Goal: Task Accomplishment & Management: Manage account settings

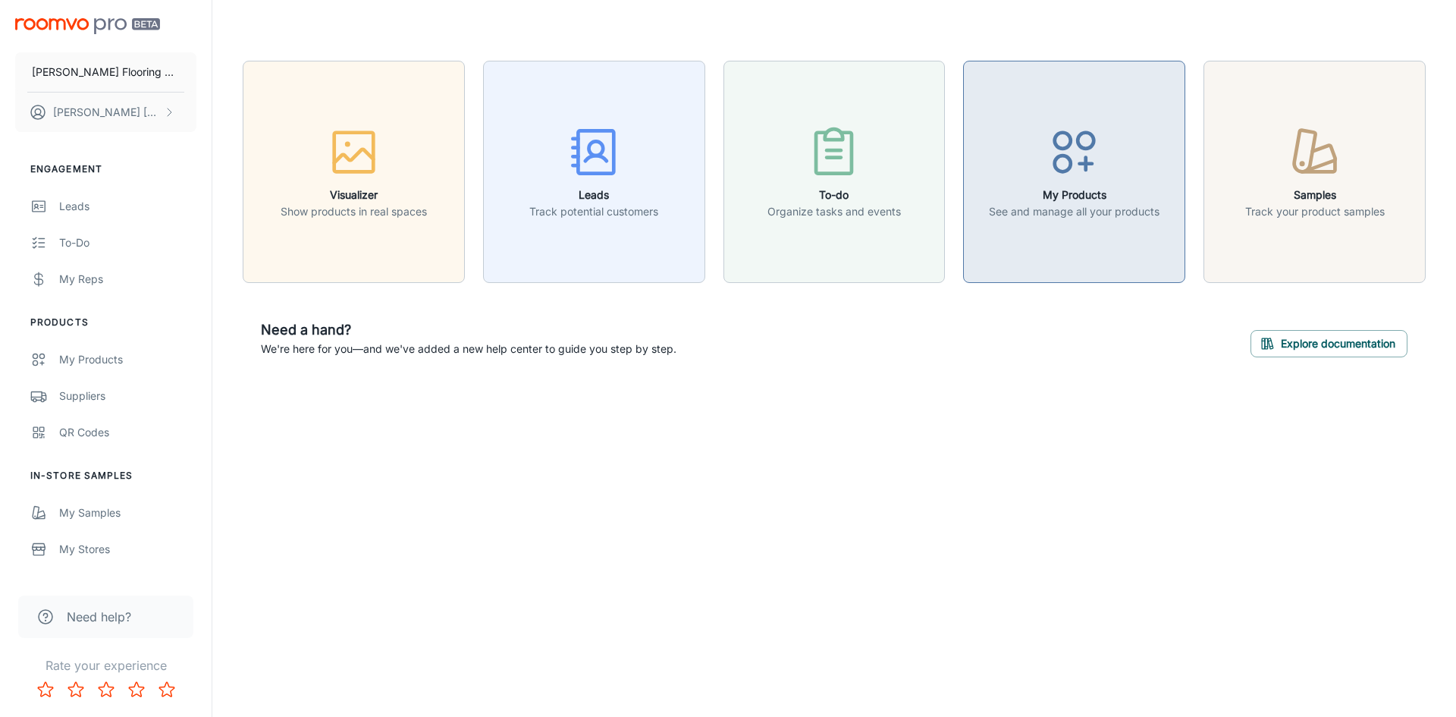
click at [1034, 195] on h6 "My Products" at bounding box center [1074, 195] width 171 height 17
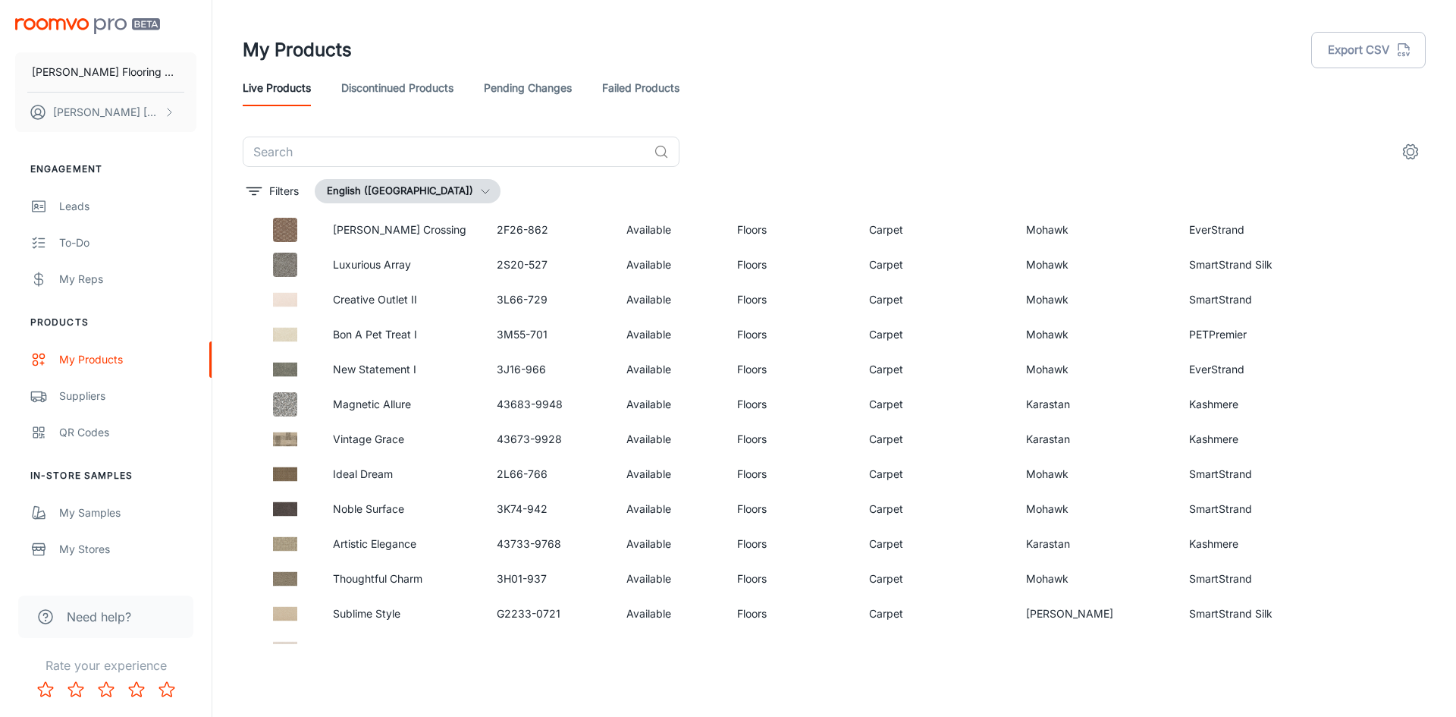
scroll to position [730, 0]
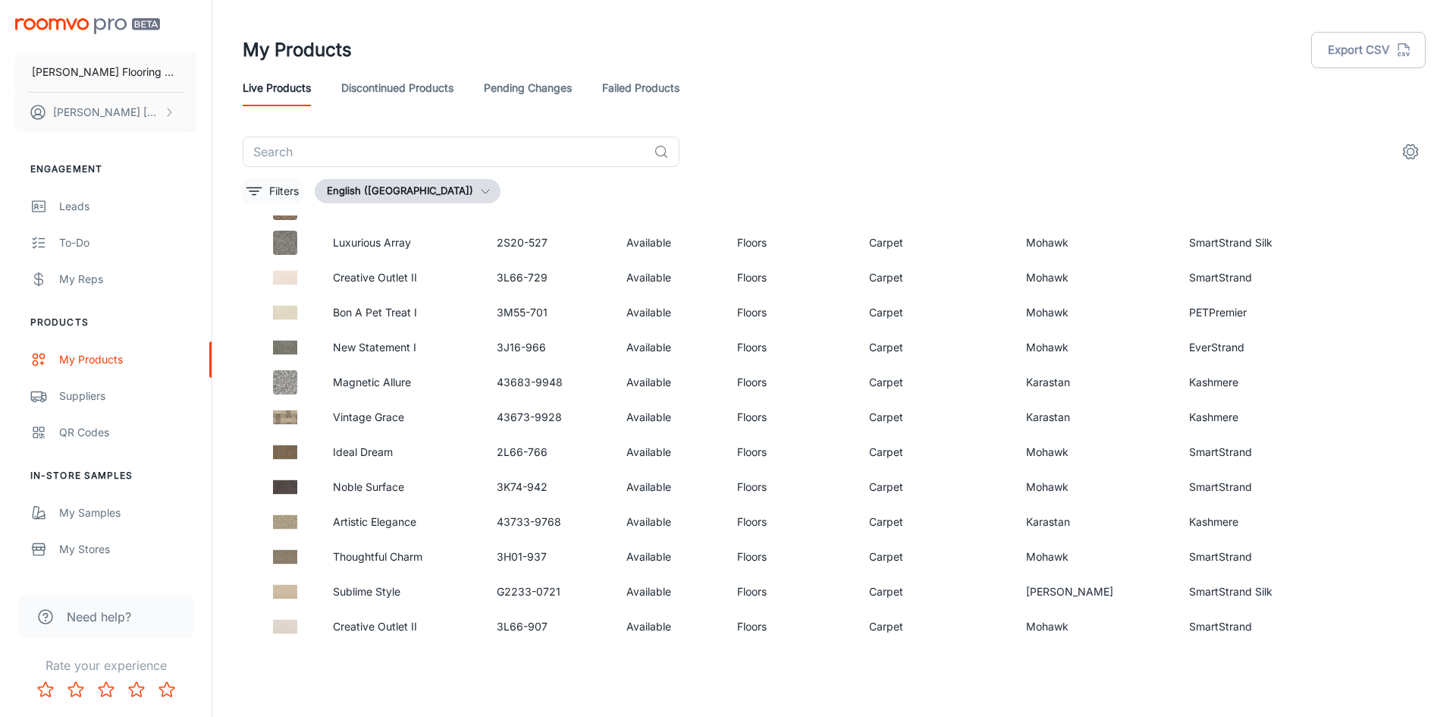
click at [255, 191] on line "filter" at bounding box center [253, 191] width 9 height 0
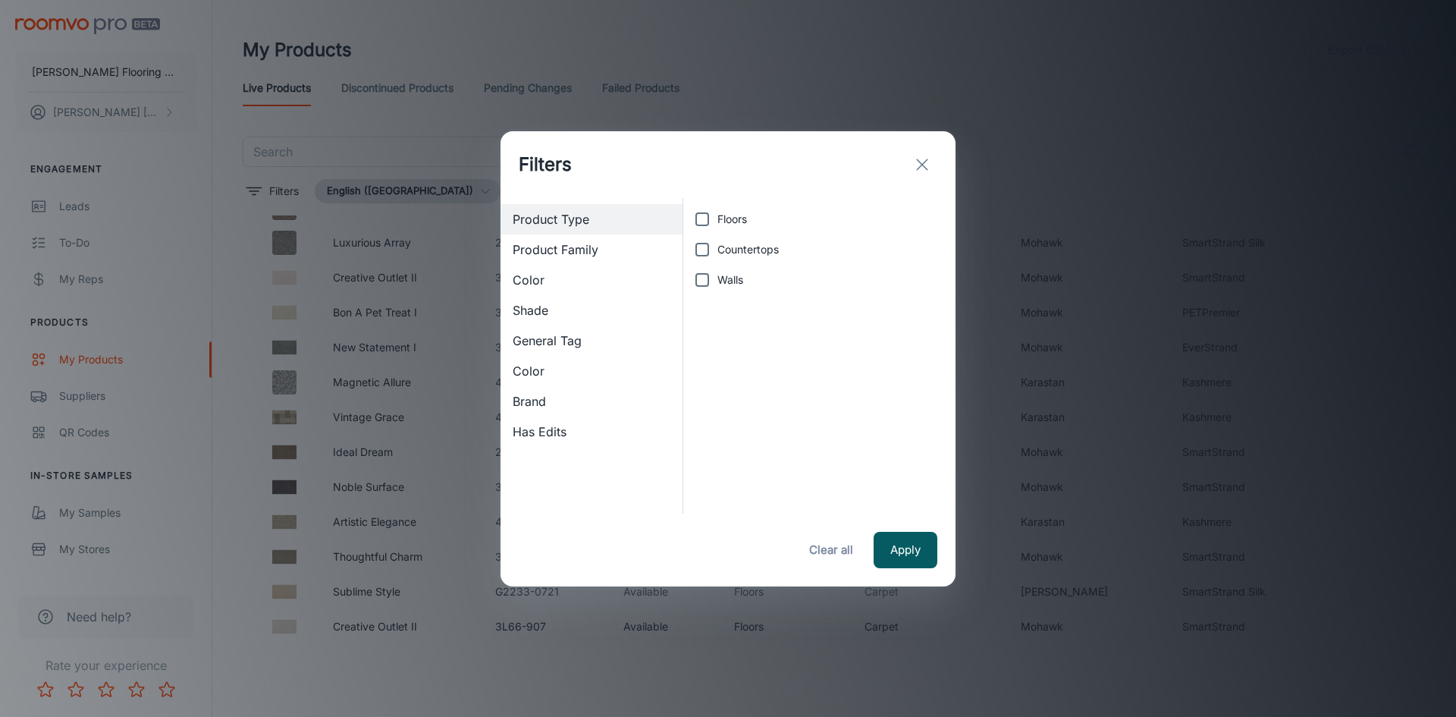
click at [704, 220] on input "Floors" at bounding box center [702, 219] width 30 height 30
checkbox input "true"
click at [532, 401] on span "Brand" at bounding box center [592, 401] width 158 height 18
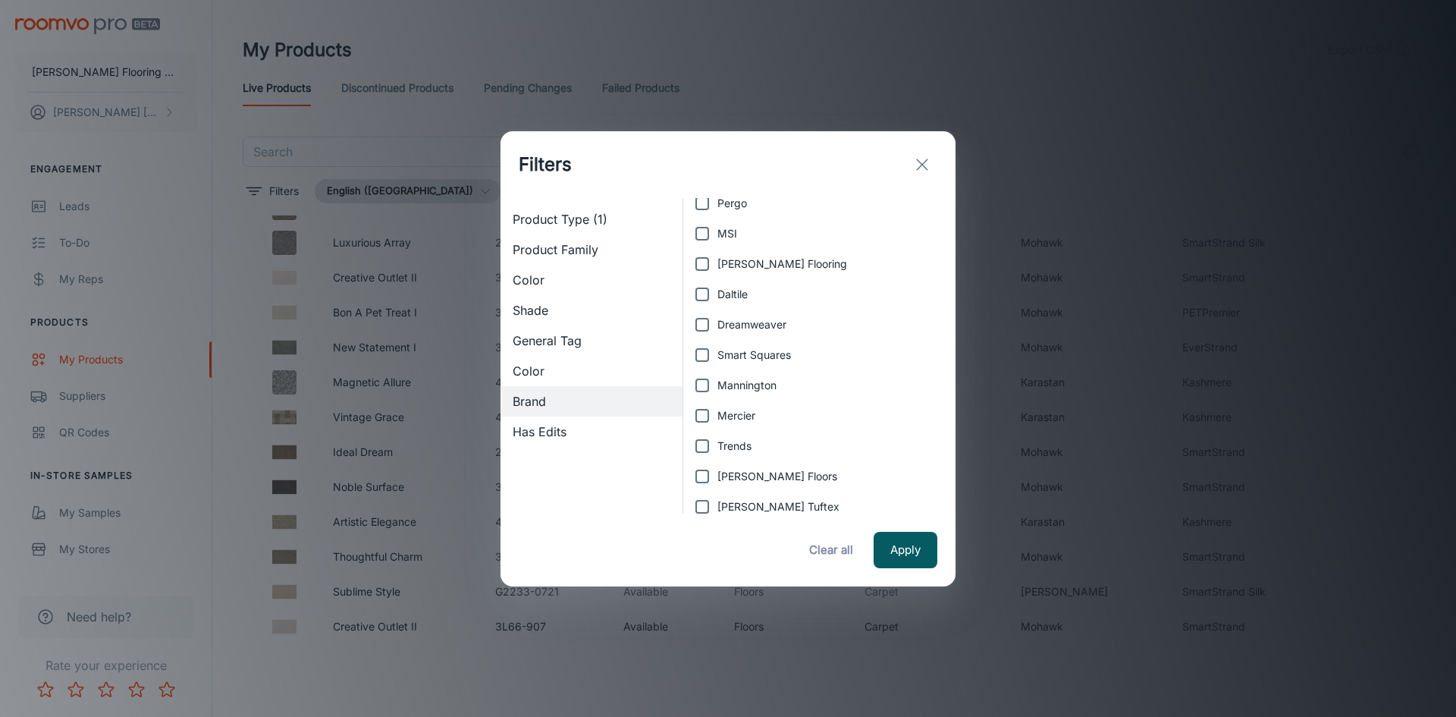
scroll to position [0, 0]
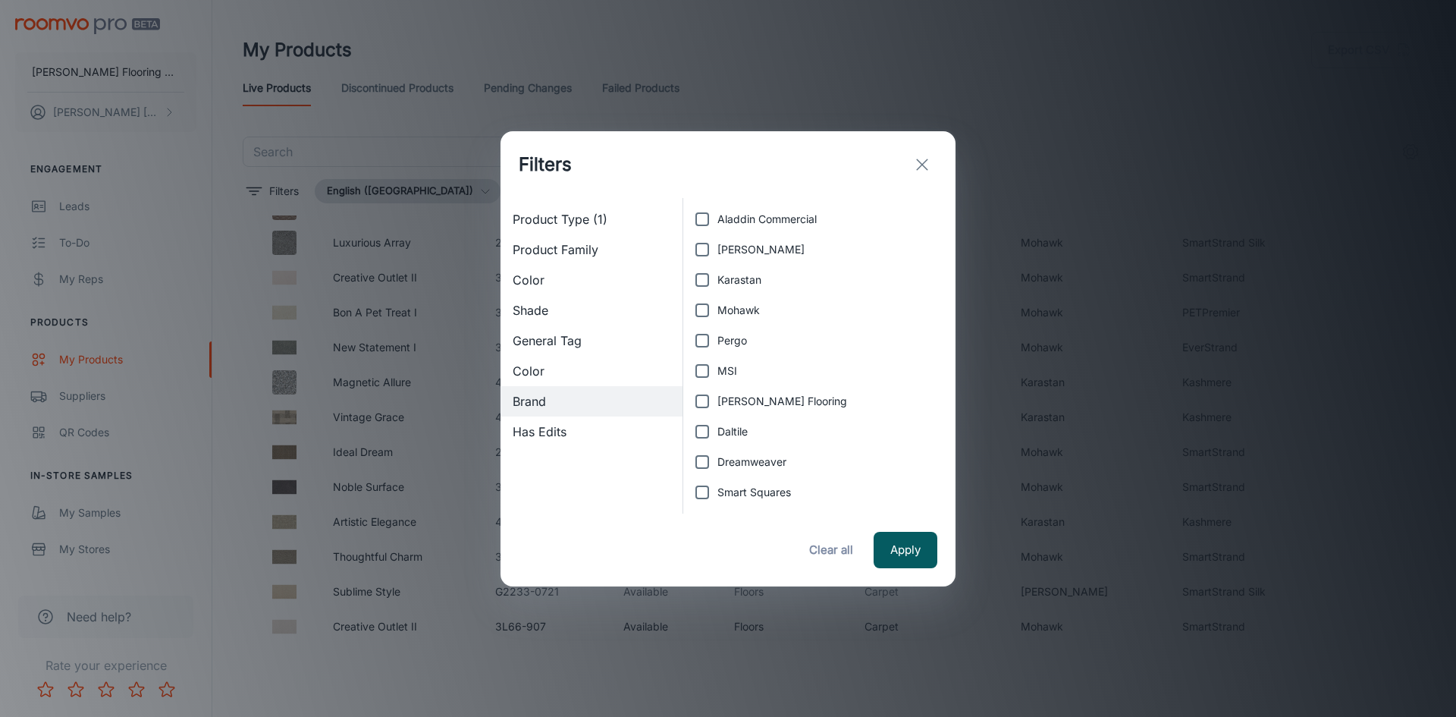
drag, startPoint x: 699, startPoint y: 224, endPoint x: 703, endPoint y: 249, distance: 25.3
click at [699, 225] on input "Aladdin Commercial" at bounding box center [702, 219] width 30 height 30
checkbox input "true"
drag, startPoint x: 702, startPoint y: 256, endPoint x: 703, endPoint y: 263, distance: 7.6
click at [702, 257] on input "[PERSON_NAME]" at bounding box center [702, 249] width 30 height 30
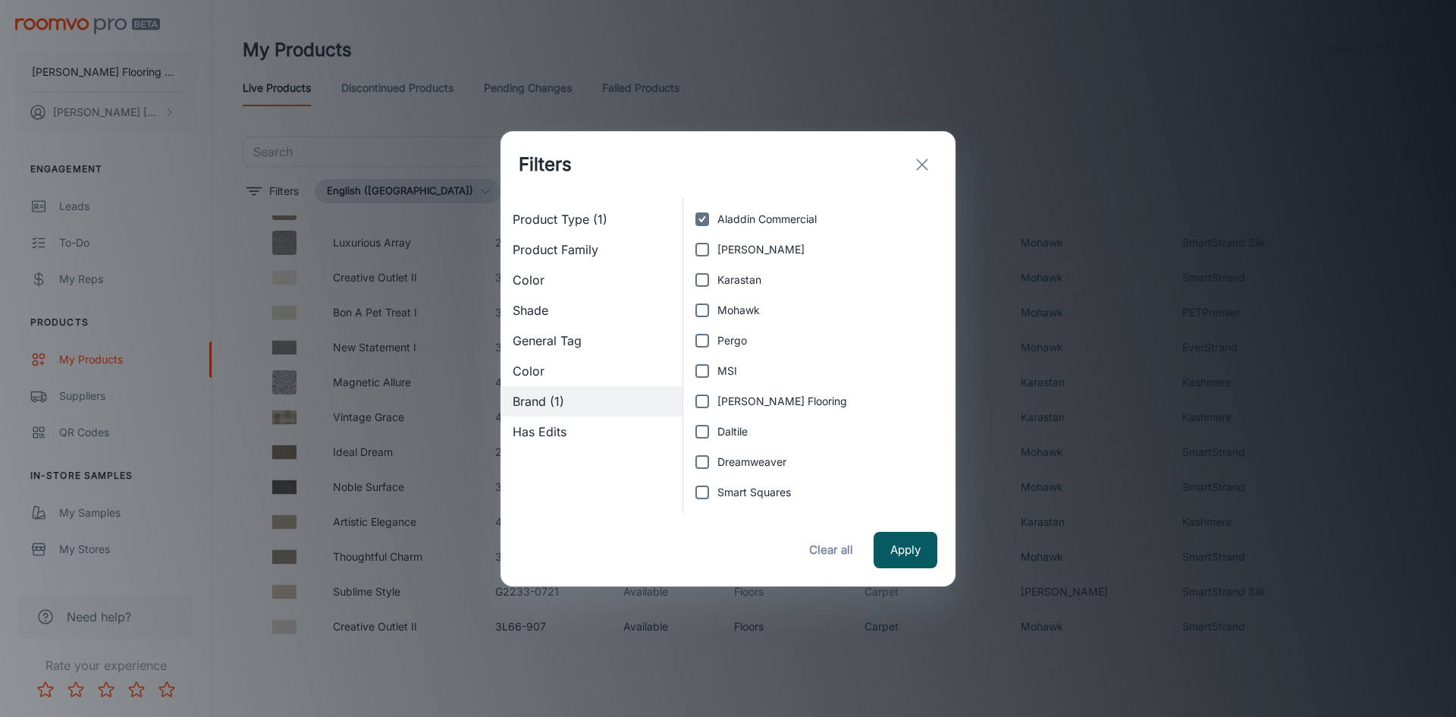
checkbox input "true"
drag, startPoint x: 699, startPoint y: 283, endPoint x: 702, endPoint y: 293, distance: 10.3
click at [700, 286] on input "Karastan" at bounding box center [702, 280] width 30 height 30
checkbox input "true"
drag, startPoint x: 701, startPoint y: 307, endPoint x: 705, endPoint y: 322, distance: 15.6
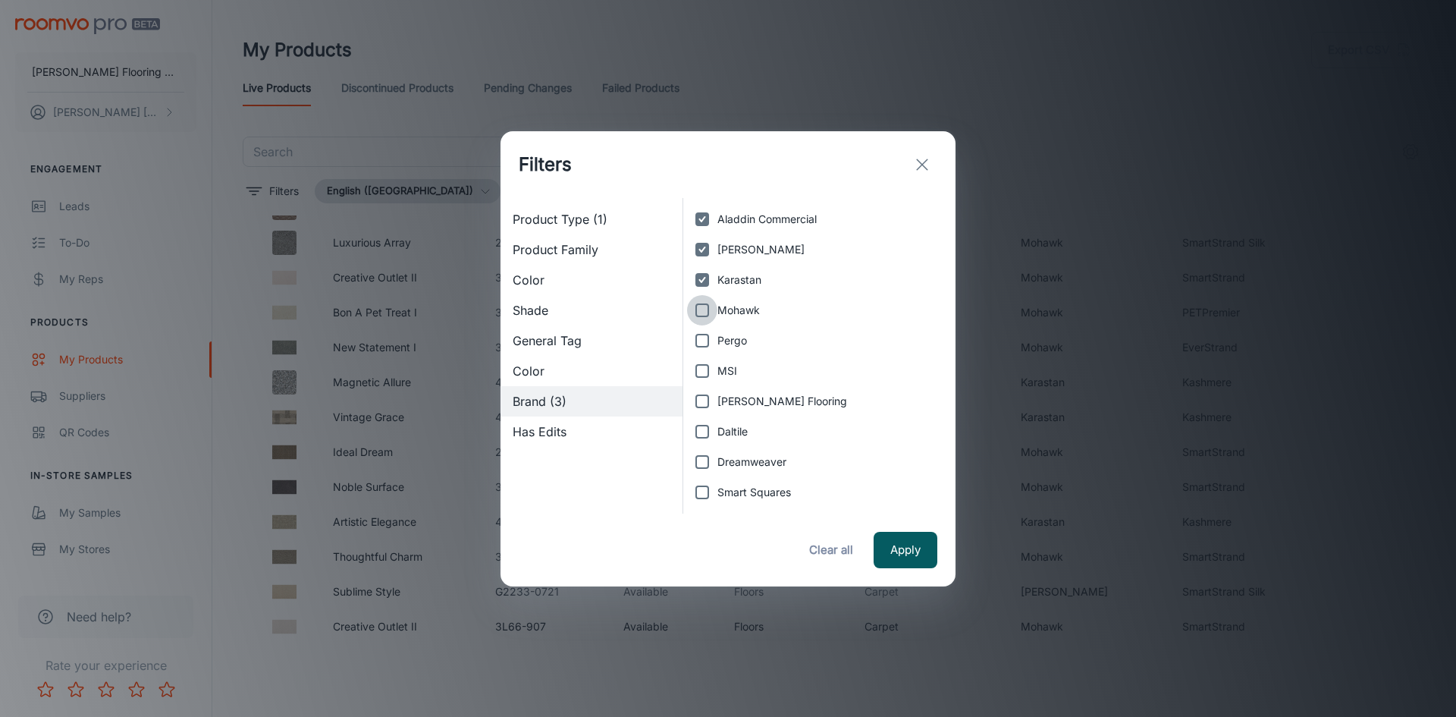
click at [701, 308] on input "Mohawk" at bounding box center [702, 310] width 30 height 30
checkbox input "true"
click at [701, 340] on input "Pergo" at bounding box center [702, 340] width 30 height 30
checkbox input "true"
drag, startPoint x: 704, startPoint y: 373, endPoint x: 710, endPoint y: 401, distance: 28.7
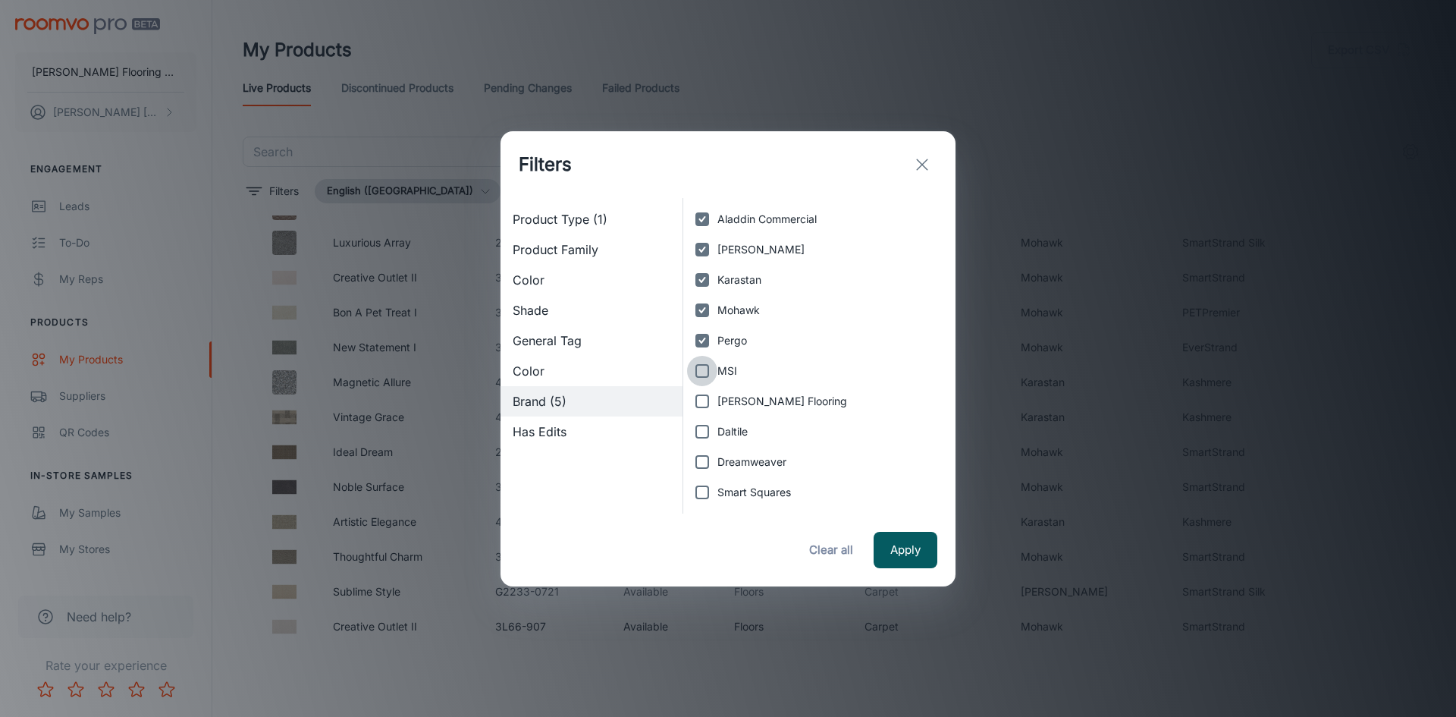
click at [705, 375] on input "MSI" at bounding box center [702, 371] width 30 height 30
checkbox input "true"
click at [704, 403] on input "[PERSON_NAME] Flooring" at bounding box center [702, 401] width 30 height 30
checkbox input "true"
click at [704, 429] on input "Daltile" at bounding box center [702, 431] width 30 height 30
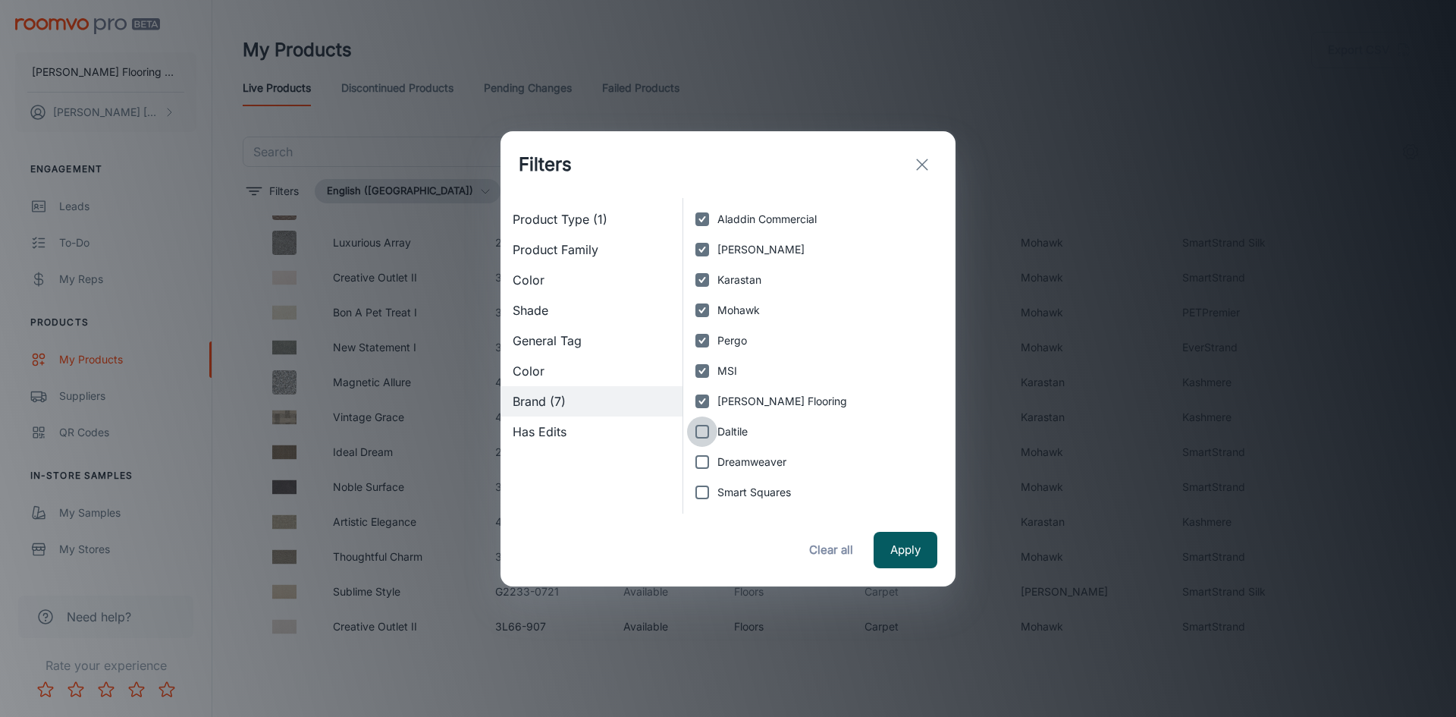
checkbox input "true"
drag, startPoint x: 704, startPoint y: 465, endPoint x: 704, endPoint y: 481, distance: 15.9
click at [704, 468] on input "Dreamweaver" at bounding box center [702, 462] width 30 height 30
checkbox input "true"
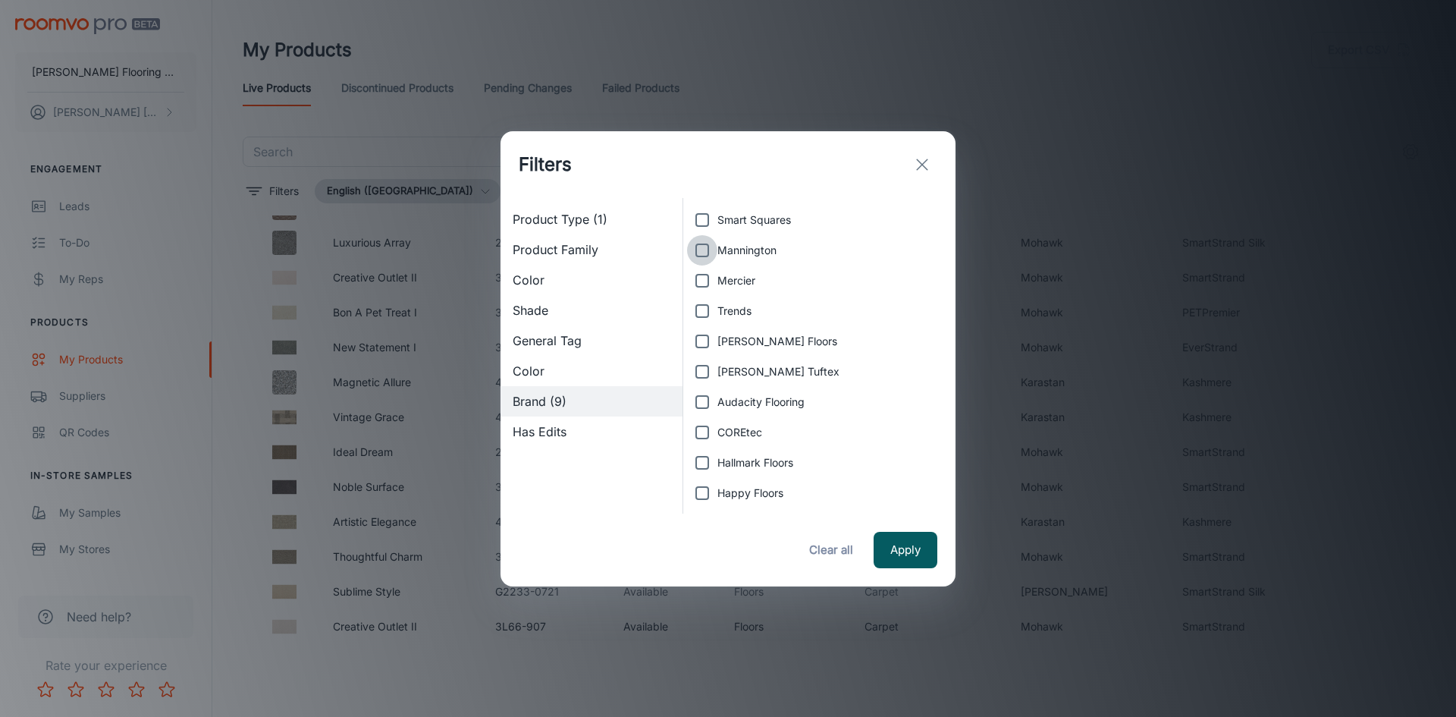
drag, startPoint x: 706, startPoint y: 252, endPoint x: 705, endPoint y: 274, distance: 21.2
click at [705, 253] on input "Mannington" at bounding box center [702, 250] width 30 height 30
checkbox input "true"
click at [704, 286] on input "Mercier" at bounding box center [702, 280] width 30 height 30
checkbox input "true"
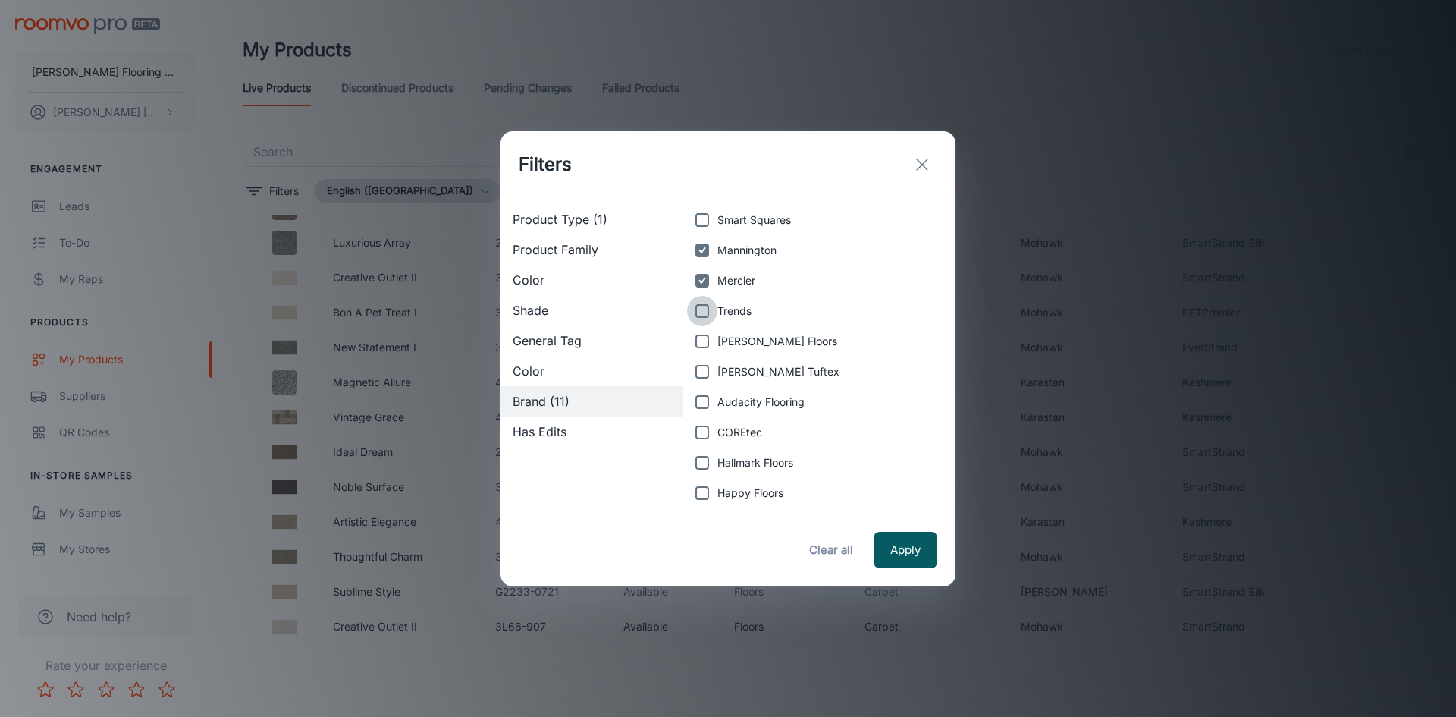
click at [699, 310] on input "Trends" at bounding box center [702, 311] width 30 height 30
checkbox input "true"
click at [705, 343] on input "[PERSON_NAME] Floors" at bounding box center [702, 341] width 30 height 30
checkbox input "true"
drag, startPoint x: 698, startPoint y: 373, endPoint x: 700, endPoint y: 397, distance: 23.6
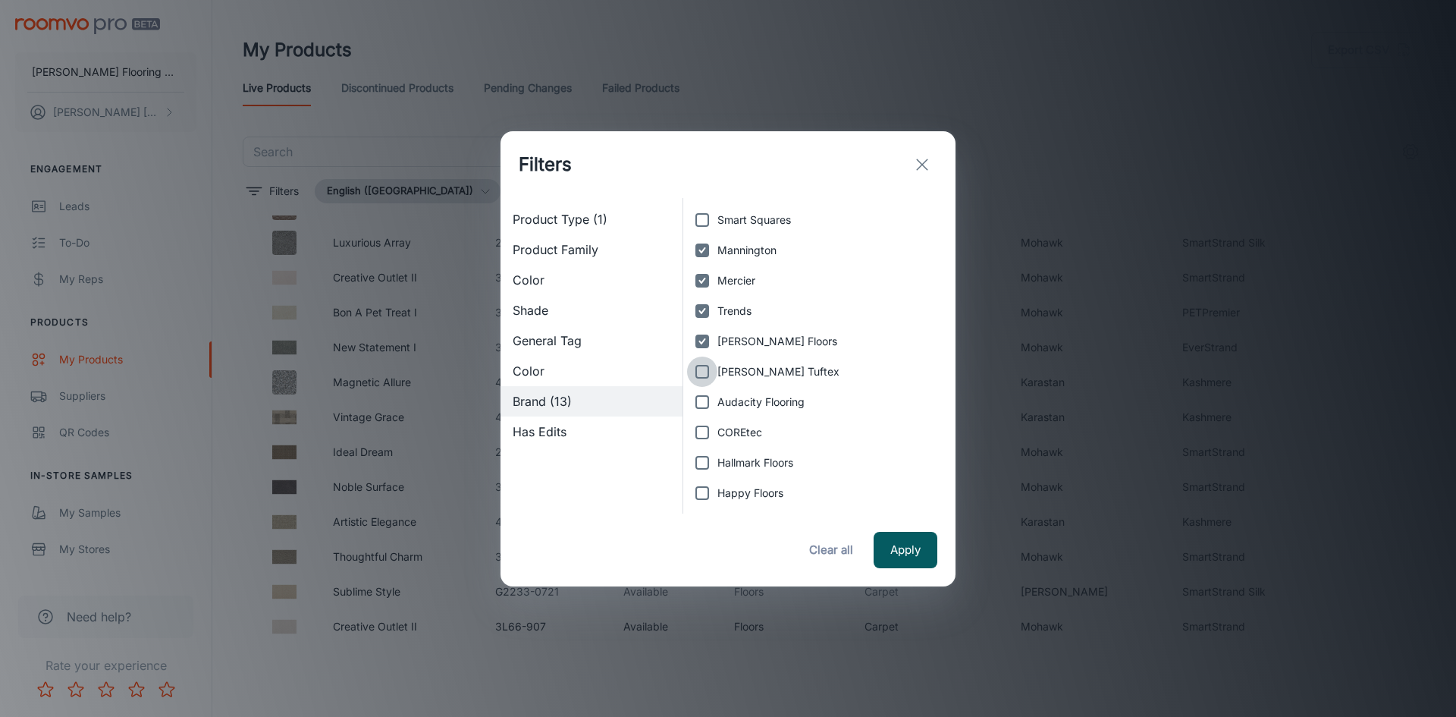
click at [699, 374] on input "[PERSON_NAME] Tuftex" at bounding box center [702, 371] width 30 height 30
checkbox input "true"
drag, startPoint x: 700, startPoint y: 406, endPoint x: 704, endPoint y: 428, distance: 23.1
click at [700, 406] on input "Audacity Flooring" at bounding box center [702, 402] width 30 height 30
checkbox input "true"
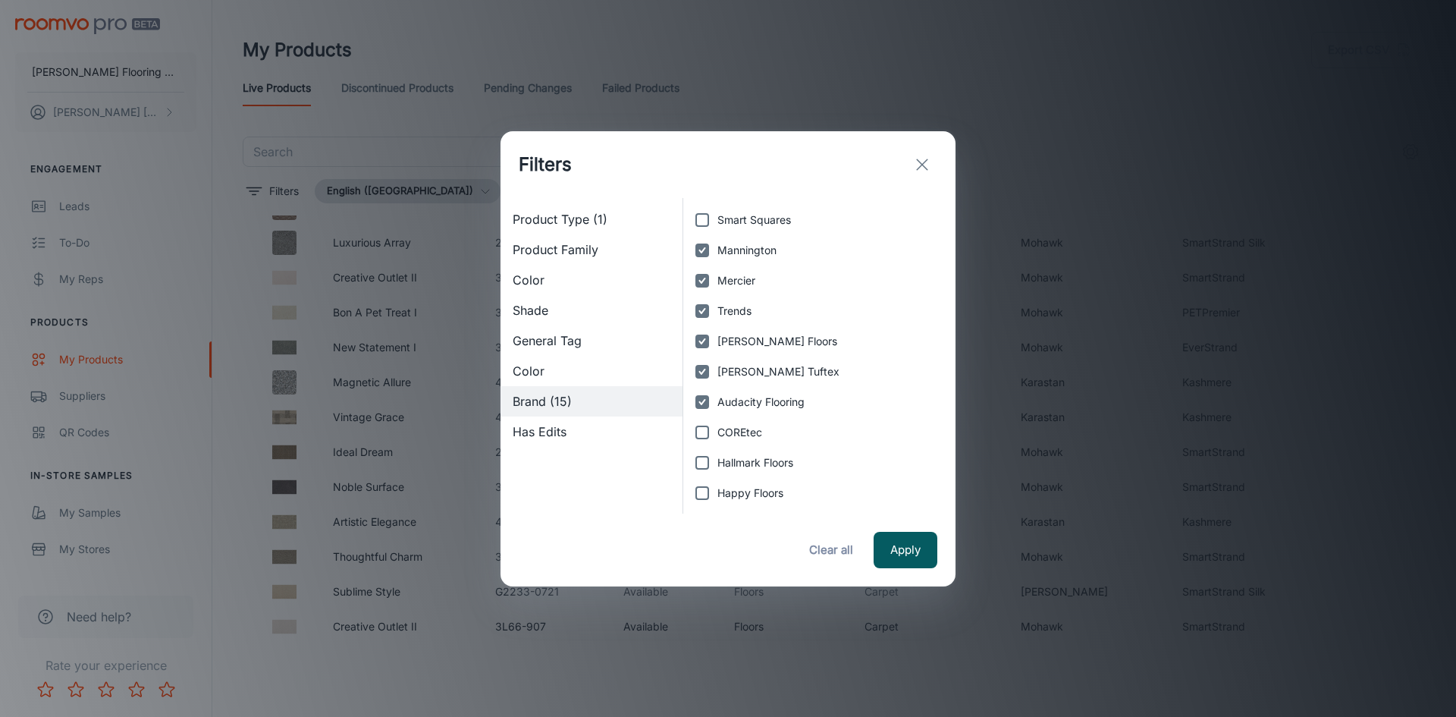
click at [704, 434] on input "COREtec" at bounding box center [702, 432] width 30 height 30
checkbox input "true"
click at [703, 464] on input "Hallmark Floors" at bounding box center [702, 462] width 30 height 30
checkbox input "true"
drag, startPoint x: 704, startPoint y: 493, endPoint x: 840, endPoint y: 443, distance: 145.4
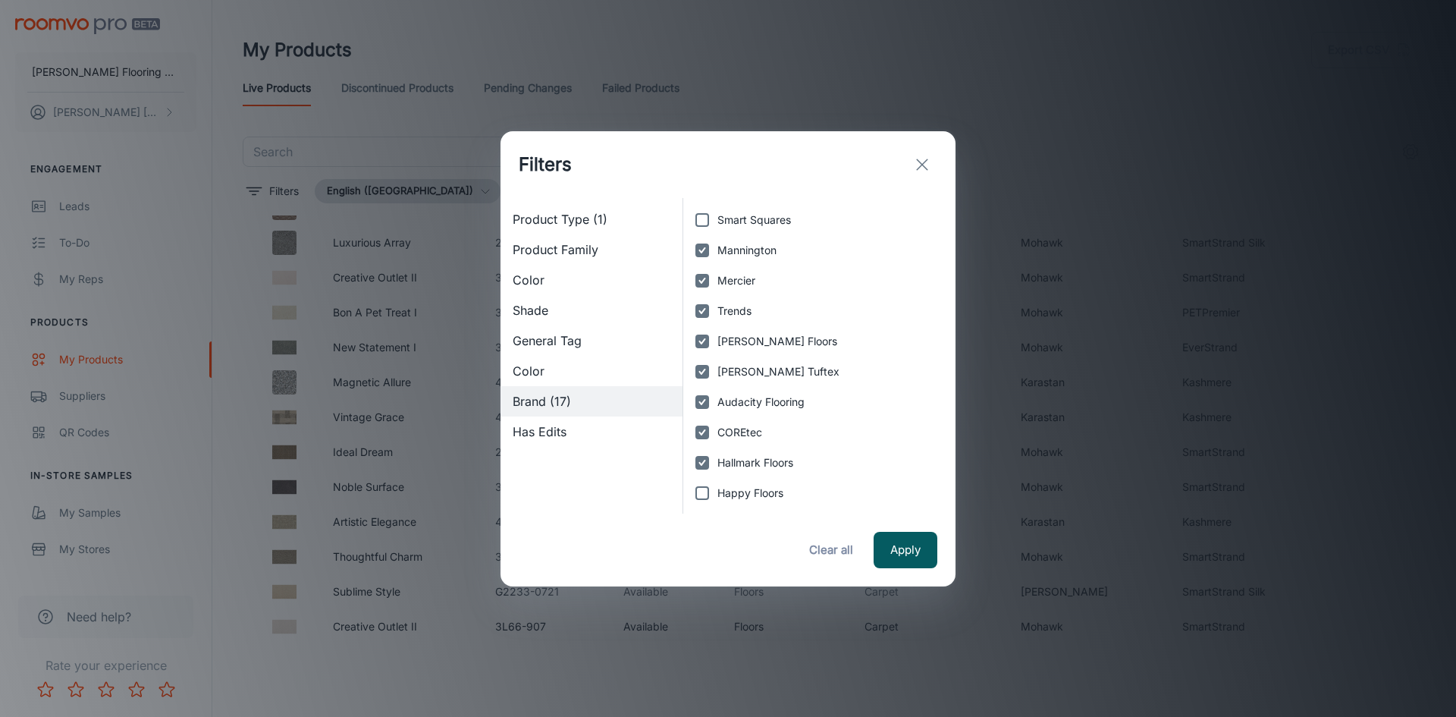
click at [706, 492] on input "Happy Floors" at bounding box center [702, 493] width 30 height 30
checkbox input "true"
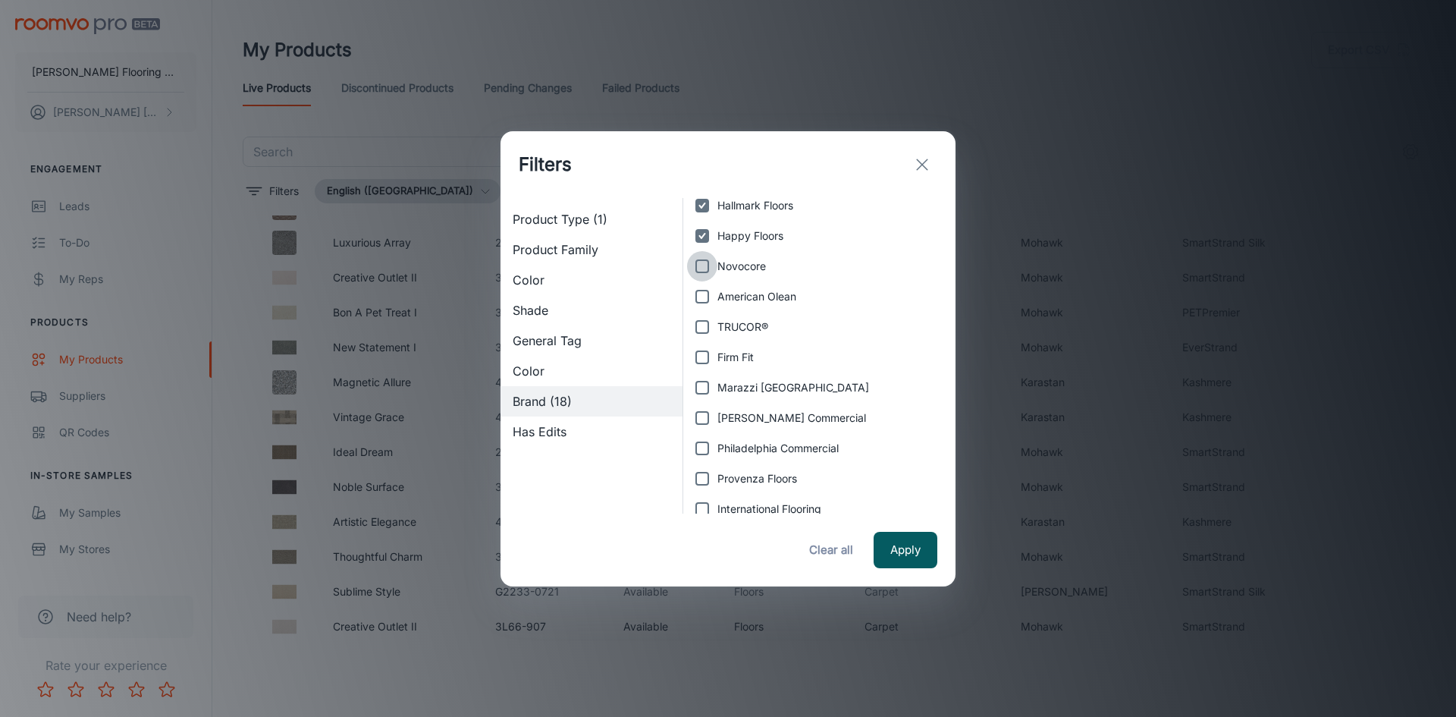
drag, startPoint x: 704, startPoint y: 267, endPoint x: 701, endPoint y: 314, distance: 47.1
click at [704, 268] on input "Novocore" at bounding box center [702, 266] width 30 height 30
checkbox input "true"
click at [702, 299] on input "American Olean" at bounding box center [702, 296] width 30 height 30
checkbox input "true"
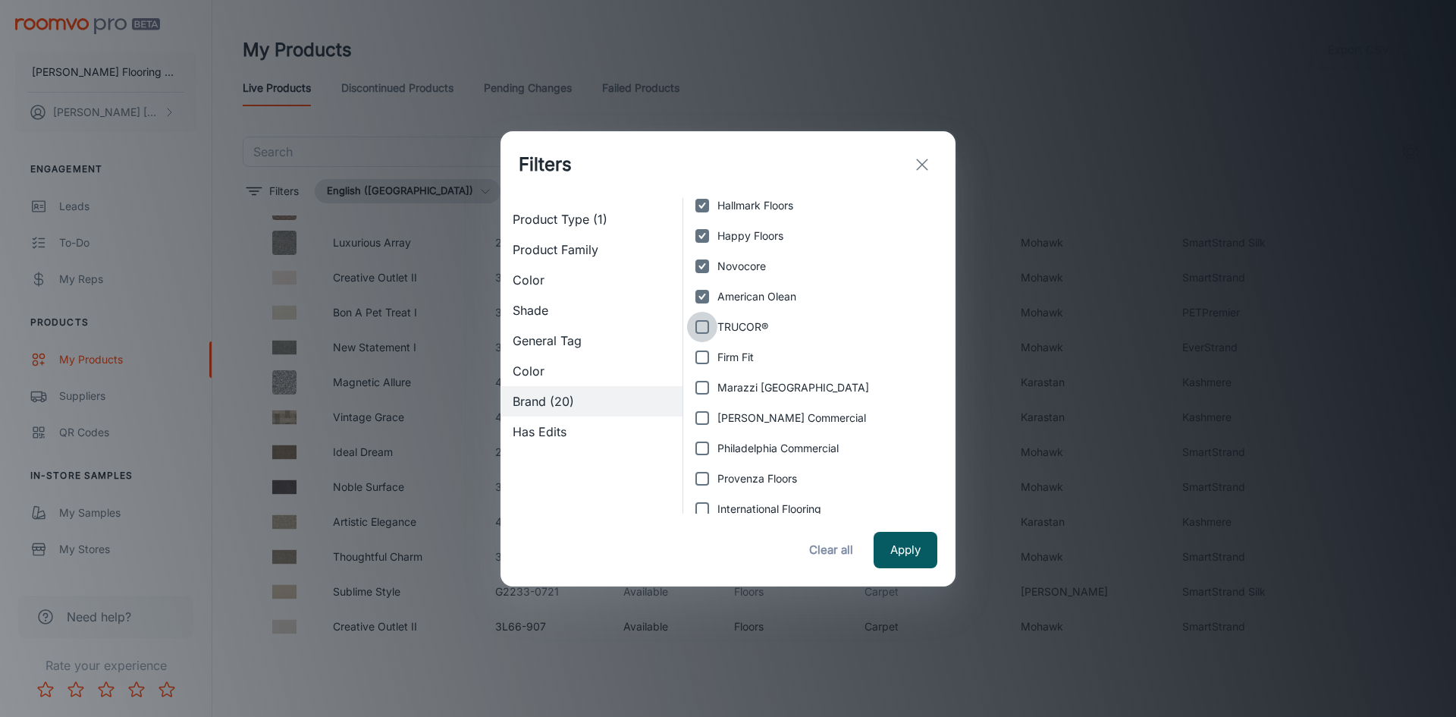
drag, startPoint x: 701, startPoint y: 325, endPoint x: 701, endPoint y: 334, distance: 9.9
click at [701, 326] on input "TRUCOR®" at bounding box center [702, 327] width 30 height 30
checkbox input "true"
click at [698, 353] on input "Firm Fit" at bounding box center [702, 357] width 30 height 30
checkbox input "true"
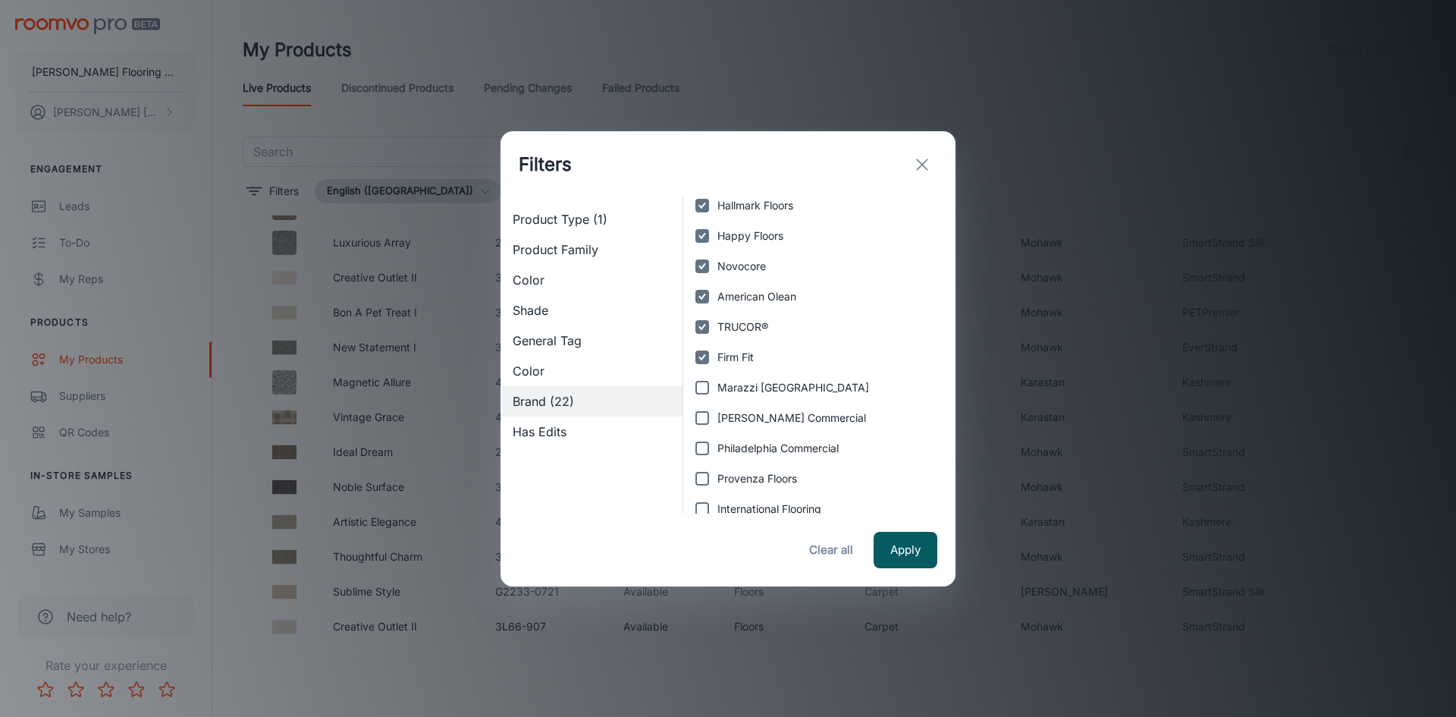
click at [703, 384] on input "Marazzi [GEOGRAPHIC_DATA]" at bounding box center [702, 387] width 30 height 30
checkbox input "true"
click at [704, 418] on input "[PERSON_NAME] Commercial" at bounding box center [702, 418] width 30 height 30
checkbox input "true"
click at [695, 446] on input "Philadelphia Commercial" at bounding box center [702, 448] width 30 height 30
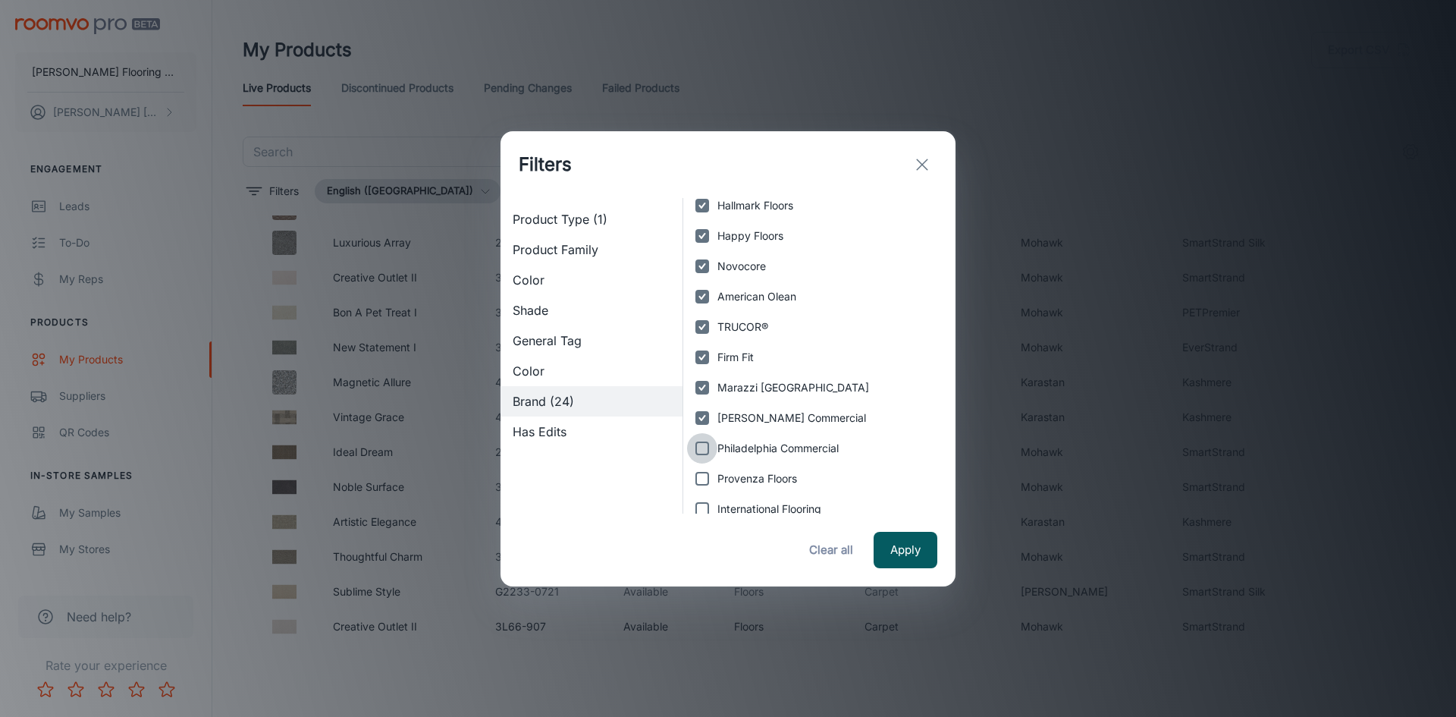
checkbox input "true"
click at [698, 474] on input "Provenza Floors" at bounding box center [702, 478] width 30 height 30
checkbox input "true"
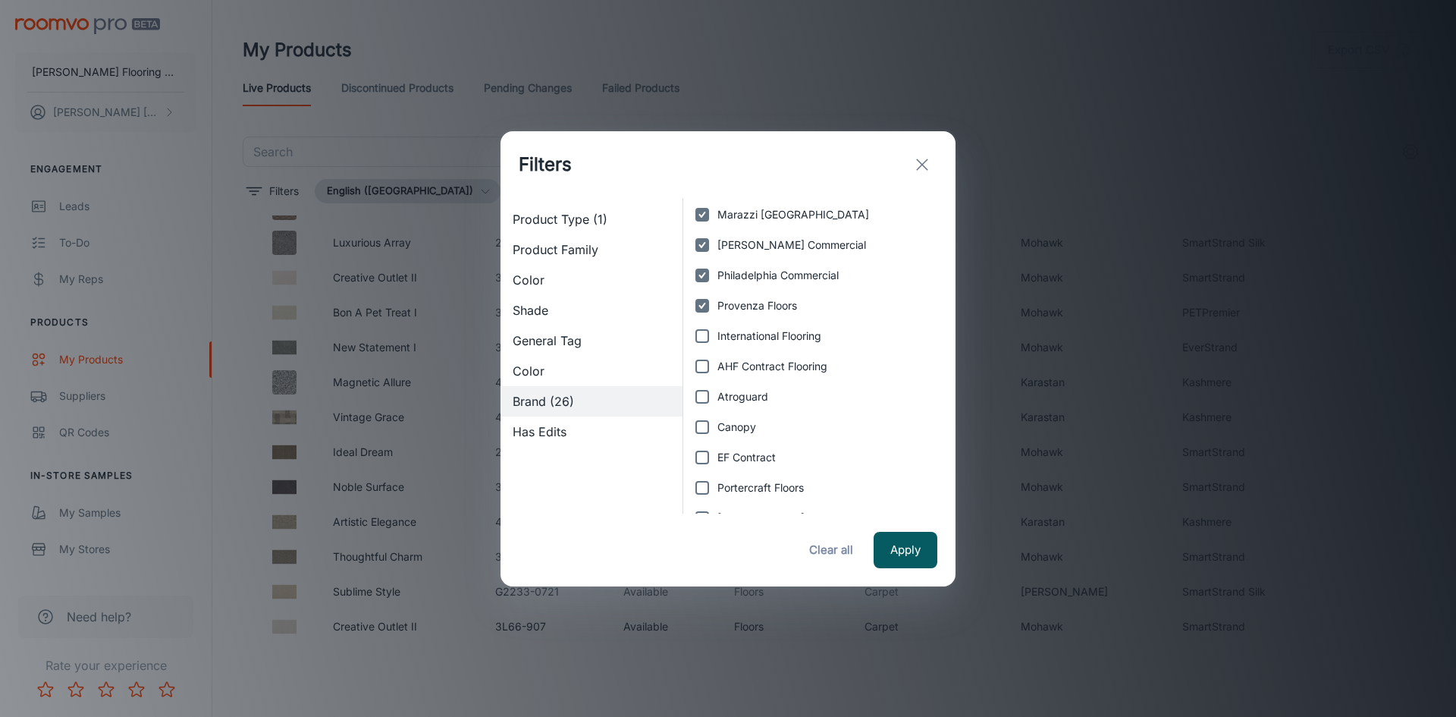
scroll to position [708, 0]
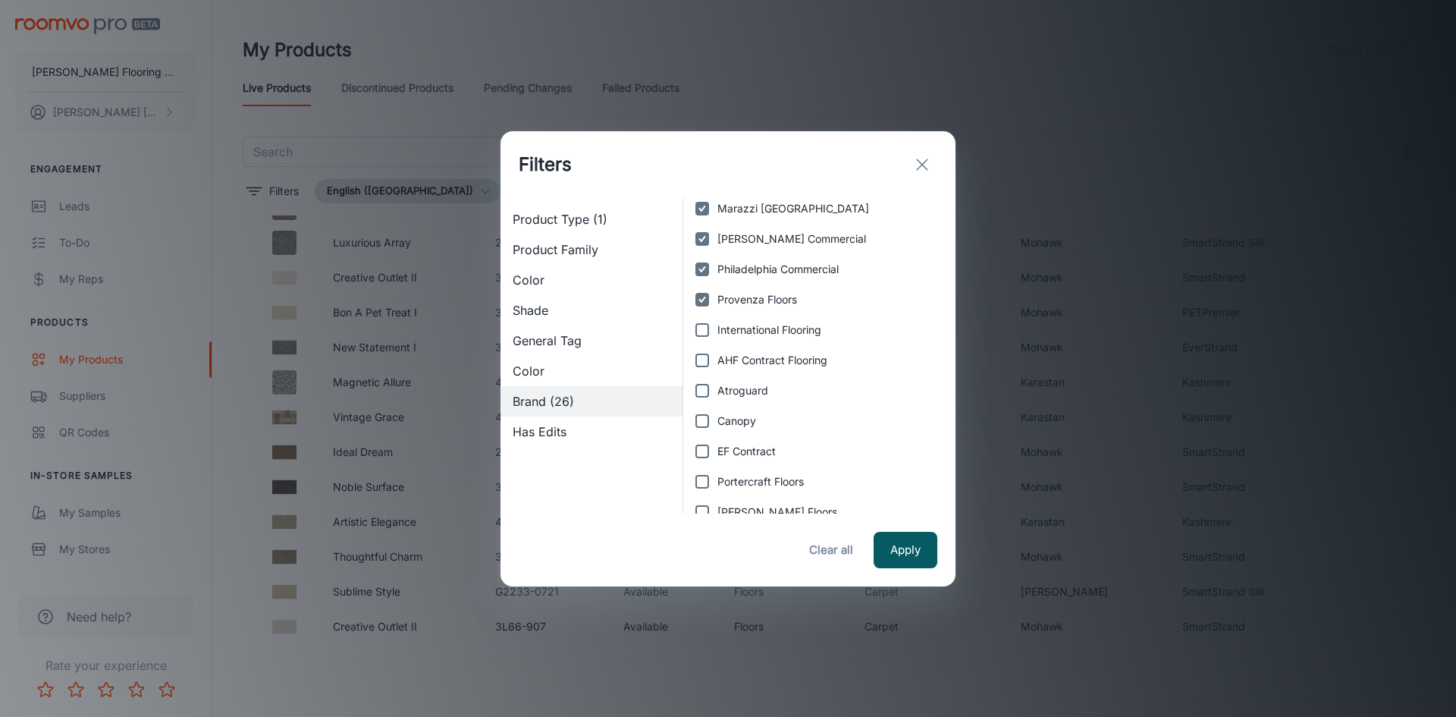
click at [757, 329] on span "International Flooring" at bounding box center [769, 329] width 104 height 17
click at [717, 329] on input "International Flooring" at bounding box center [702, 330] width 30 height 30
checkbox input "true"
click at [742, 353] on span "AHF Contract Flooring" at bounding box center [772, 360] width 110 height 17
click at [717, 353] on input "AHF Contract Flooring" at bounding box center [702, 360] width 30 height 30
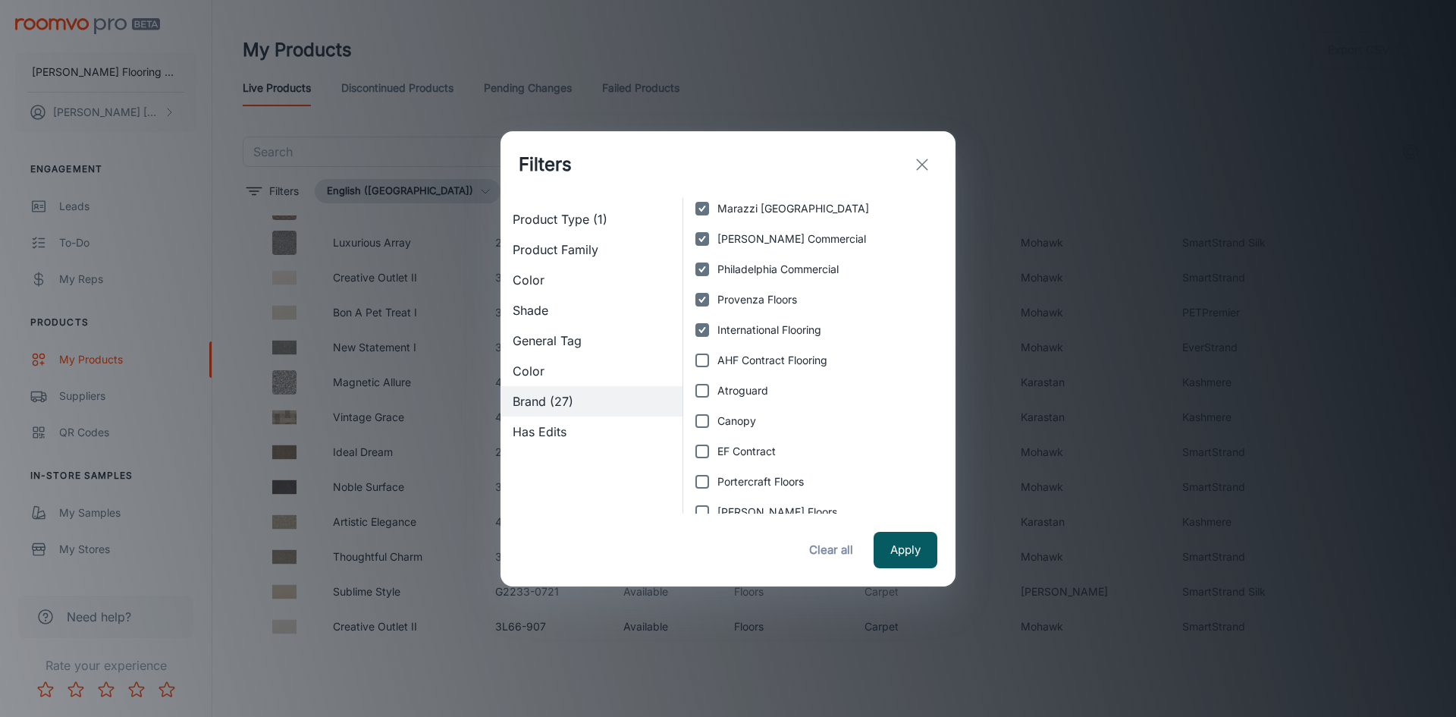
checkbox input "true"
click at [742, 387] on span "Atroguard" at bounding box center [742, 390] width 51 height 17
click at [717, 387] on input "Atroguard" at bounding box center [702, 390] width 30 height 30
checkbox input "true"
drag, startPoint x: 735, startPoint y: 417, endPoint x: 806, endPoint y: 412, distance: 70.7
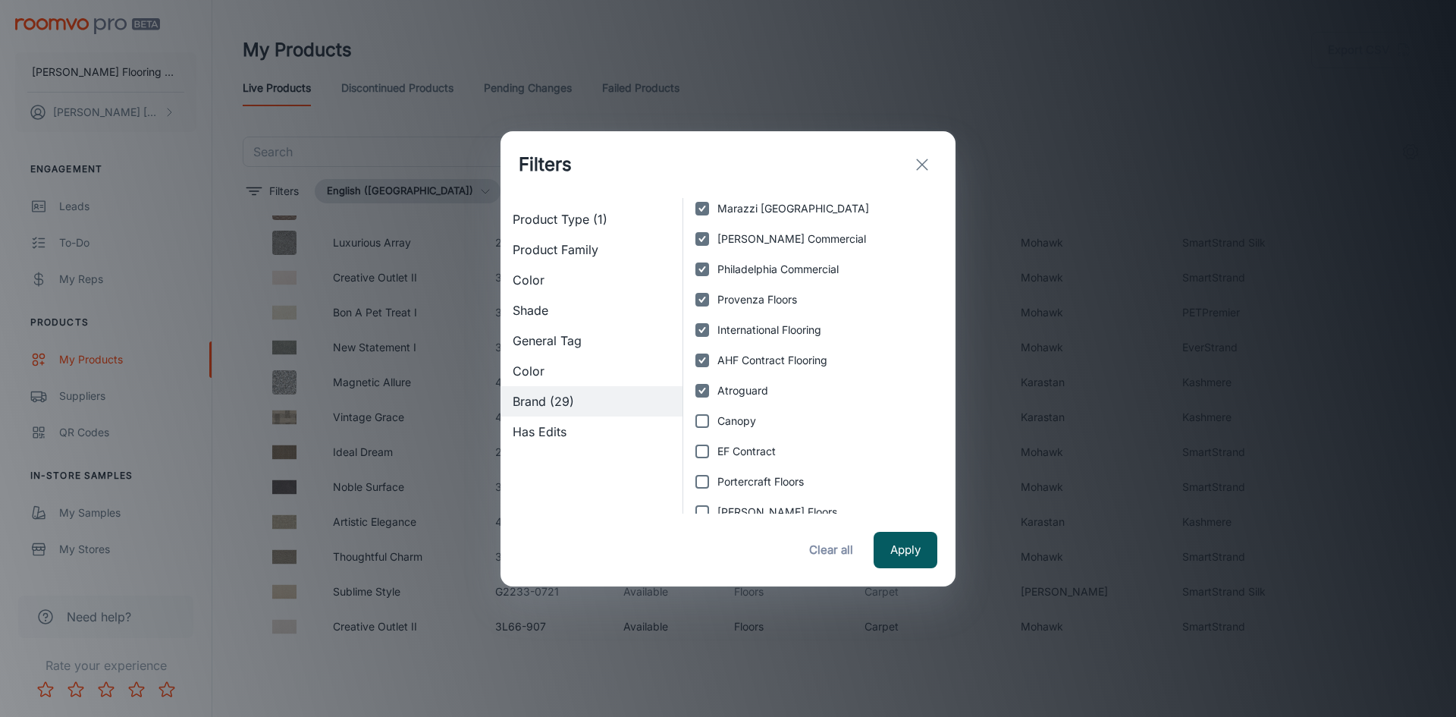
click at [736, 416] on span "Canopy" at bounding box center [736, 420] width 39 height 17
click at [717, 416] on input "Canopy" at bounding box center [702, 421] width 30 height 30
checkbox input "true"
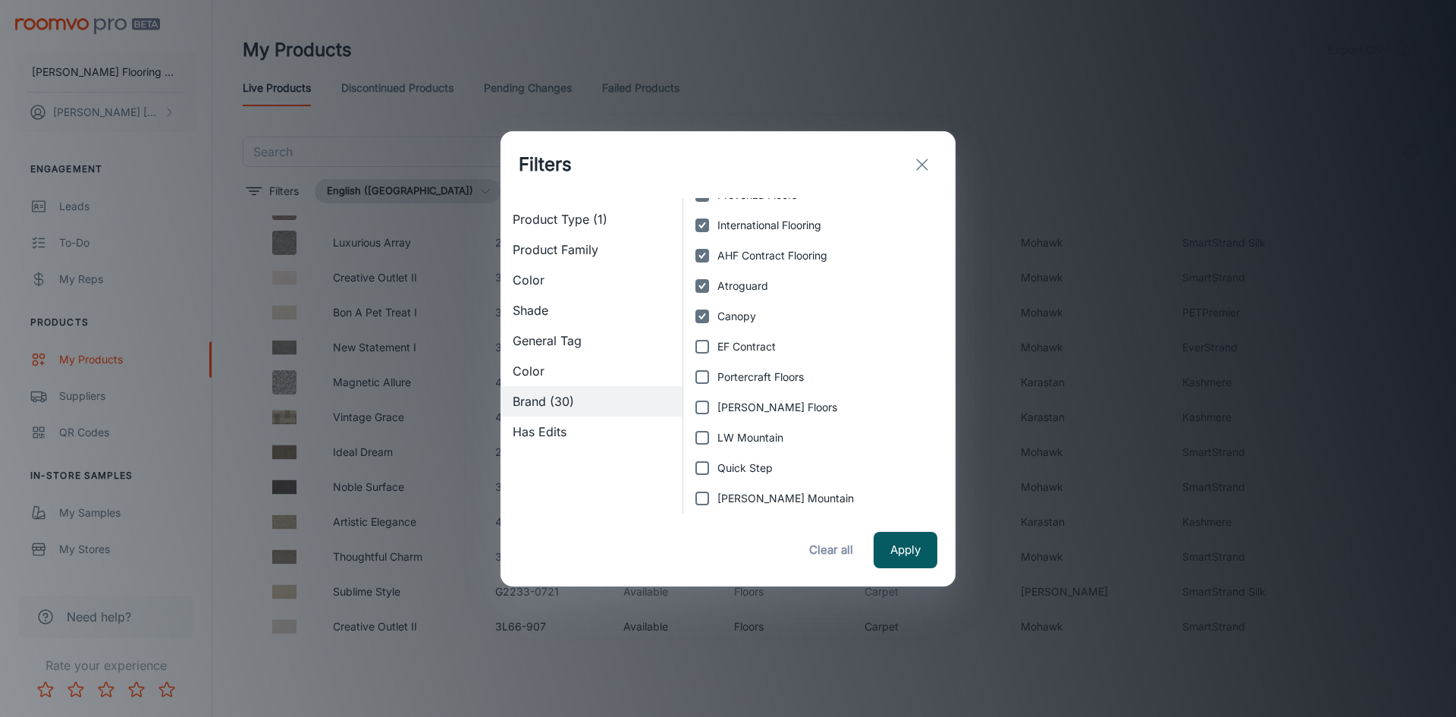
scroll to position [819, 0]
click at [755, 337] on span "EF Contract" at bounding box center [746, 340] width 58 height 17
click at [717, 337] on input "EF Contract" at bounding box center [702, 340] width 30 height 30
checkbox input "true"
click at [775, 373] on span "Portercraft Floors" at bounding box center [760, 370] width 86 height 17
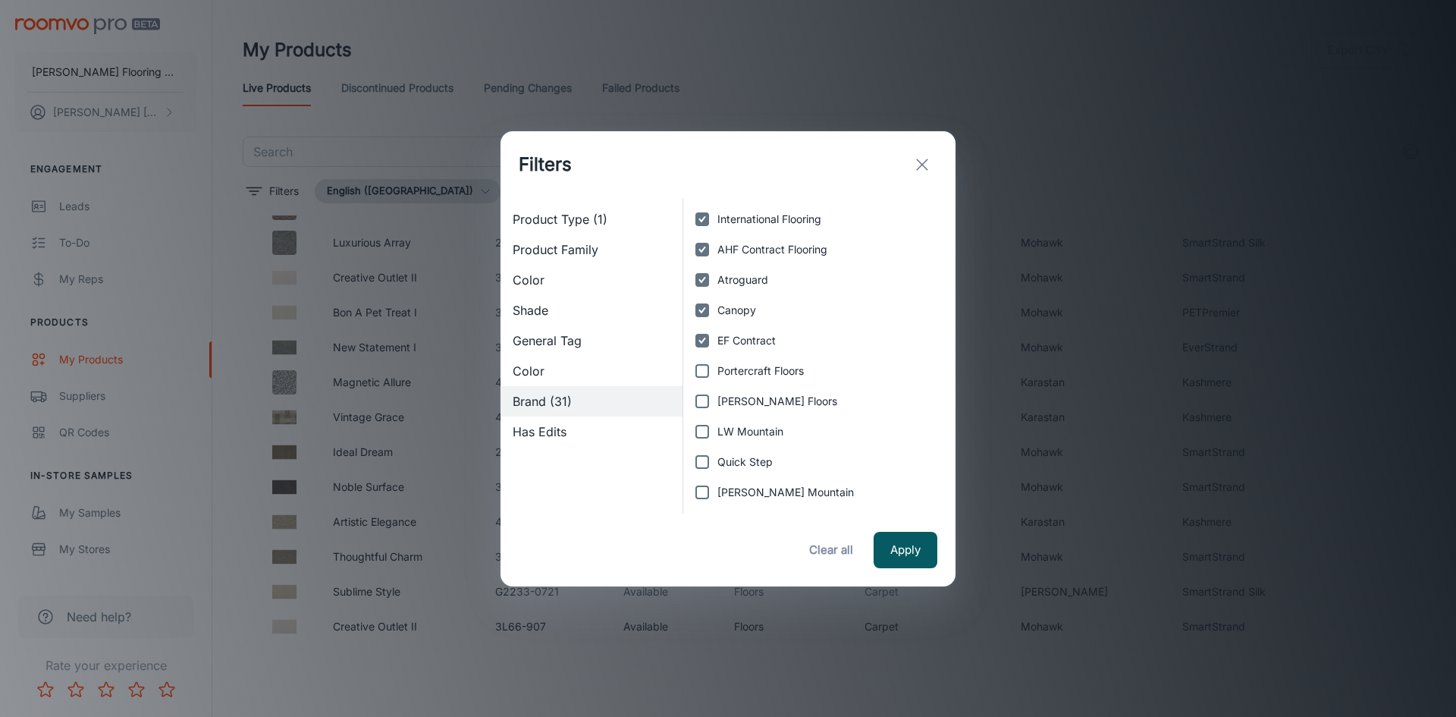
click at [717, 373] on input "Portercraft Floors" at bounding box center [702, 371] width 30 height 30
checkbox input "true"
click at [773, 400] on span "[PERSON_NAME] Floors" at bounding box center [777, 401] width 120 height 17
click at [717, 400] on input "[PERSON_NAME] Floors" at bounding box center [702, 401] width 30 height 30
checkbox input "true"
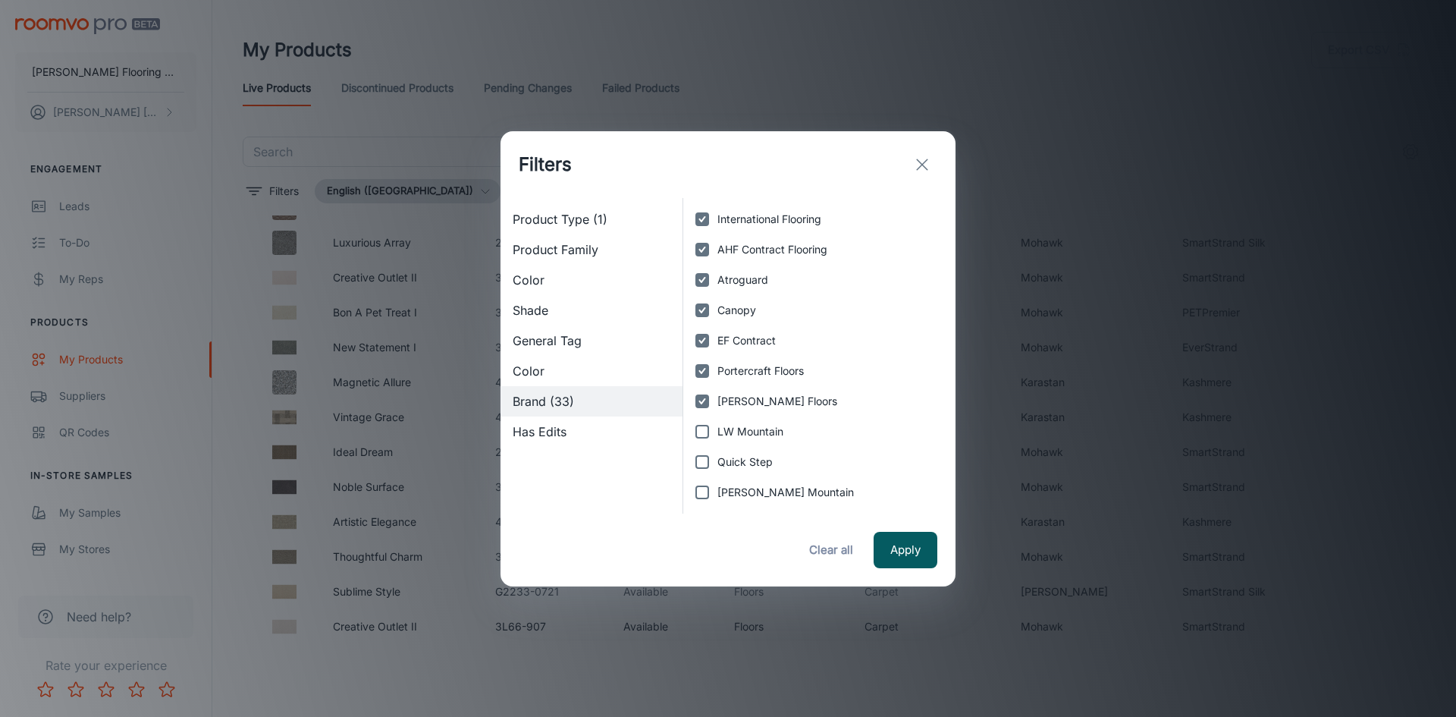
click at [758, 431] on span "LW Mountain" at bounding box center [750, 431] width 66 height 17
click at [717, 431] on input "LW Mountain" at bounding box center [702, 431] width 30 height 30
checkbox input "true"
drag, startPoint x: 749, startPoint y: 463, endPoint x: 751, endPoint y: 475, distance: 12.2
click at [749, 463] on span "Quick Step" at bounding box center [744, 461] width 55 height 17
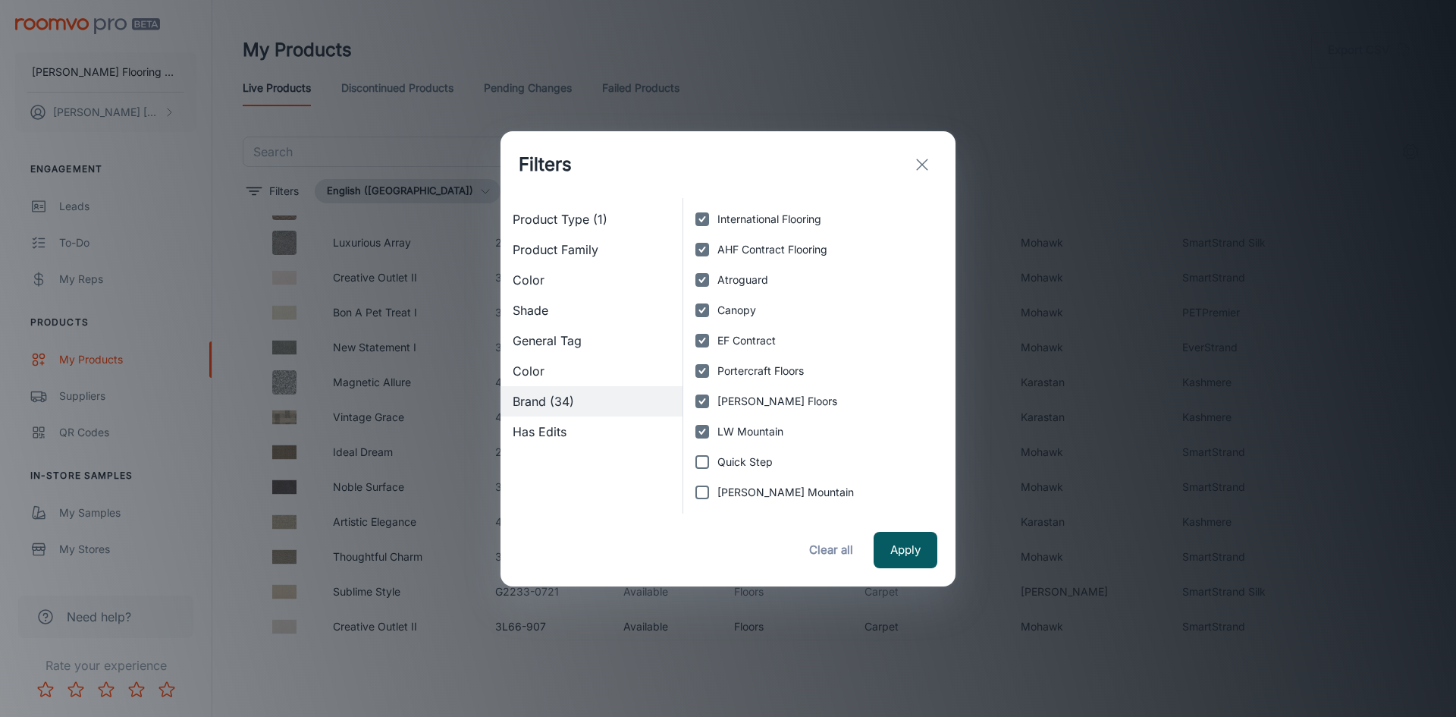
click at [717, 463] on input "Quick Step" at bounding box center [702, 462] width 30 height 30
checkbox input "true"
drag, startPoint x: 751, startPoint y: 490, endPoint x: 798, endPoint y: 483, distance: 47.5
click at [761, 488] on span "[PERSON_NAME] Mountain" at bounding box center [785, 492] width 136 height 17
click at [955, 470] on div "Filters Product Type (1) Product Family Color Shade General Tag Color Brand (35…" at bounding box center [728, 358] width 1456 height 717
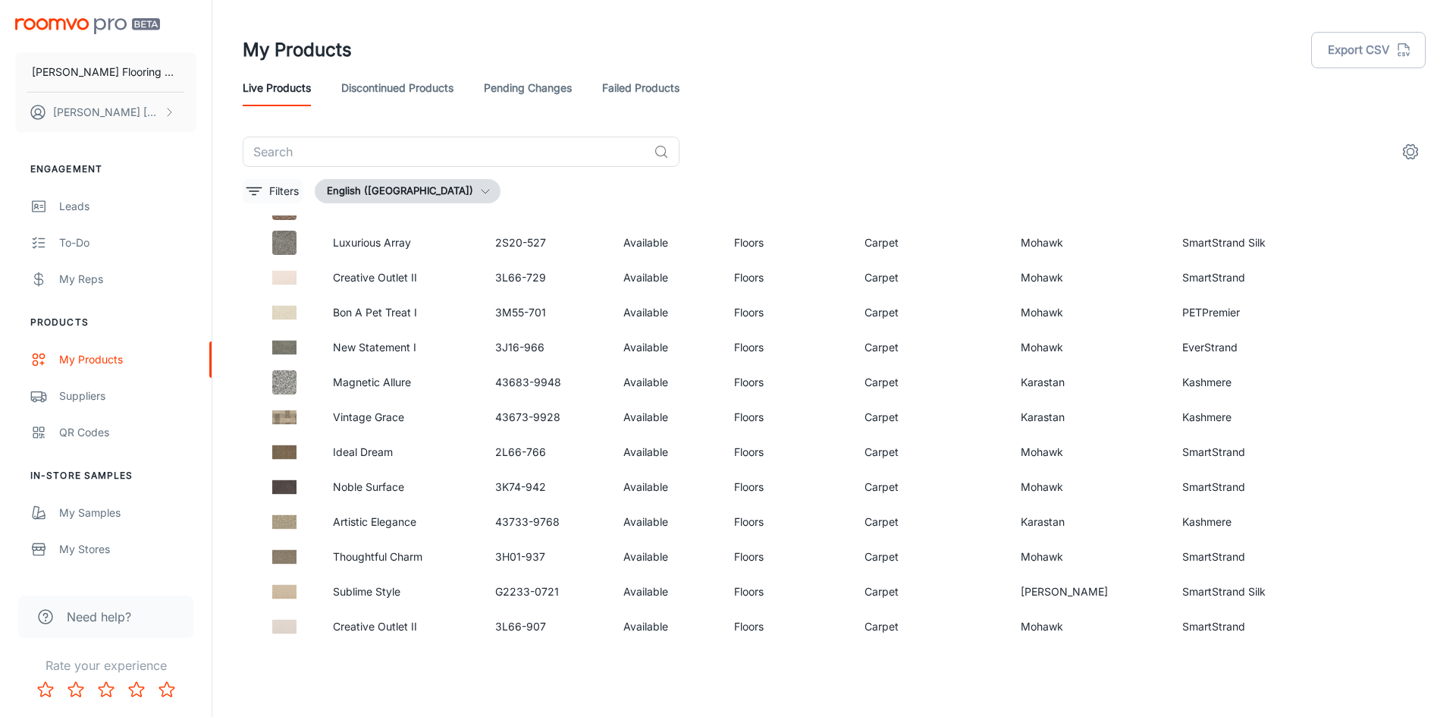
click at [277, 191] on p "Filters" at bounding box center [284, 191] width 30 height 17
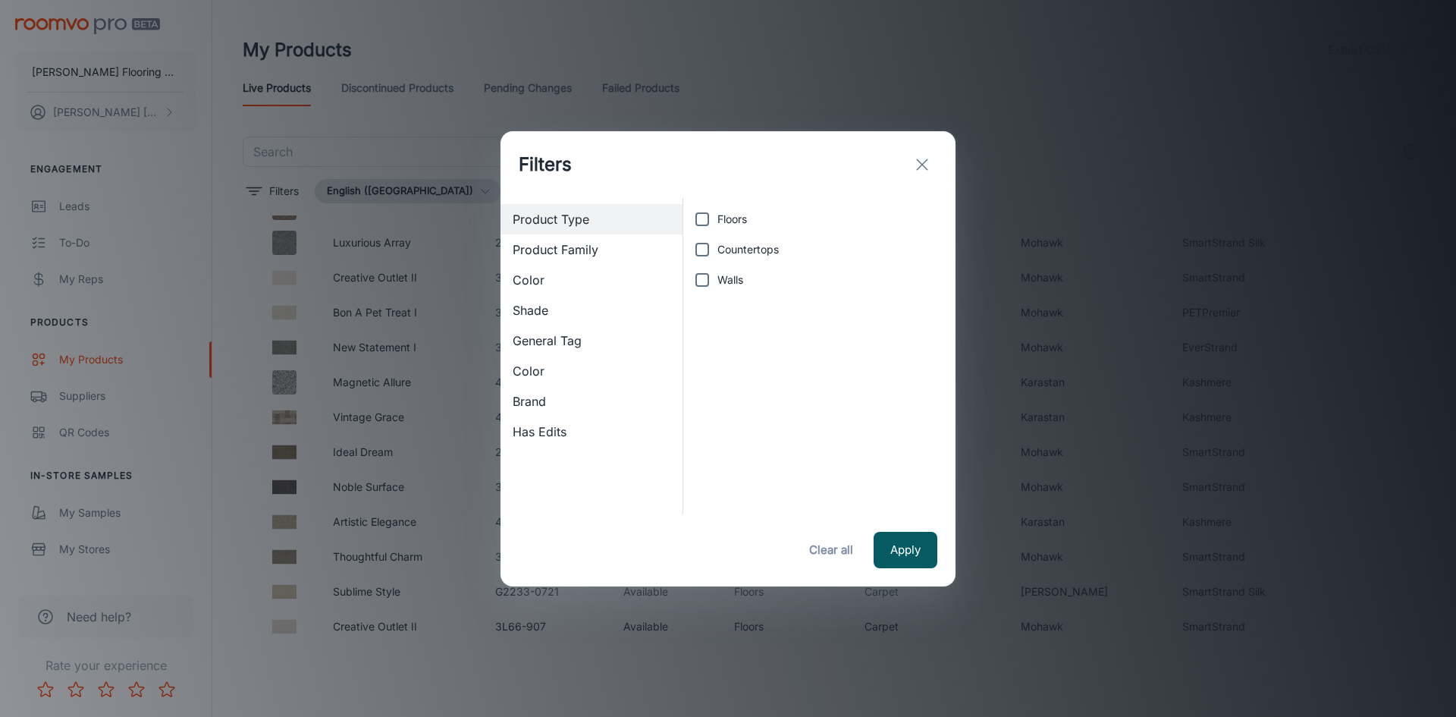
click at [525, 402] on span "Brand" at bounding box center [592, 401] width 158 height 18
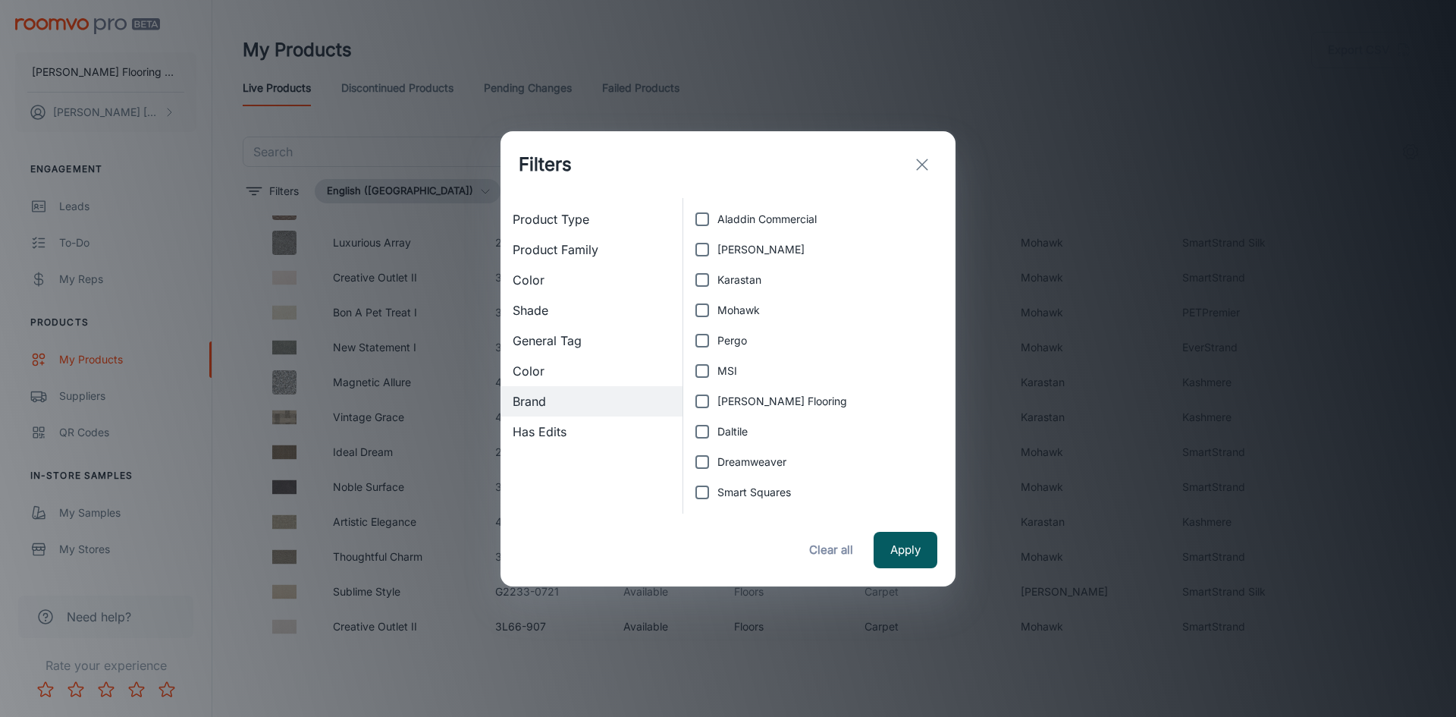
click at [705, 221] on input "Aladdin Commercial" at bounding box center [702, 219] width 30 height 30
checkbox input "true"
drag, startPoint x: 702, startPoint y: 250, endPoint x: 703, endPoint y: 259, distance: 8.4
click at [703, 252] on input "[PERSON_NAME]" at bounding box center [702, 249] width 30 height 30
checkbox input "true"
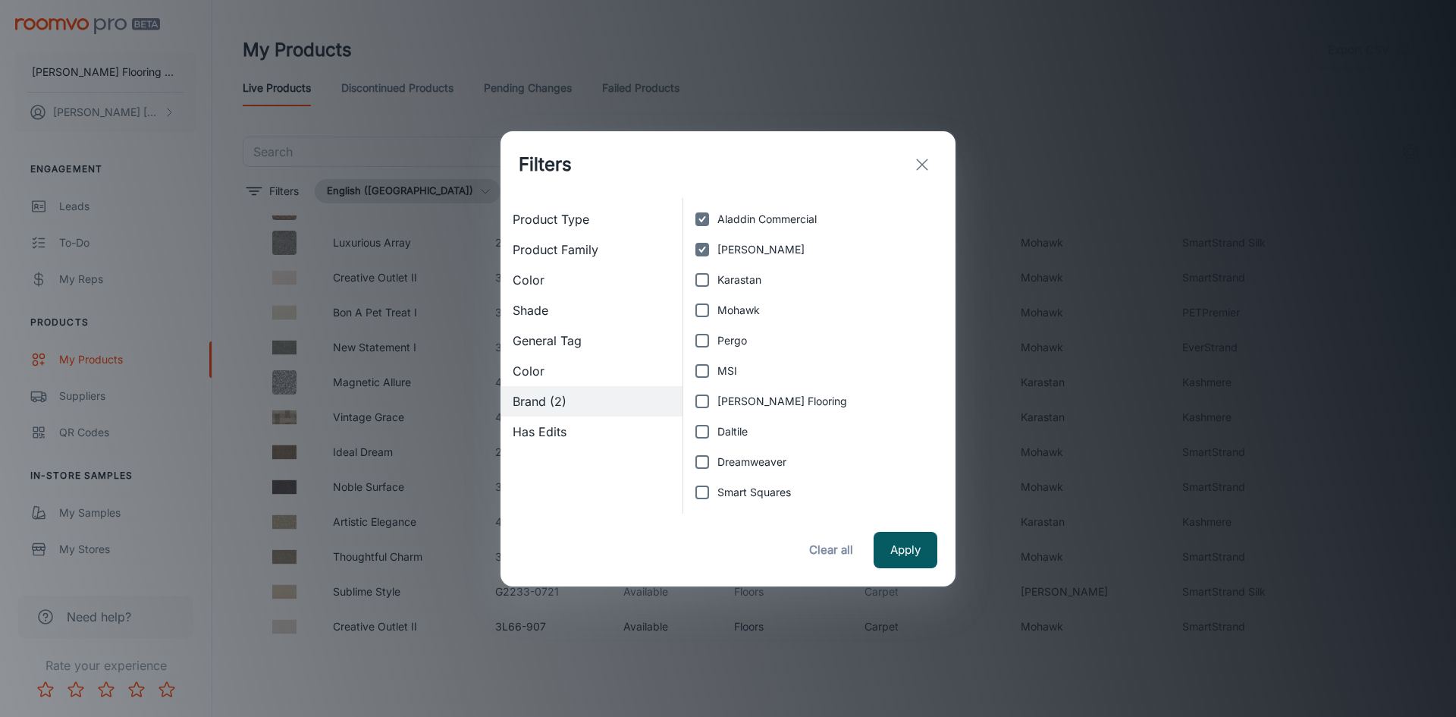
click at [701, 281] on input "Karastan" at bounding box center [702, 280] width 30 height 30
checkbox input "true"
drag, startPoint x: 701, startPoint y: 312, endPoint x: 701, endPoint y: 331, distance: 19.0
click at [700, 321] on input "Mohawk" at bounding box center [702, 310] width 30 height 30
checkbox input "true"
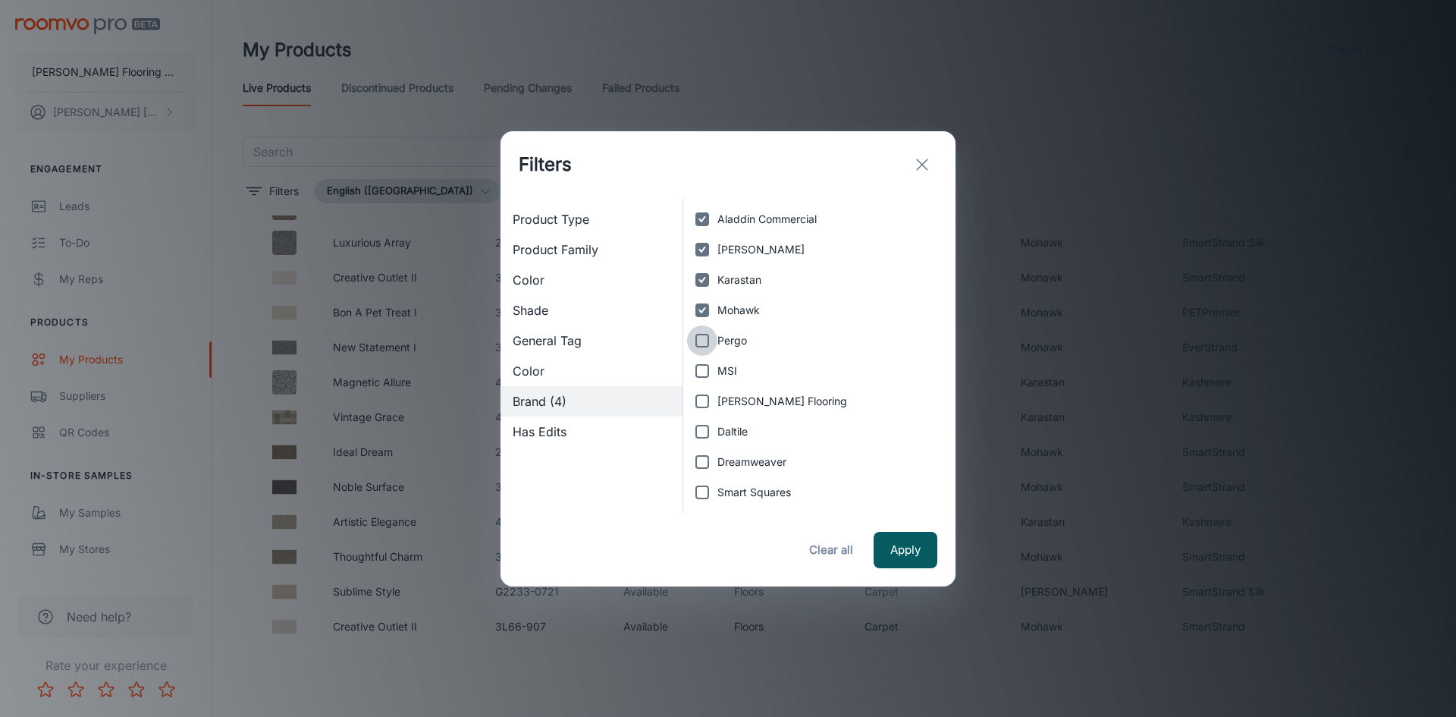
drag, startPoint x: 701, startPoint y: 341, endPoint x: 701, endPoint y: 356, distance: 15.2
click at [701, 343] on input "Pergo" at bounding box center [702, 340] width 30 height 30
checkbox input "true"
click at [701, 372] on input "MSI" at bounding box center [702, 371] width 30 height 30
checkbox input "true"
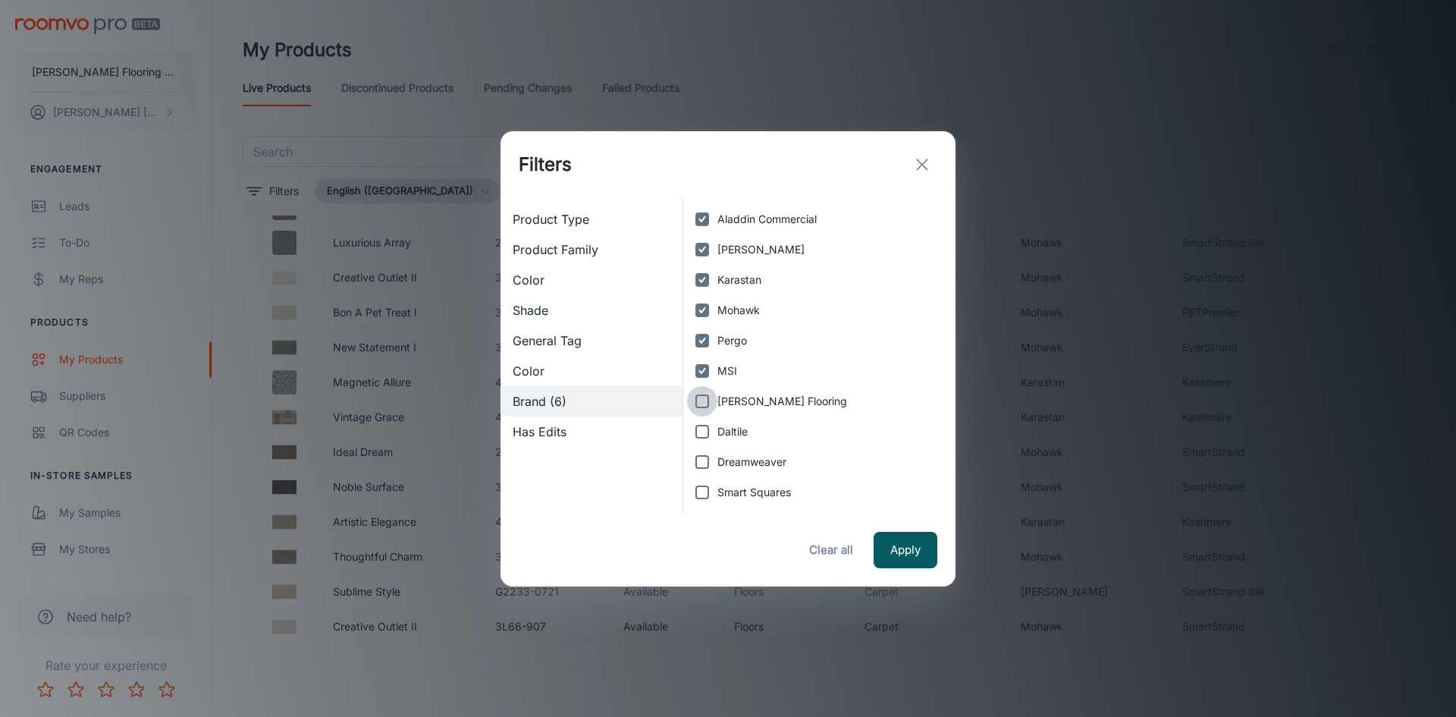
click at [699, 400] on input "[PERSON_NAME] Flooring" at bounding box center [702, 401] width 30 height 30
checkbox input "true"
drag, startPoint x: 699, startPoint y: 427, endPoint x: 701, endPoint y: 447, distance: 20.6
click at [700, 428] on input "Daltile" at bounding box center [702, 431] width 30 height 30
checkbox input "true"
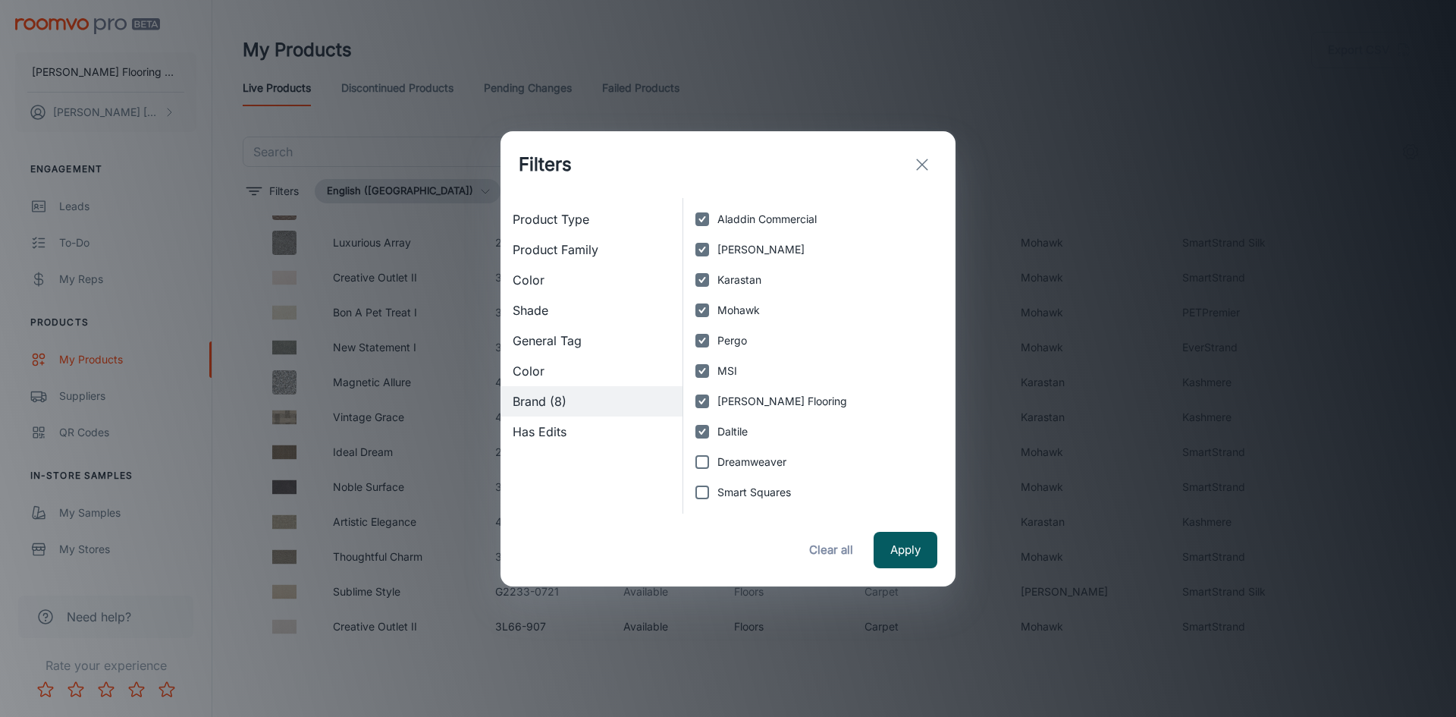
click at [704, 469] on input "Dreamweaver" at bounding box center [702, 462] width 30 height 30
checkbox input "true"
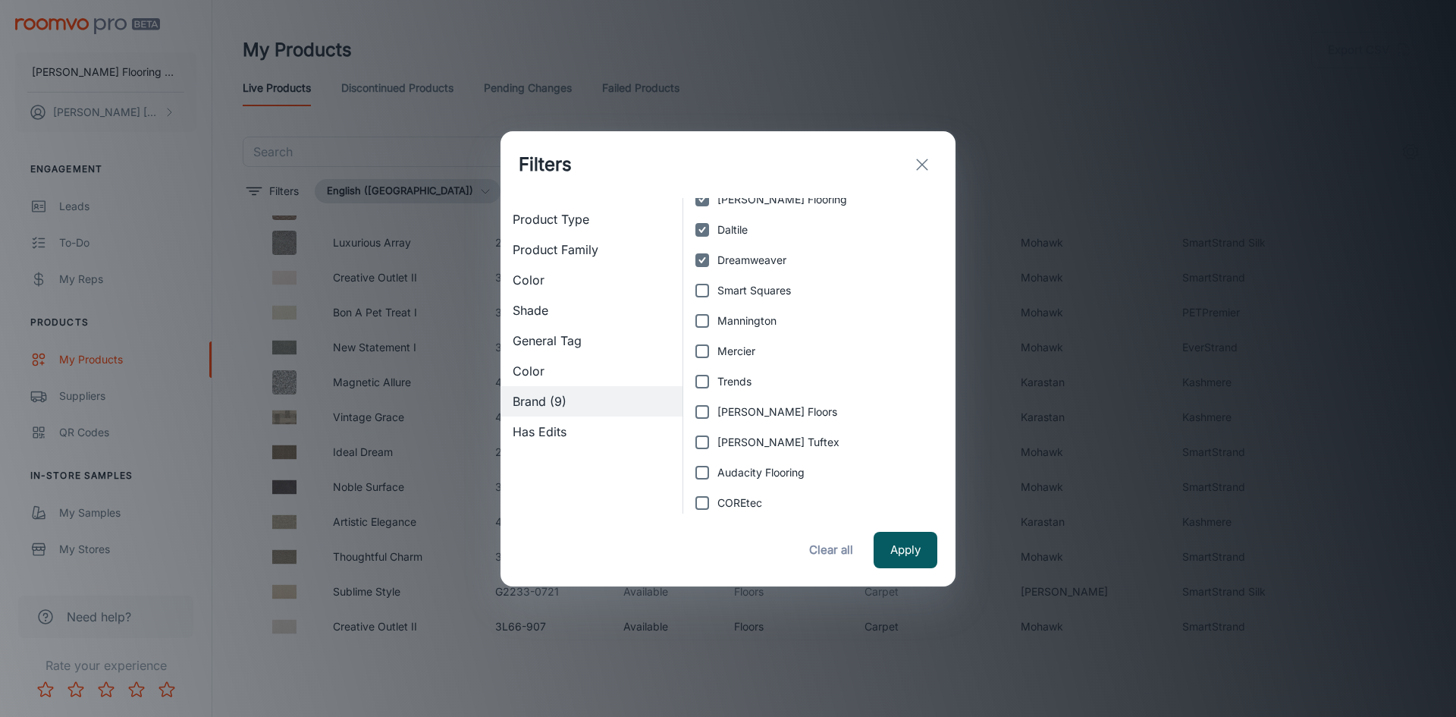
scroll to position [212, 0]
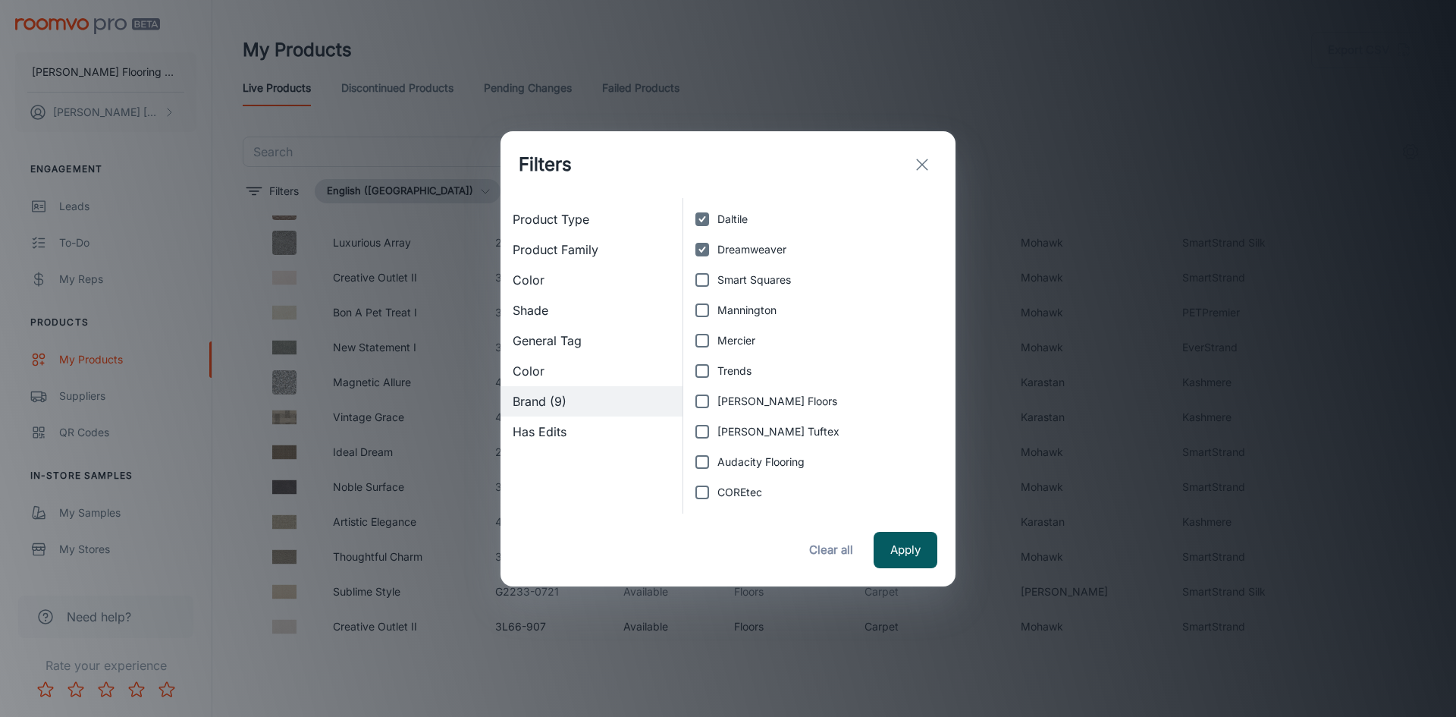
click at [726, 308] on span "Mannington" at bounding box center [746, 310] width 59 height 17
click at [717, 308] on input "Mannington" at bounding box center [702, 310] width 30 height 30
checkbox input "true"
drag, startPoint x: 719, startPoint y: 337, endPoint x: 729, endPoint y: 354, distance: 20.0
click at [721, 337] on span "Mercier" at bounding box center [736, 340] width 38 height 17
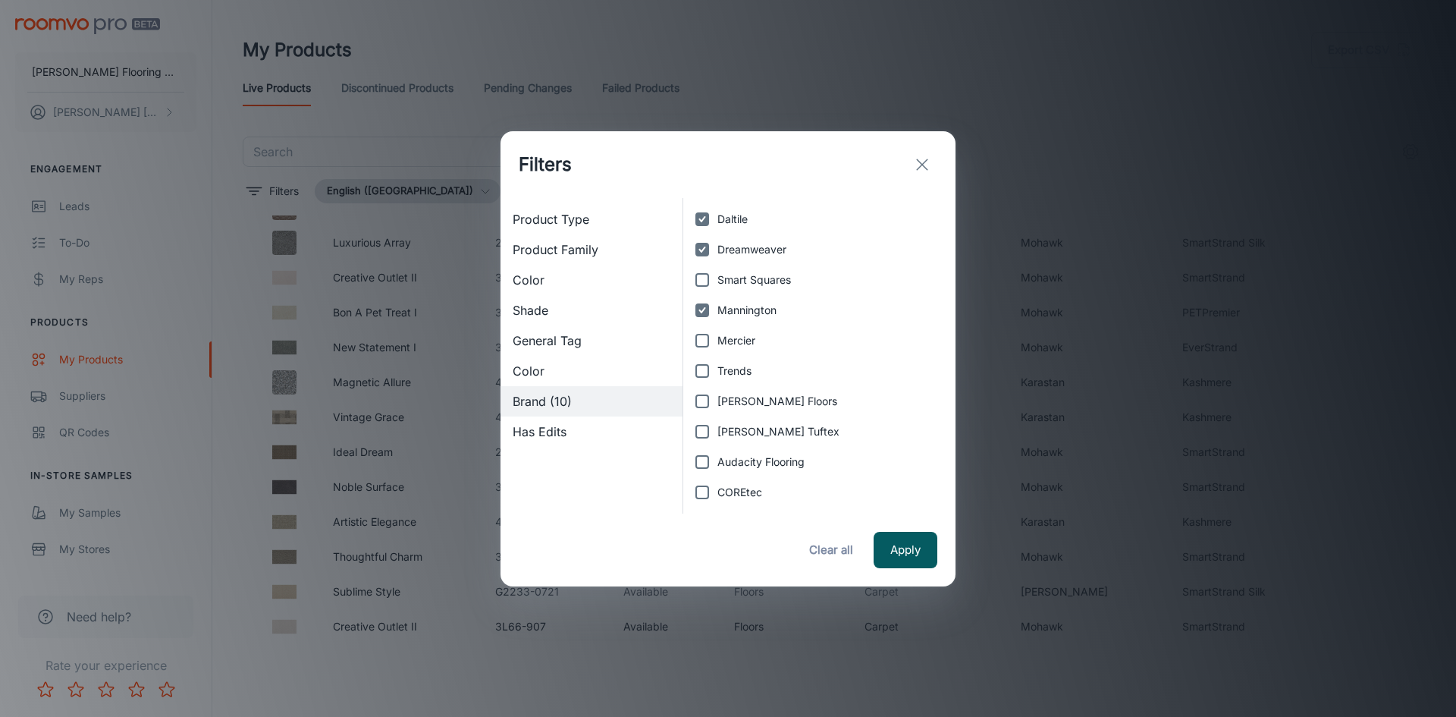
click at [717, 337] on input "Mercier" at bounding box center [702, 340] width 30 height 30
checkbox input "true"
drag, startPoint x: 725, startPoint y: 366, endPoint x: 728, endPoint y: 376, distance: 10.3
click at [725, 368] on span "Trends" at bounding box center [734, 370] width 34 height 17
click at [717, 368] on input "Trends" at bounding box center [702, 371] width 30 height 30
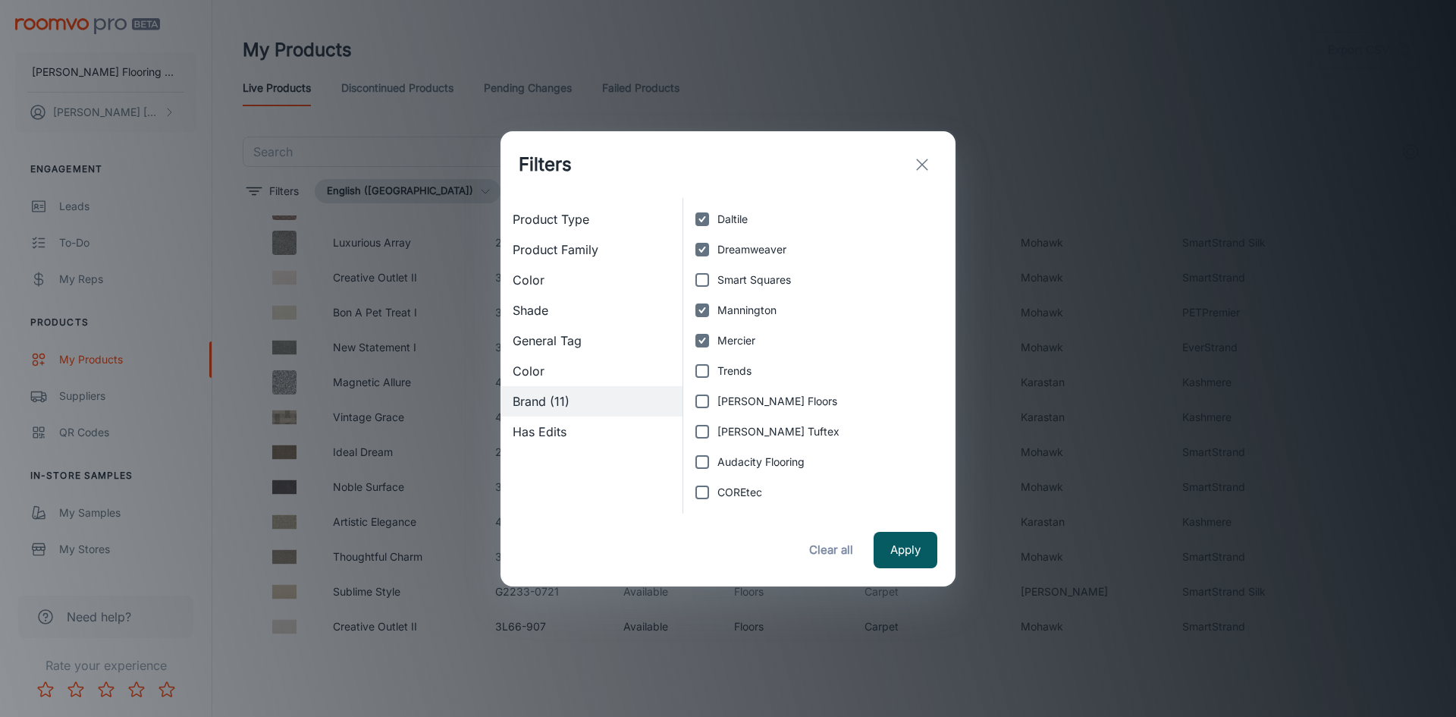
checkbox input "true"
drag, startPoint x: 726, startPoint y: 396, endPoint x: 739, endPoint y: 406, distance: 17.3
click at [727, 397] on span "[PERSON_NAME] Floors" at bounding box center [777, 401] width 120 height 17
click at [731, 430] on span "[PERSON_NAME] Tuftex" at bounding box center [778, 431] width 122 height 17
click at [717, 430] on input "[PERSON_NAME] Tuftex" at bounding box center [702, 431] width 30 height 30
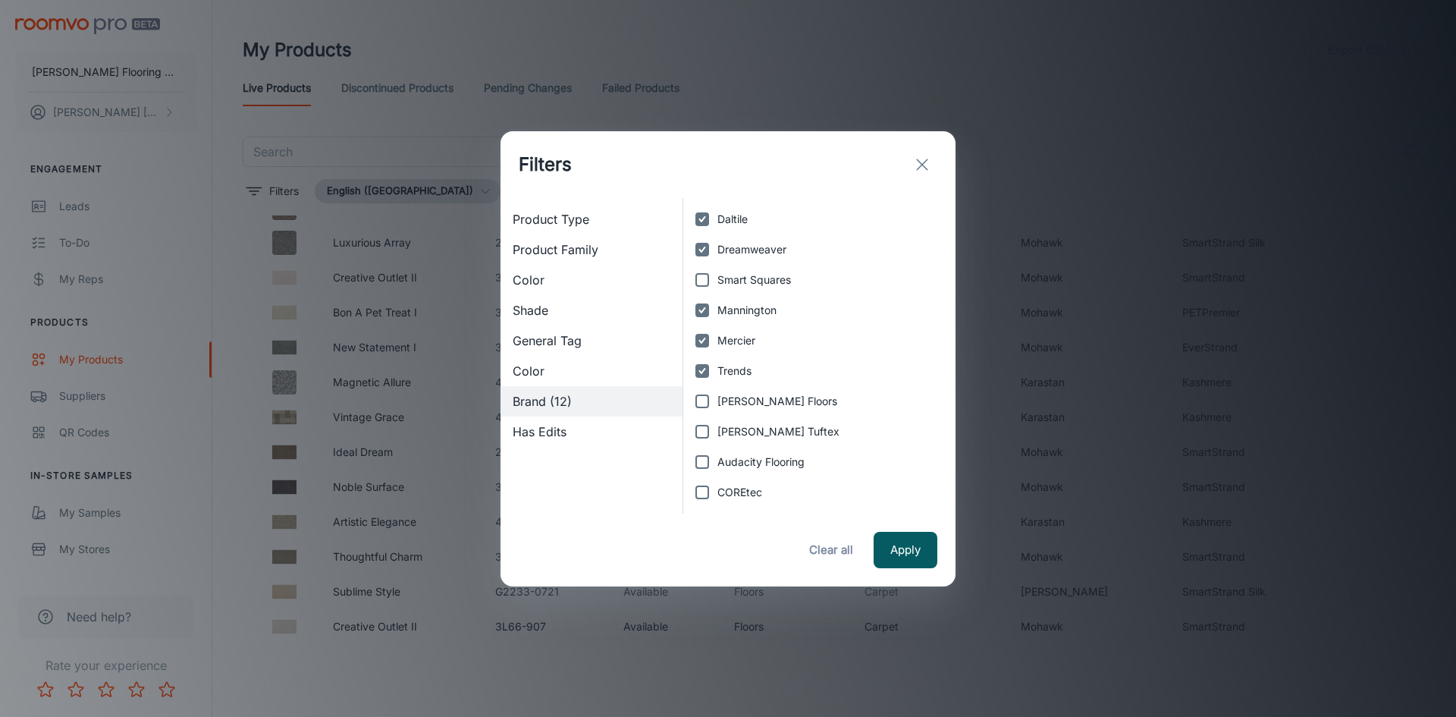
checkbox input "true"
drag, startPoint x: 698, startPoint y: 397, endPoint x: 708, endPoint y: 418, distance: 22.7
click at [701, 400] on input "[PERSON_NAME] Floors" at bounding box center [702, 401] width 30 height 30
checkbox input "true"
drag, startPoint x: 701, startPoint y: 463, endPoint x: 708, endPoint y: 473, distance: 12.0
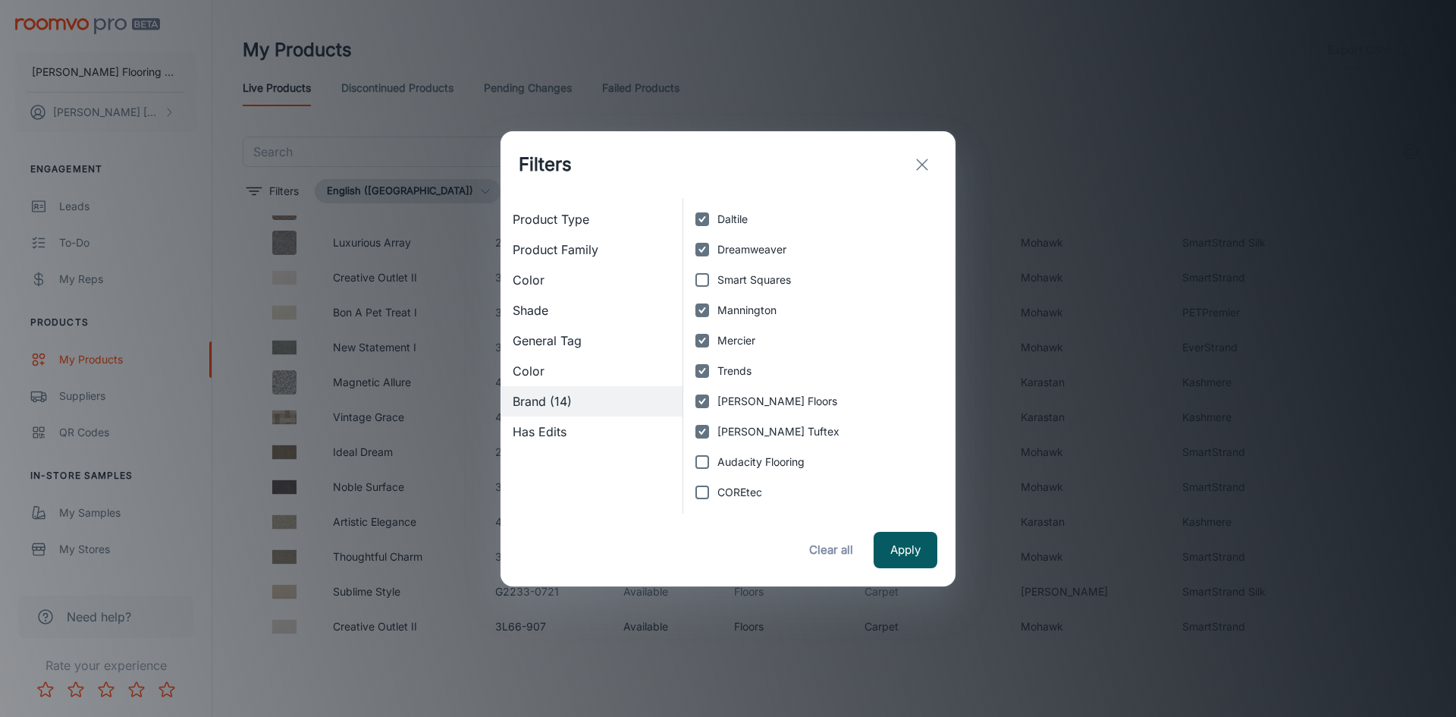
click at [704, 465] on input "Audacity Flooring" at bounding box center [702, 462] width 30 height 30
checkbox input "true"
drag, startPoint x: 704, startPoint y: 489, endPoint x: 720, endPoint y: 484, distance: 15.8
click at [711, 488] on input "COREtec" at bounding box center [702, 492] width 30 height 30
checkbox input "true"
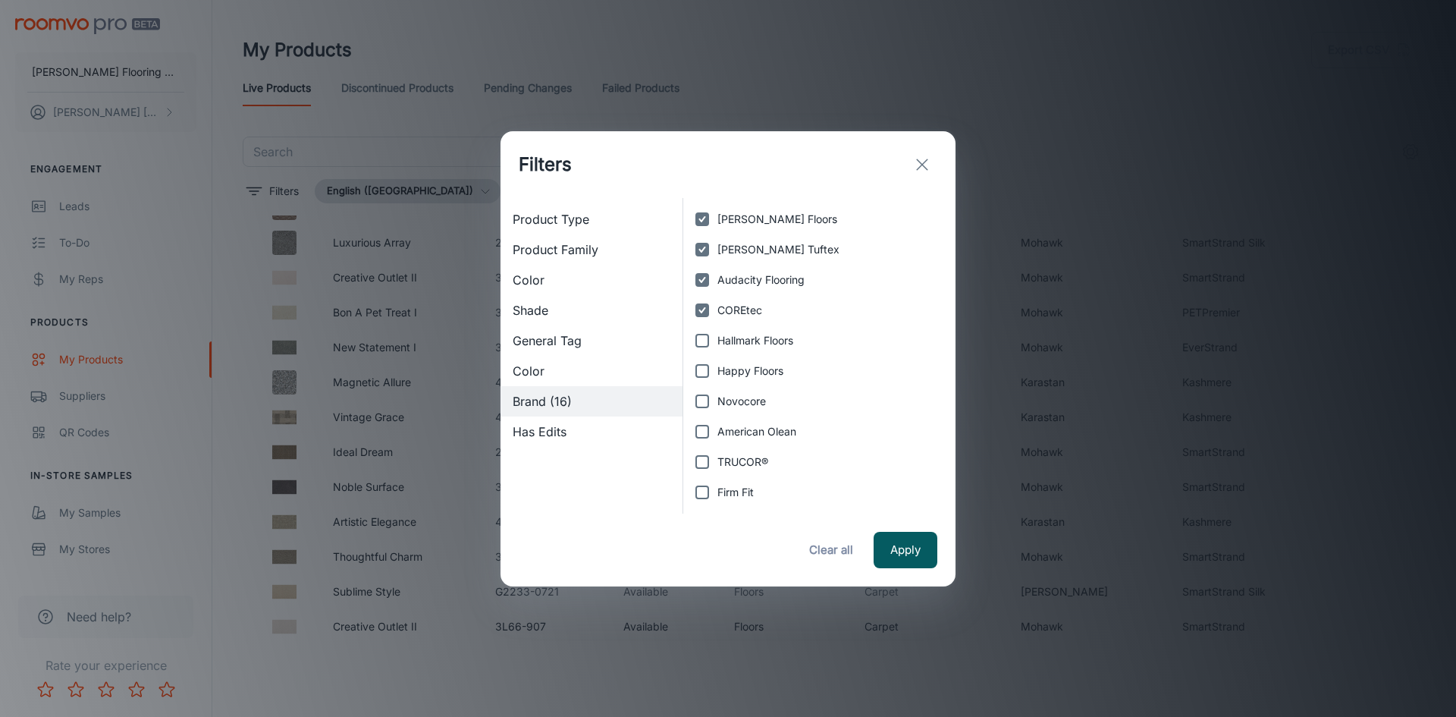
scroll to position [425, 0]
click at [700, 308] on input "Hallmark Floors" at bounding box center [702, 310] width 30 height 30
checkbox input "true"
drag, startPoint x: 701, startPoint y: 340, endPoint x: 703, endPoint y: 350, distance: 9.2
click at [701, 344] on input "Happy Floors" at bounding box center [702, 340] width 30 height 30
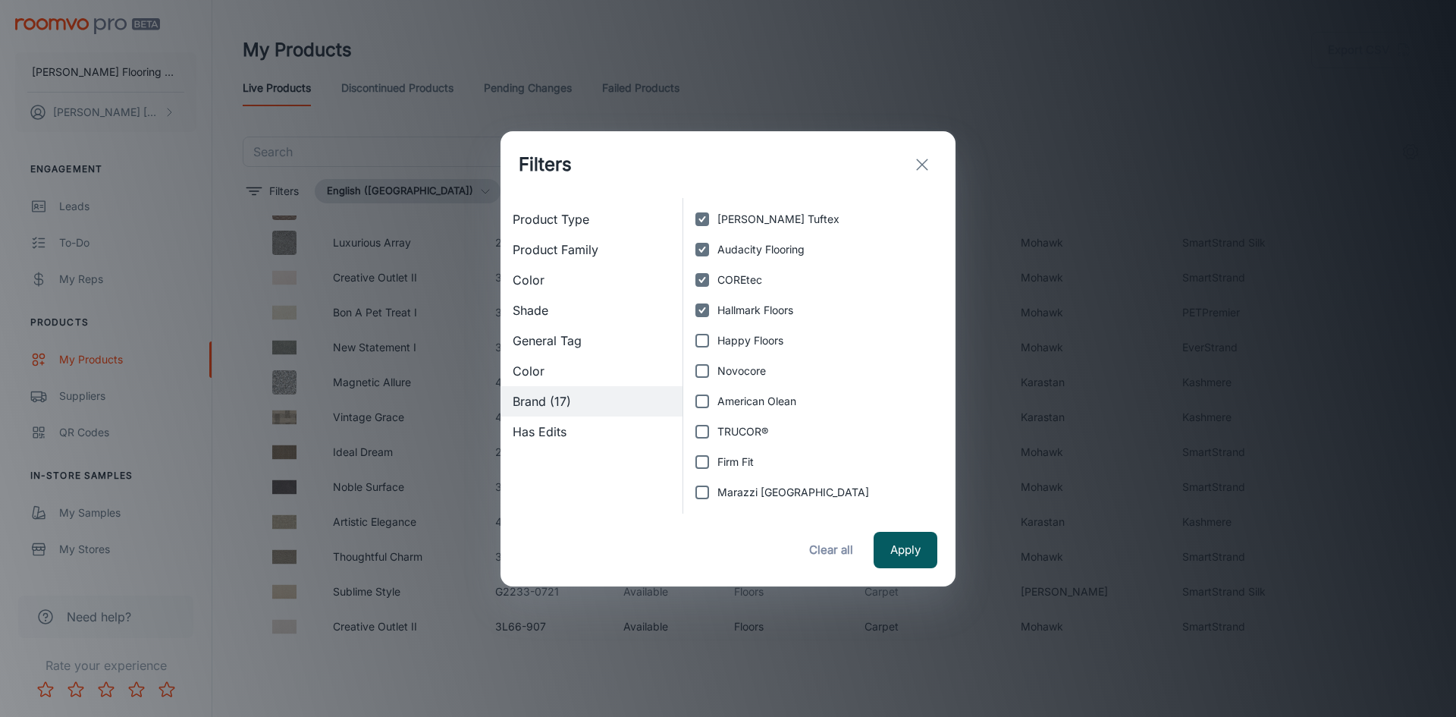
checkbox input "true"
drag, startPoint x: 704, startPoint y: 370, endPoint x: 707, endPoint y: 381, distance: 11.6
click at [704, 371] on input "Novocore" at bounding box center [702, 371] width 30 height 30
checkbox input "true"
click at [705, 400] on input "American Olean" at bounding box center [702, 401] width 30 height 30
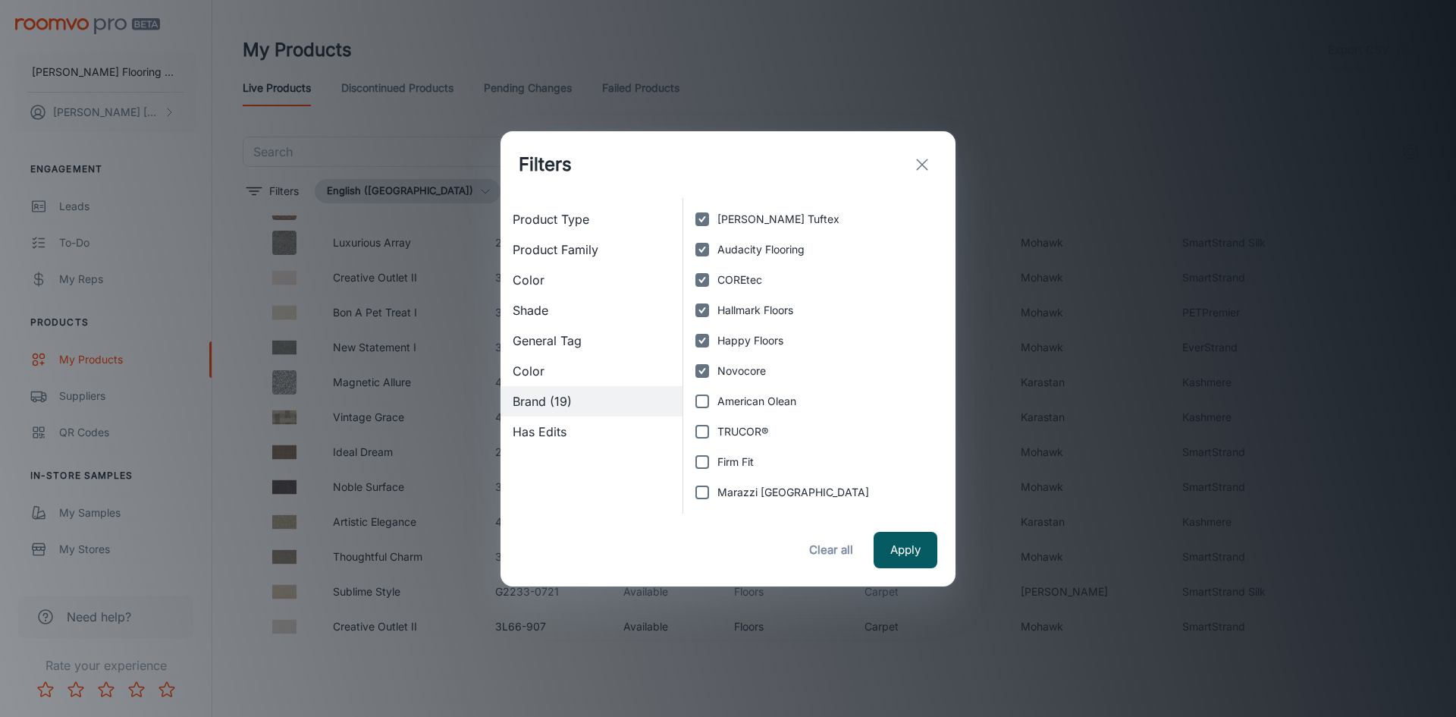
checkbox input "true"
click at [701, 434] on input "TRUCOR®" at bounding box center [702, 431] width 30 height 30
checkbox input "true"
click at [700, 459] on input "Firm Fit" at bounding box center [702, 462] width 30 height 30
checkbox input "true"
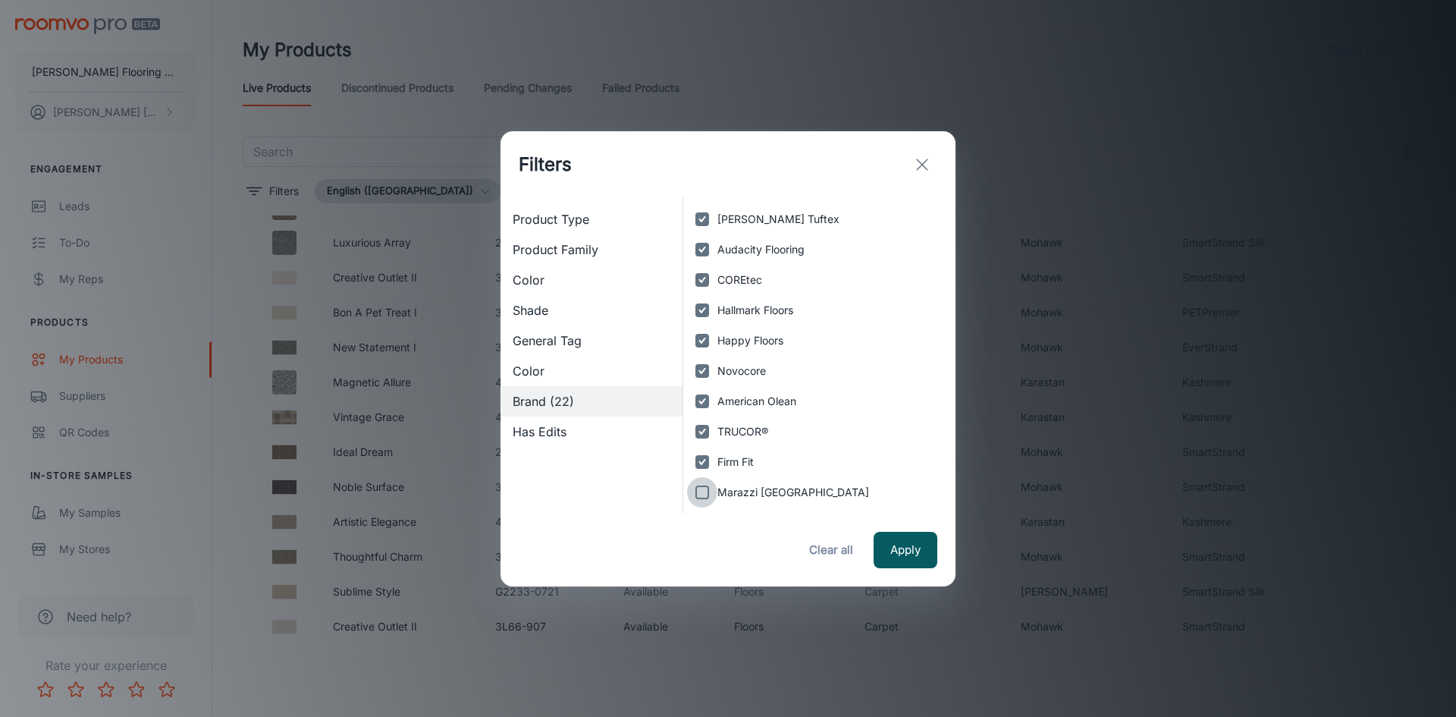
click at [702, 494] on input "Marazzi [GEOGRAPHIC_DATA]" at bounding box center [702, 492] width 30 height 30
checkbox input "true"
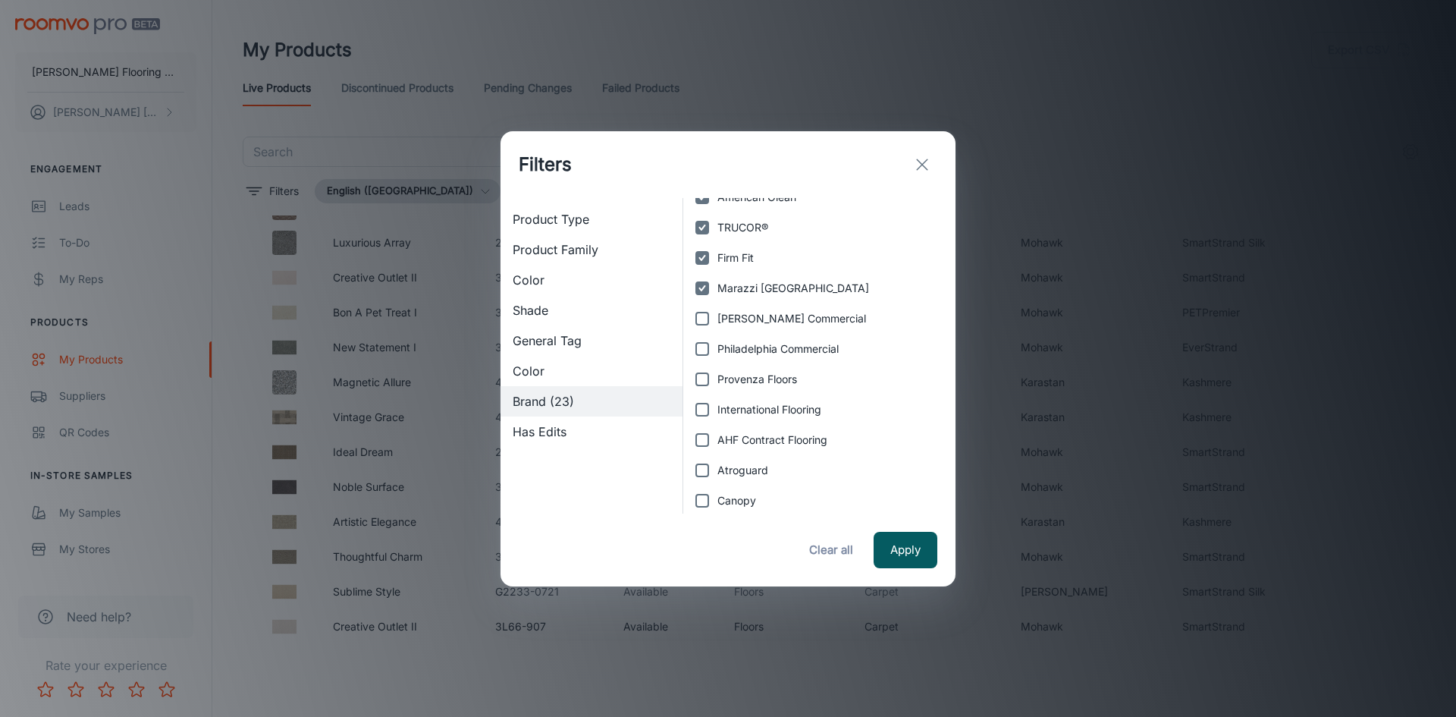
scroll to position [637, 0]
drag, startPoint x: 701, startPoint y: 306, endPoint x: 701, endPoint y: 325, distance: 19.0
click at [701, 308] on input "[PERSON_NAME] Commercial" at bounding box center [702, 310] width 30 height 30
checkbox input "true"
click at [701, 341] on input "Philadelphia Commercial" at bounding box center [702, 340] width 30 height 30
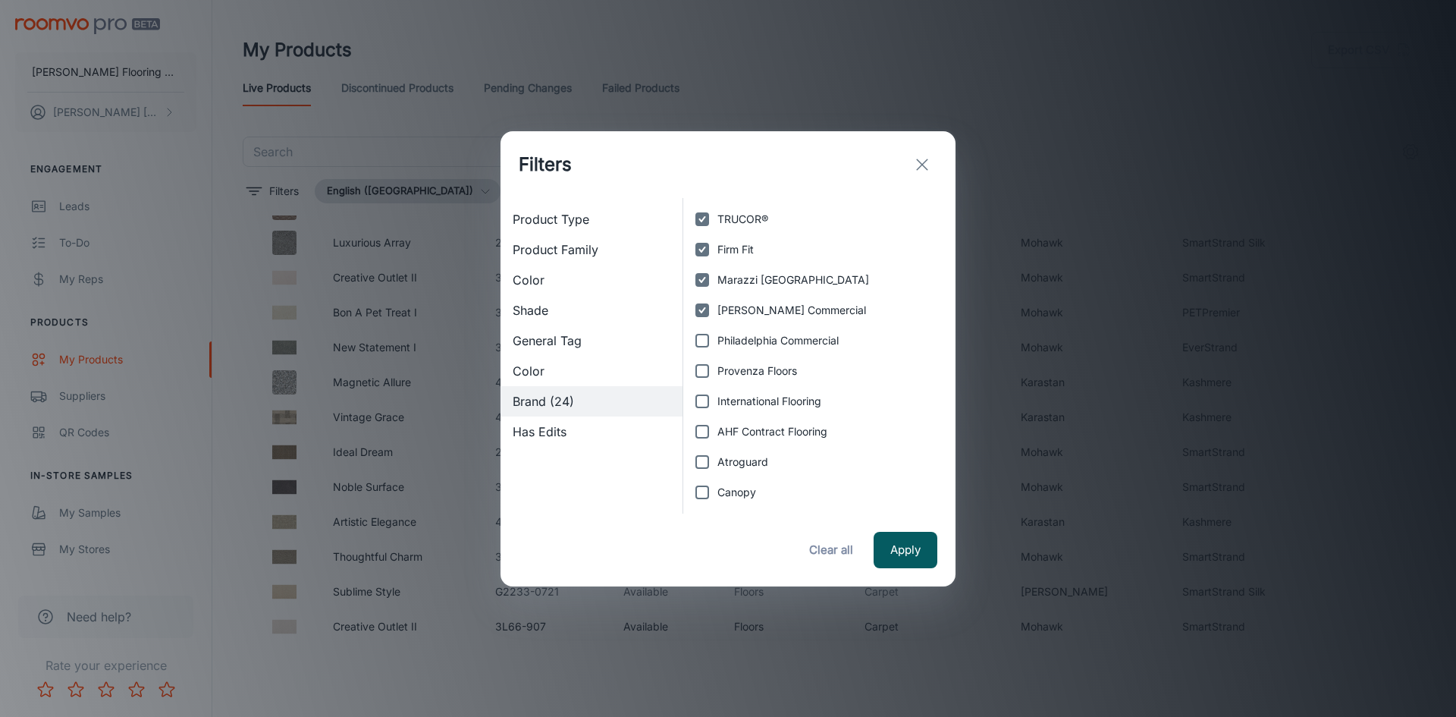
checkbox input "true"
drag, startPoint x: 700, startPoint y: 367, endPoint x: 701, endPoint y: 389, distance: 22.0
click at [700, 368] on input "Provenza Floors" at bounding box center [702, 371] width 30 height 30
checkbox input "true"
click at [701, 395] on input "International Flooring" at bounding box center [702, 401] width 30 height 30
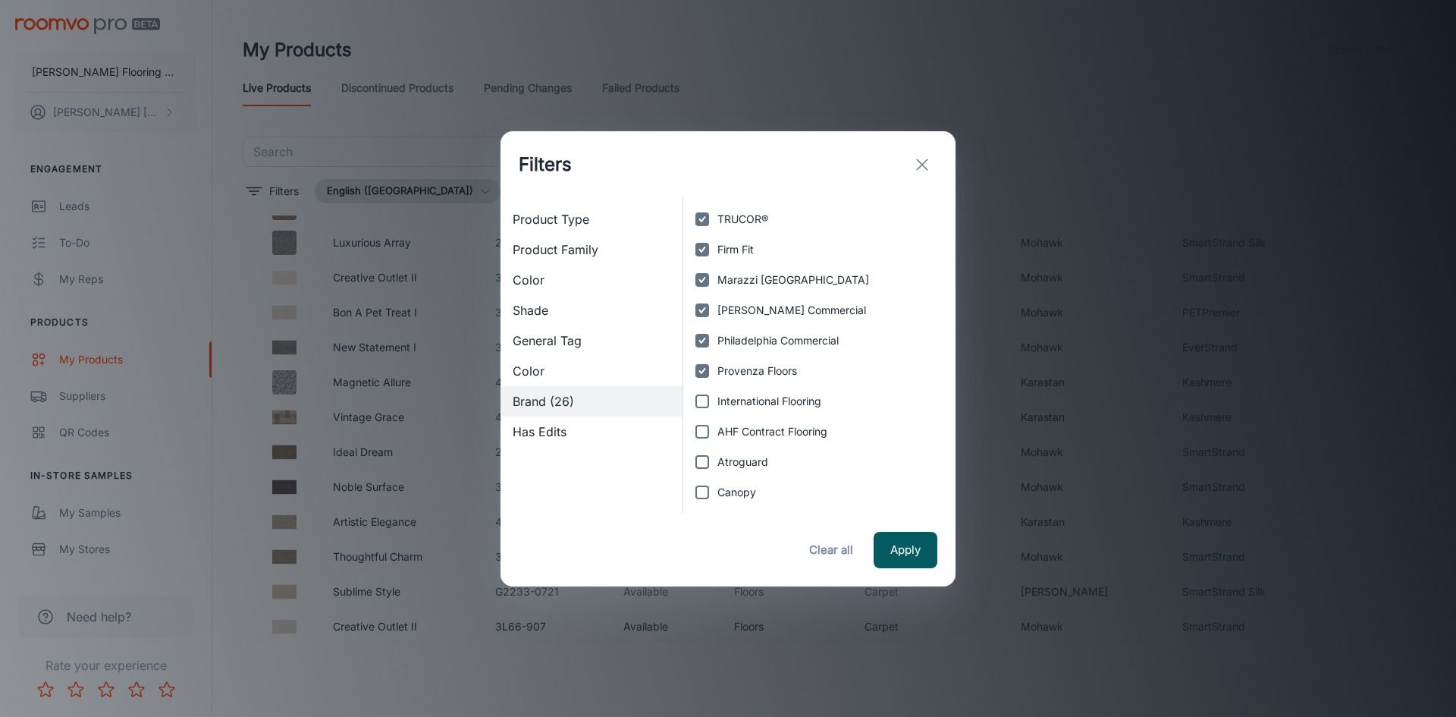
checkbox input "true"
click at [700, 428] on input "AHF Contract Flooring" at bounding box center [702, 431] width 30 height 30
checkbox input "true"
click at [699, 461] on input "Atroguard" at bounding box center [702, 462] width 30 height 30
checkbox input "true"
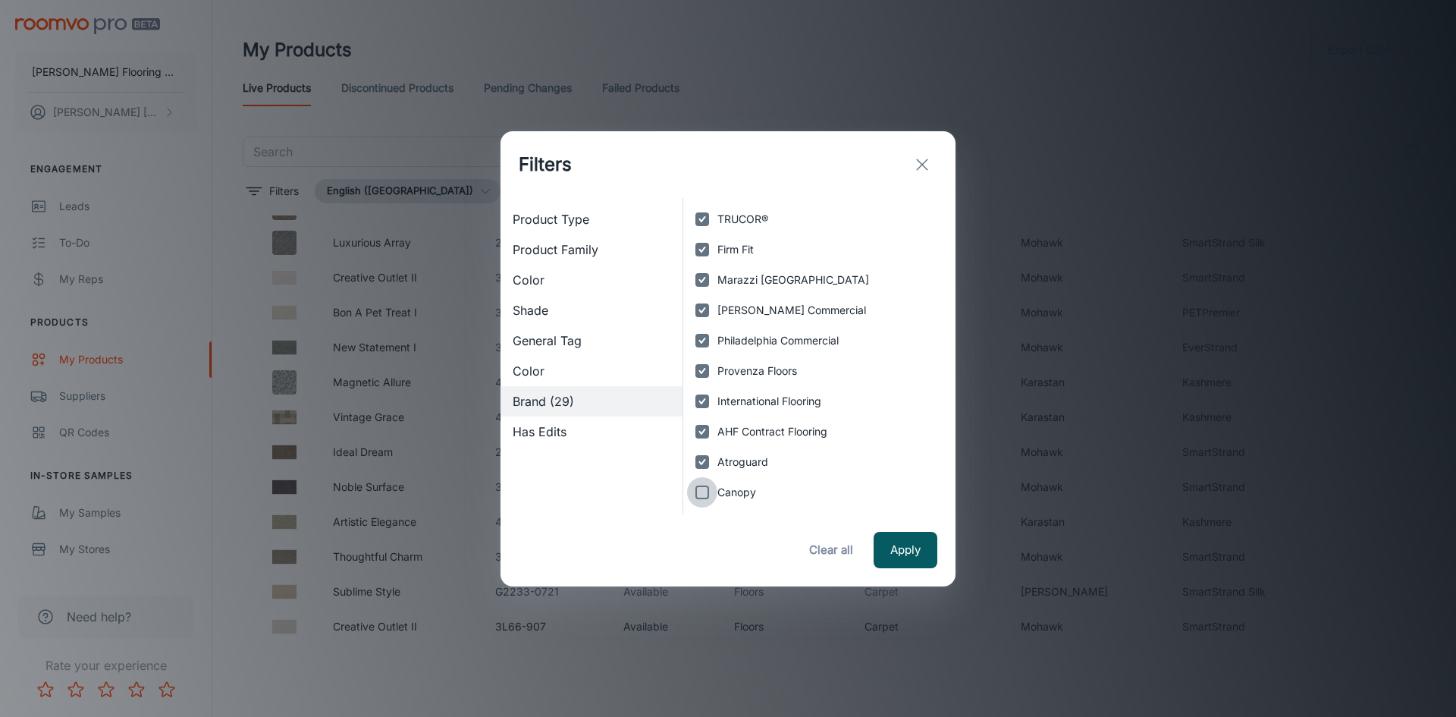
click at [703, 491] on input "Canopy" at bounding box center [702, 492] width 30 height 30
checkbox input "true"
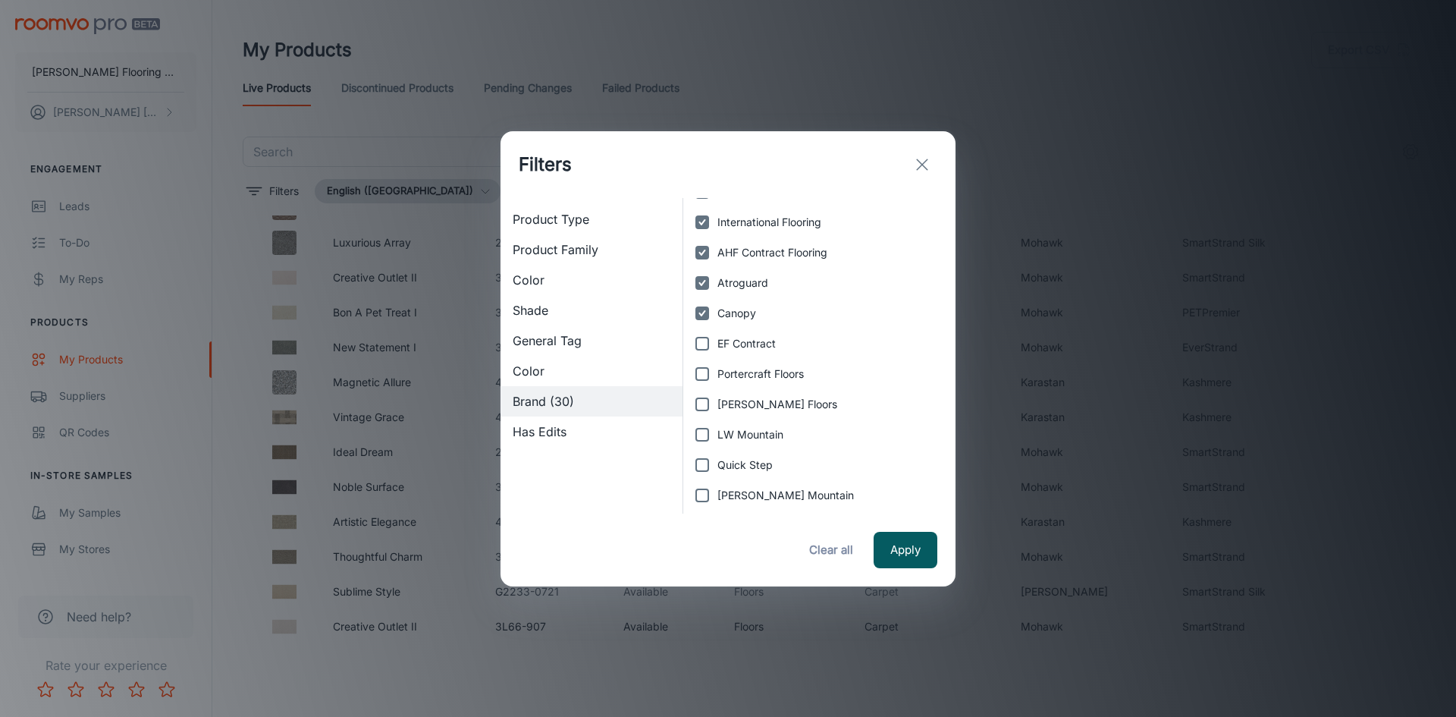
scroll to position [819, 0]
click at [746, 337] on span "EF Contract" at bounding box center [746, 340] width 58 height 17
click at [717, 337] on input "EF Contract" at bounding box center [702, 340] width 30 height 30
checkbox input "true"
click at [742, 367] on span "Portercraft Floors" at bounding box center [760, 370] width 86 height 17
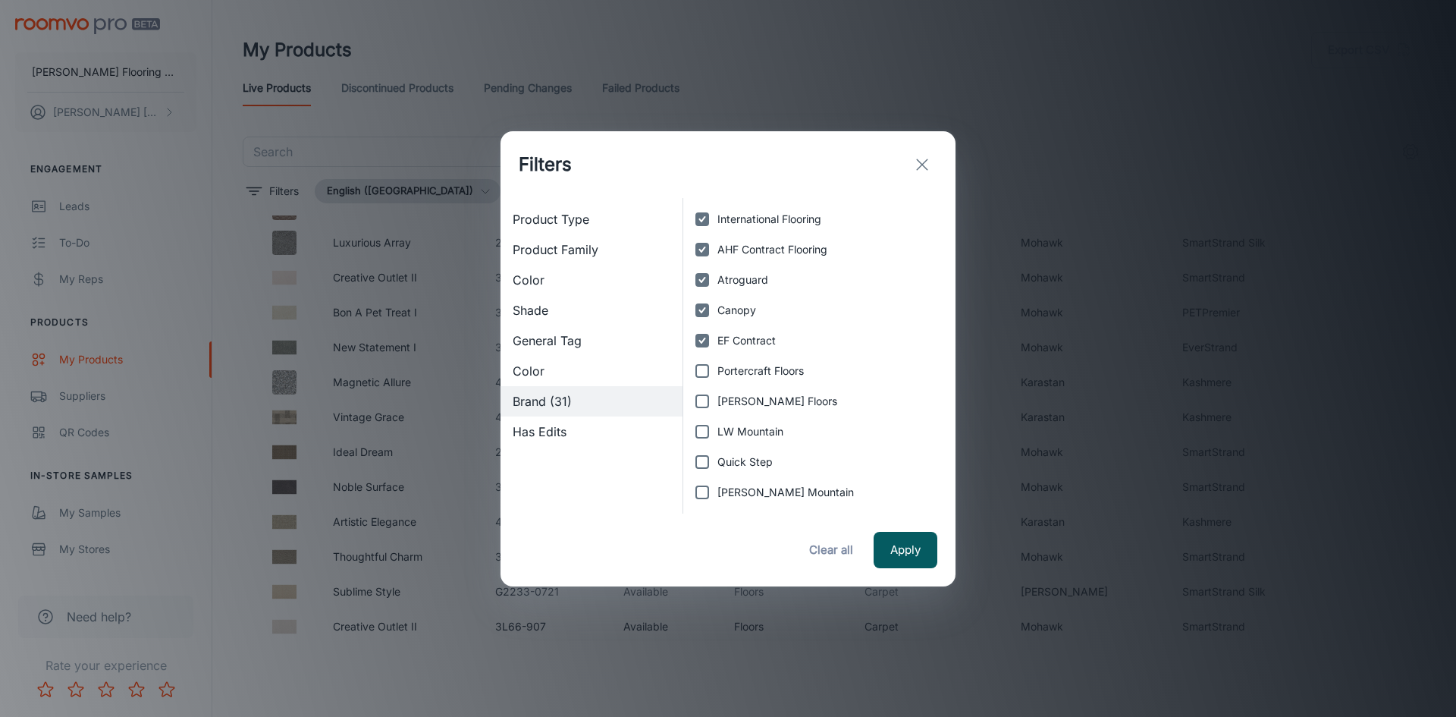
click at [717, 367] on input "Portercraft Floors" at bounding box center [702, 371] width 30 height 30
checkbox input "true"
click at [743, 397] on span "[PERSON_NAME] Floors" at bounding box center [777, 401] width 120 height 17
click at [717, 397] on input "[PERSON_NAME] Floors" at bounding box center [702, 401] width 30 height 30
checkbox input "true"
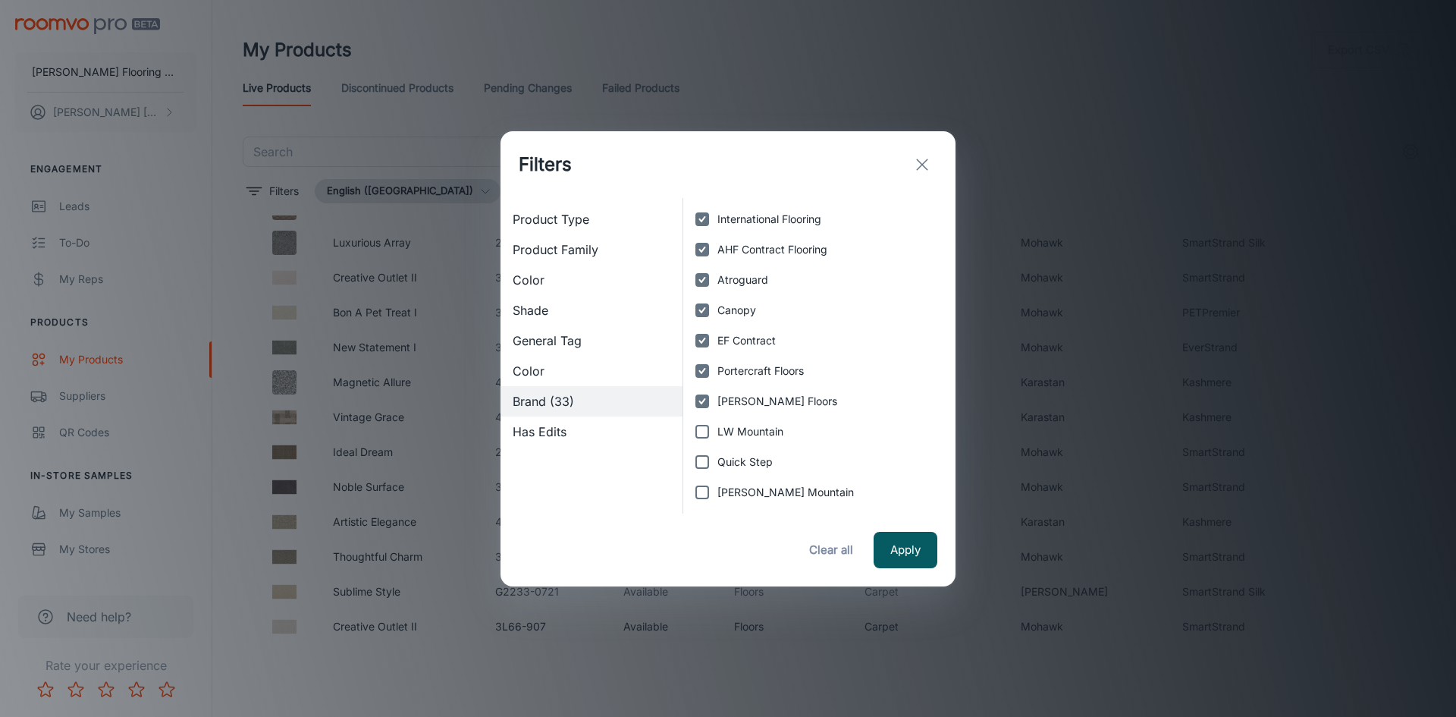
click at [734, 428] on span "LW Mountain" at bounding box center [750, 431] width 66 height 17
click at [717, 428] on input "LW Mountain" at bounding box center [702, 431] width 30 height 30
checkbox input "true"
click at [727, 462] on span "Quick Step" at bounding box center [744, 461] width 55 height 17
click at [717, 462] on input "Quick Step" at bounding box center [702, 462] width 30 height 30
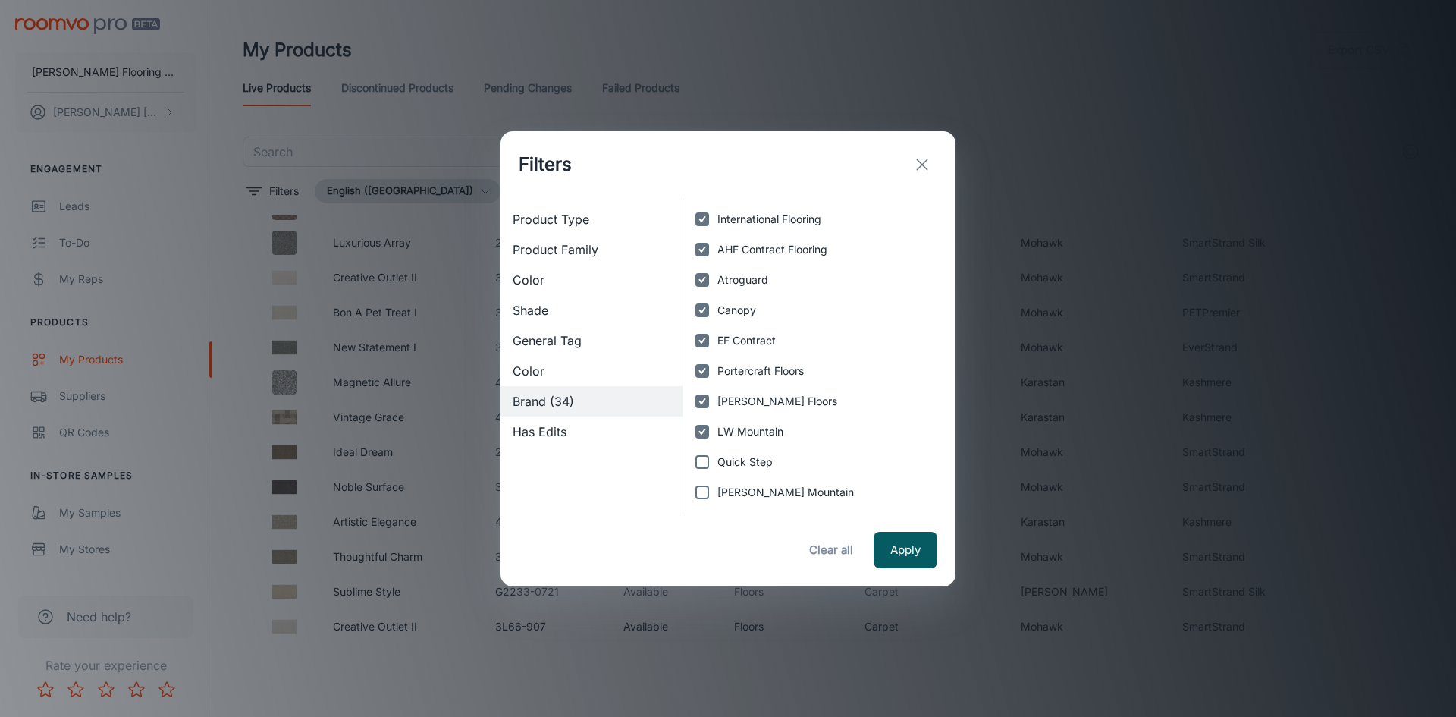
checkbox input "true"
drag, startPoint x: 734, startPoint y: 493, endPoint x: 757, endPoint y: 484, distance: 25.2
click at [735, 492] on span "[PERSON_NAME] Mountain" at bounding box center [785, 492] width 136 height 17
click at [717, 492] on input "[PERSON_NAME] Mountain" at bounding box center [702, 492] width 30 height 30
checkbox input "true"
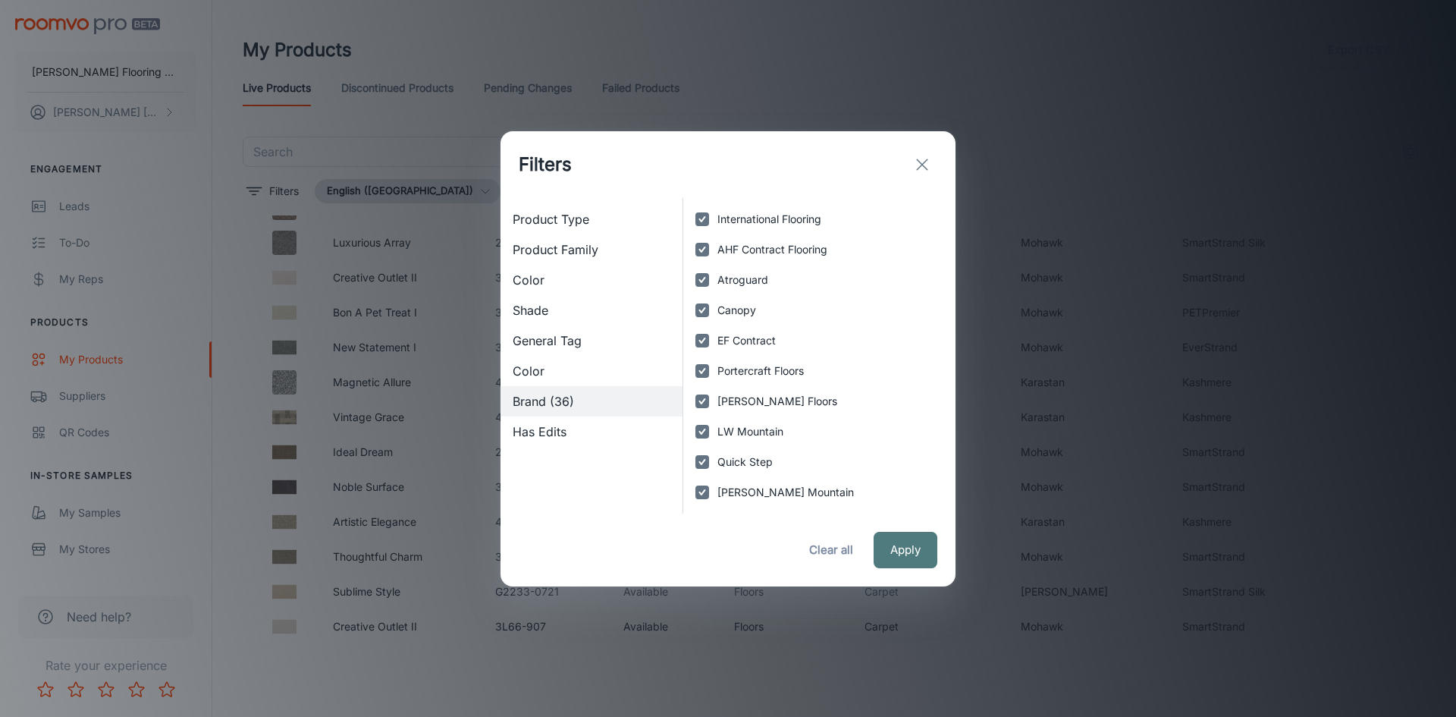
click at [913, 552] on button "Apply" at bounding box center [905, 550] width 64 height 36
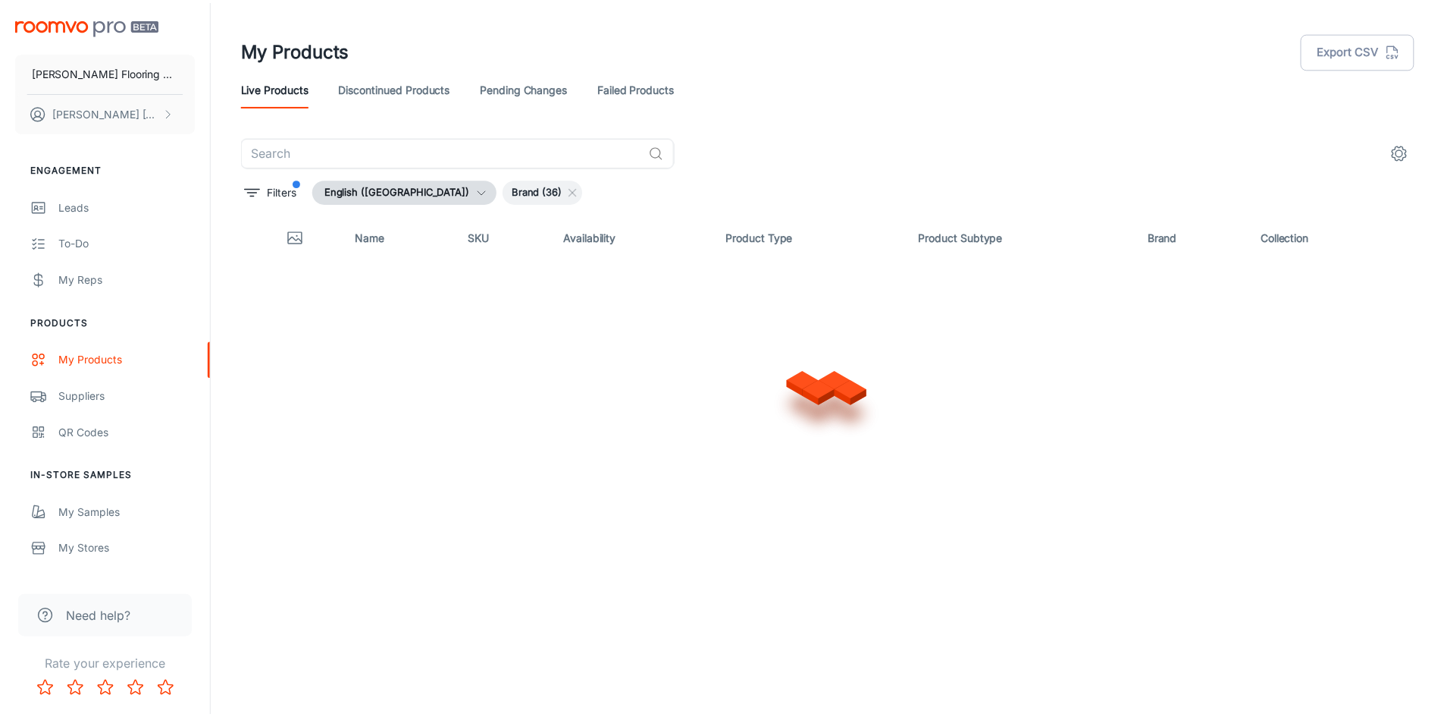
scroll to position [0, 0]
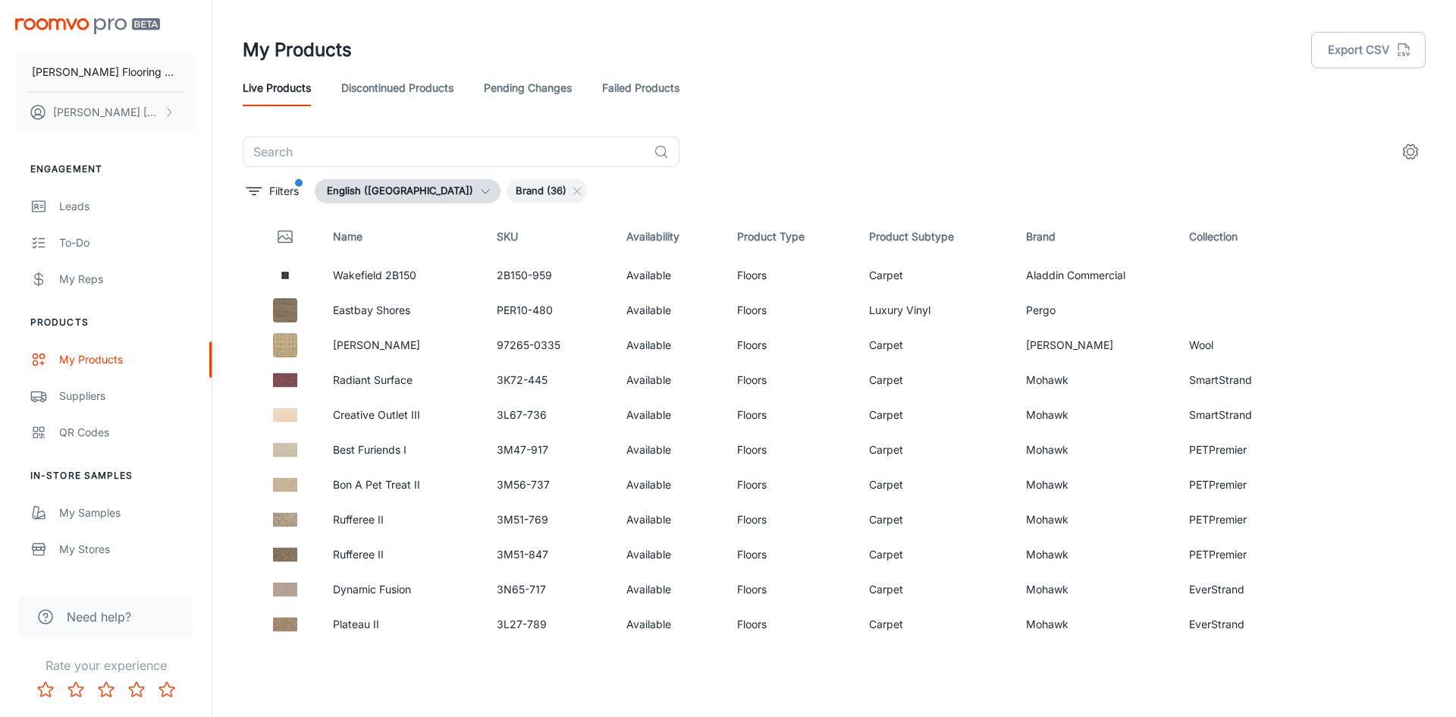
click at [287, 54] on h1 "My Products" at bounding box center [297, 49] width 109 height 27
click at [73, 400] on div "Suppliers" at bounding box center [127, 395] width 137 height 17
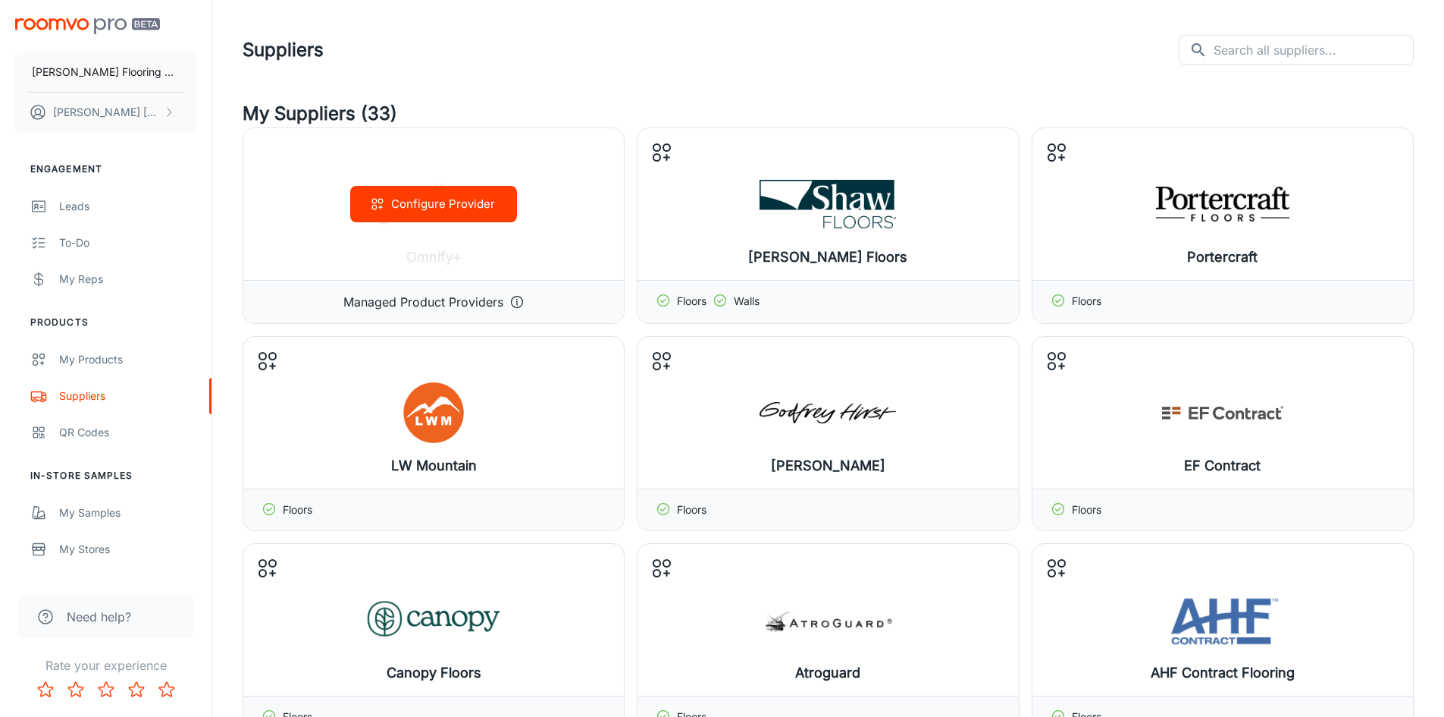
click at [485, 213] on button "Configure Provider" at bounding box center [433, 204] width 167 height 36
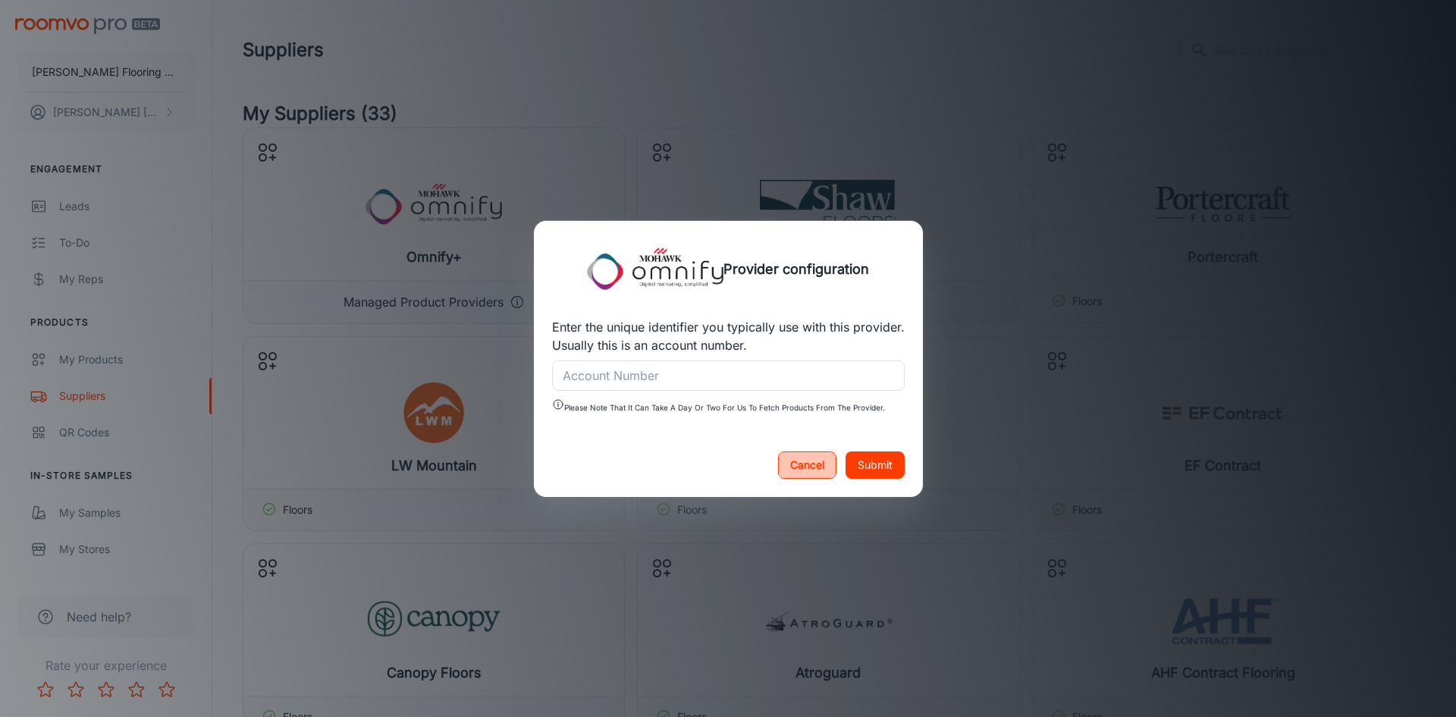
click at [812, 465] on button "Cancel" at bounding box center [807, 464] width 58 height 27
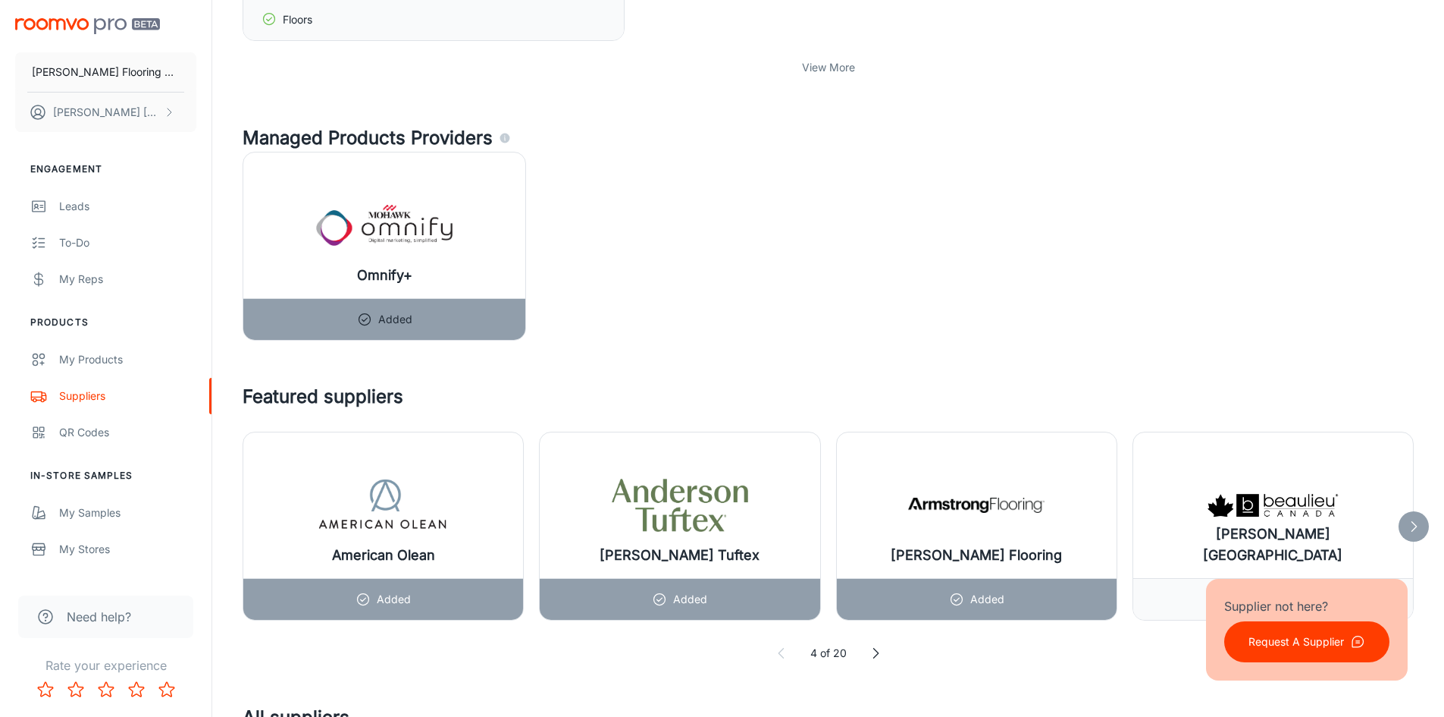
scroll to position [910, 0]
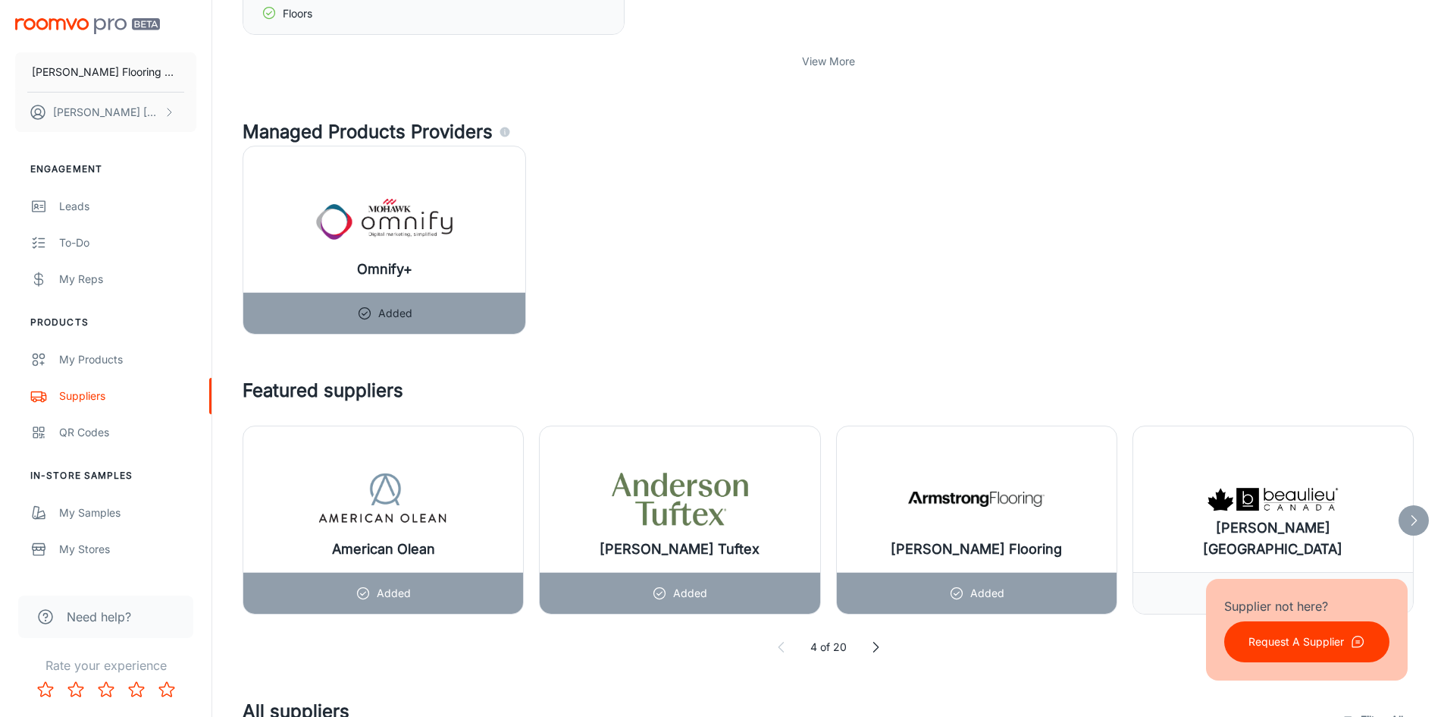
click at [820, 58] on p "View More" at bounding box center [828, 61] width 53 height 17
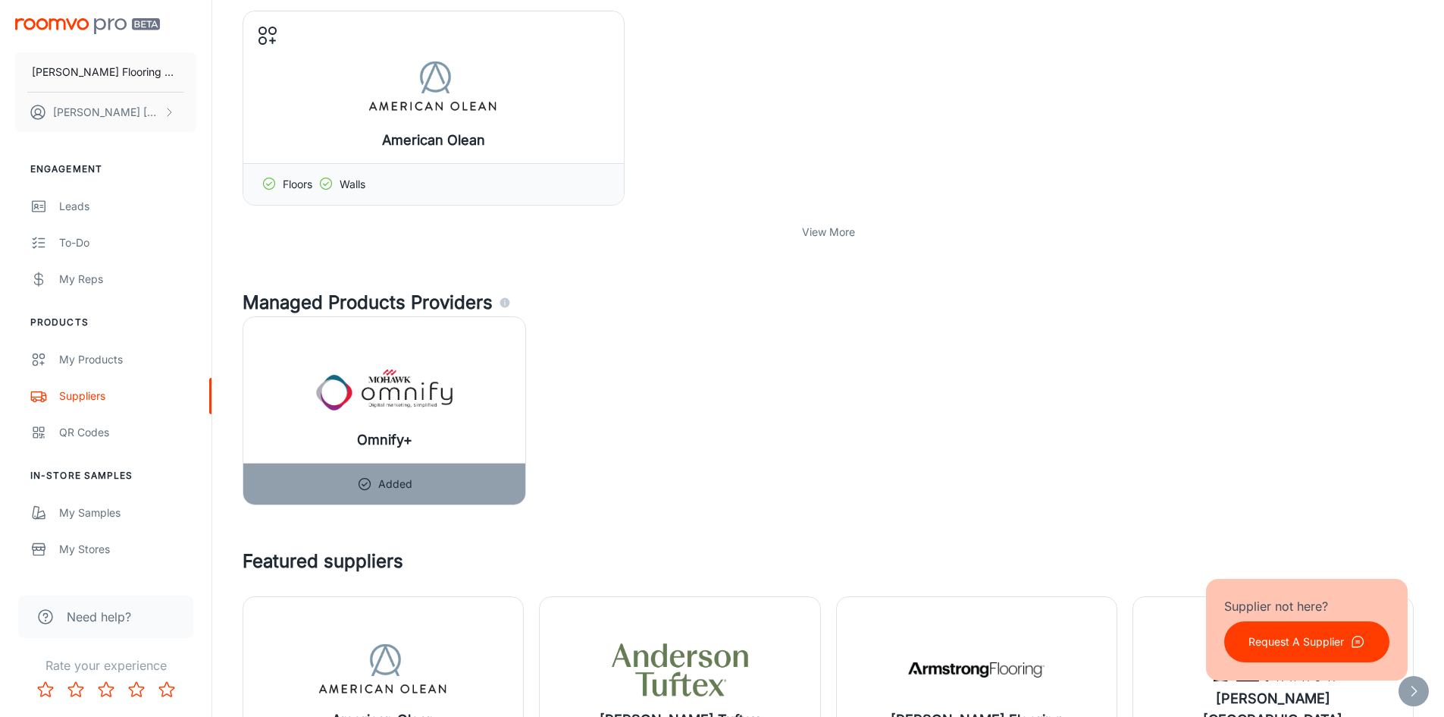
scroll to position [1365, 0]
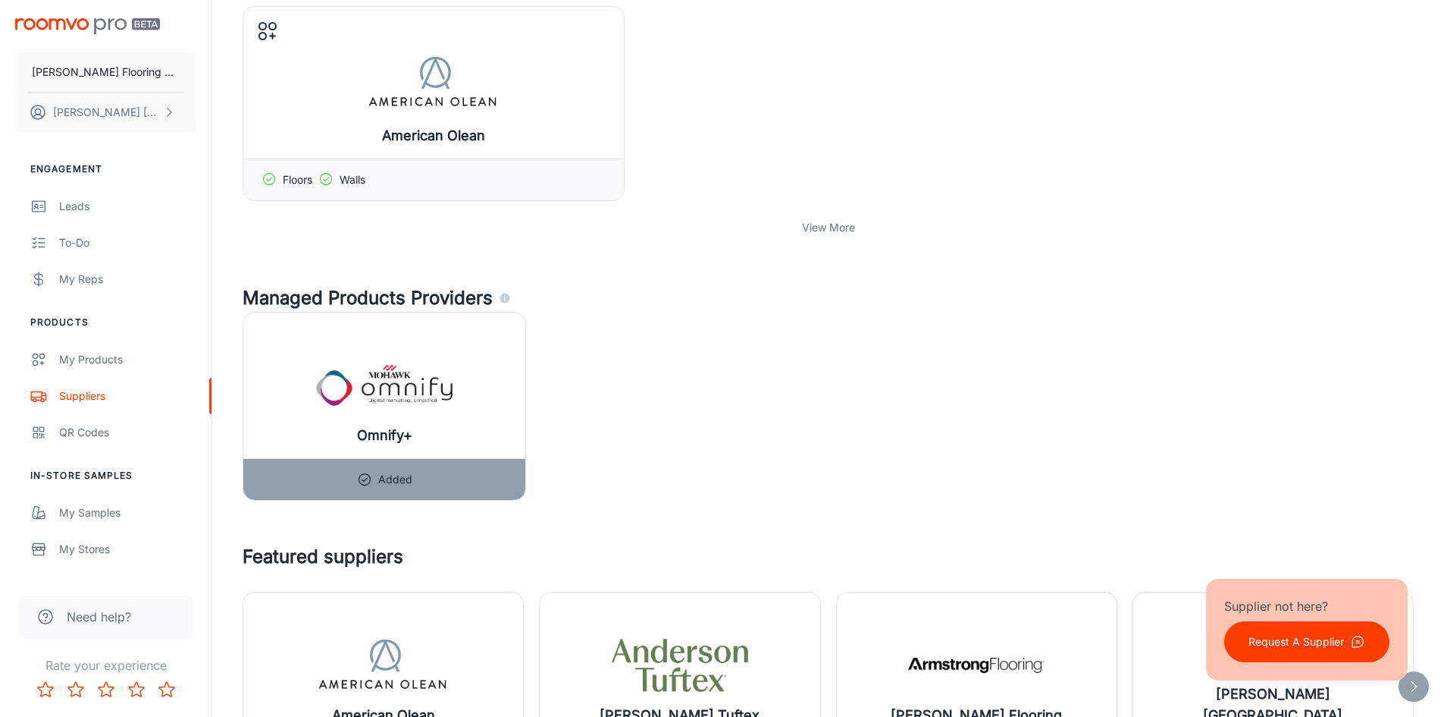
click at [807, 227] on p "View More" at bounding box center [828, 227] width 53 height 17
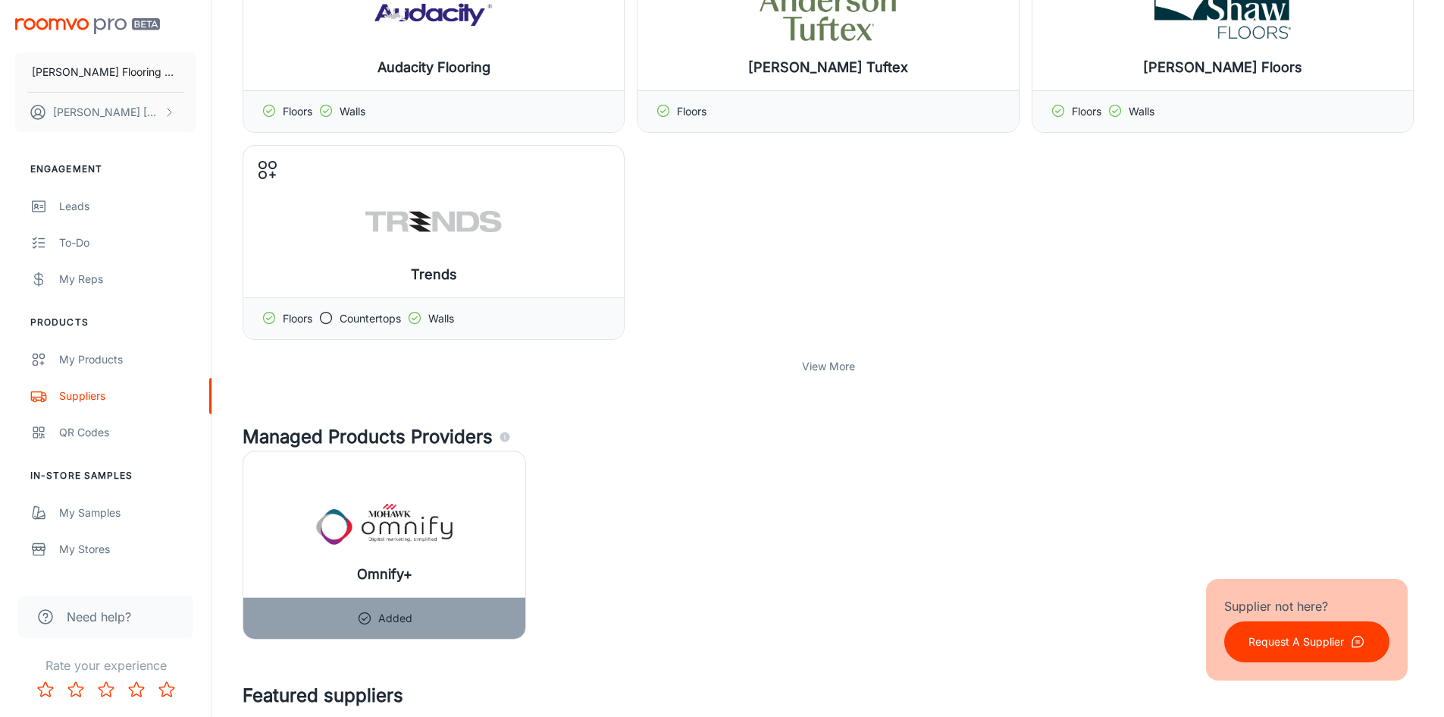
scroll to position [1896, 0]
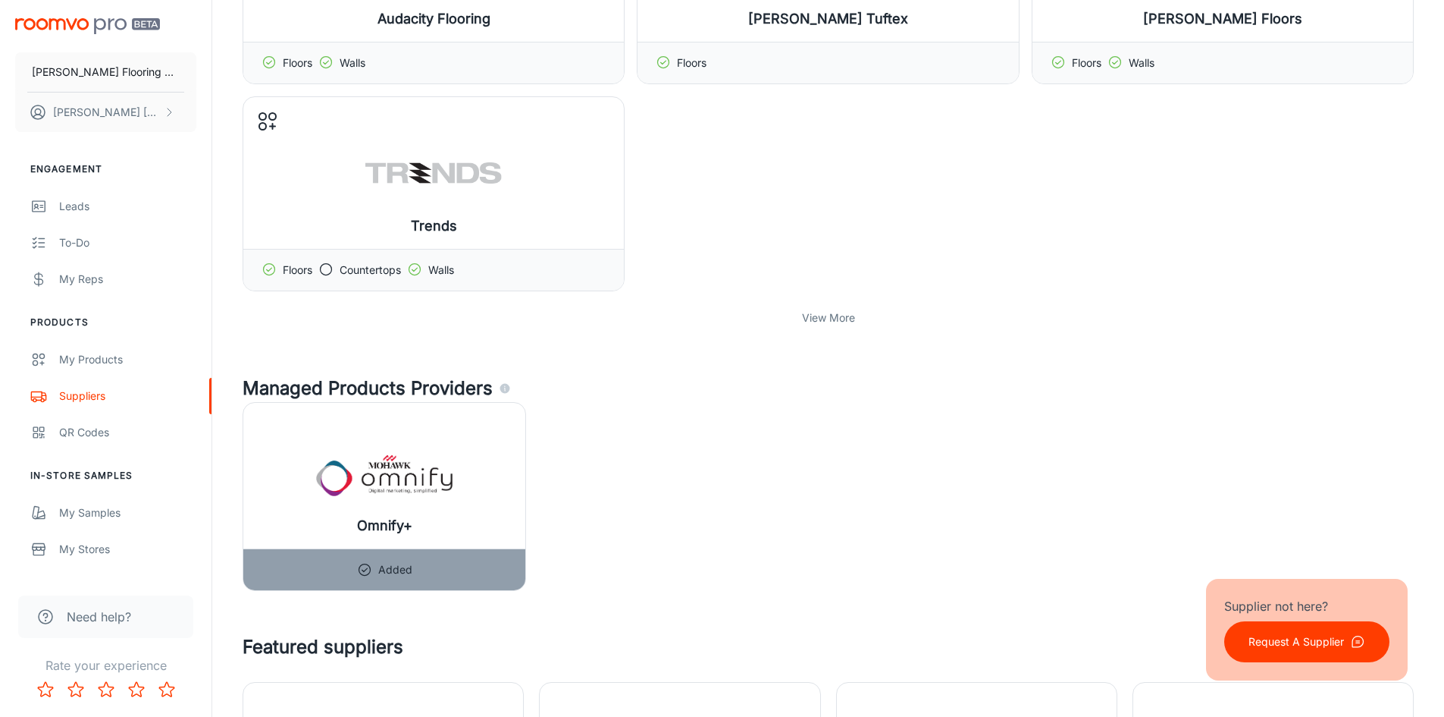
click at [813, 318] on p "View More" at bounding box center [828, 317] width 53 height 17
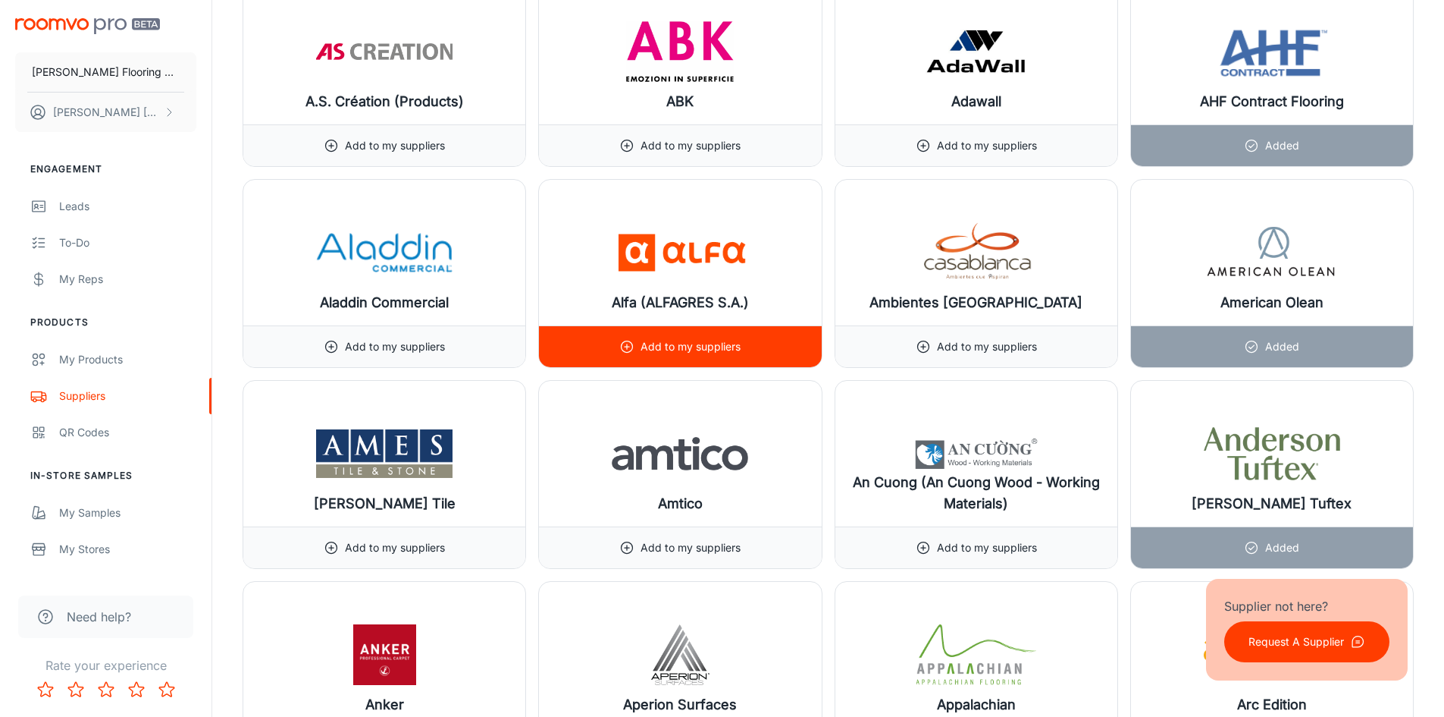
scroll to position [3260, 0]
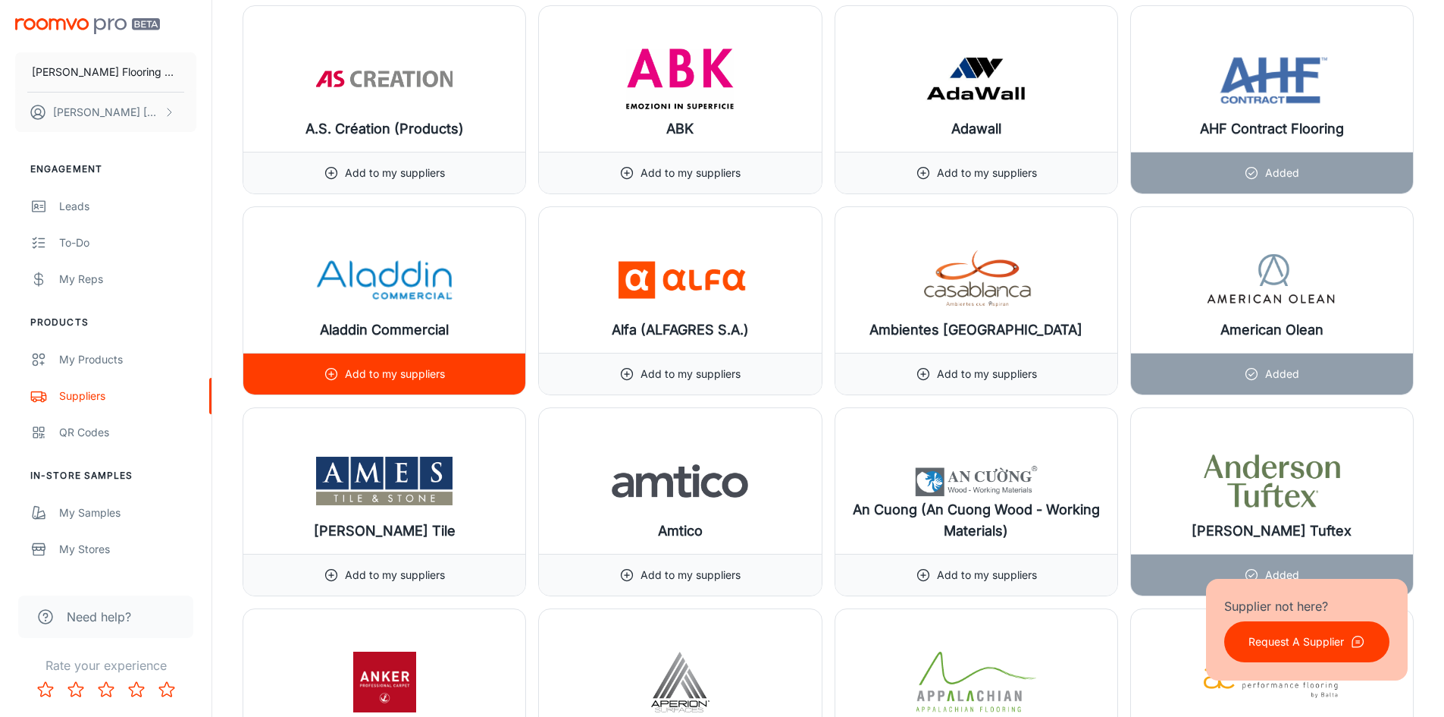
click at [446, 370] on div "Add to my suppliers" at bounding box center [384, 374] width 282 height 42
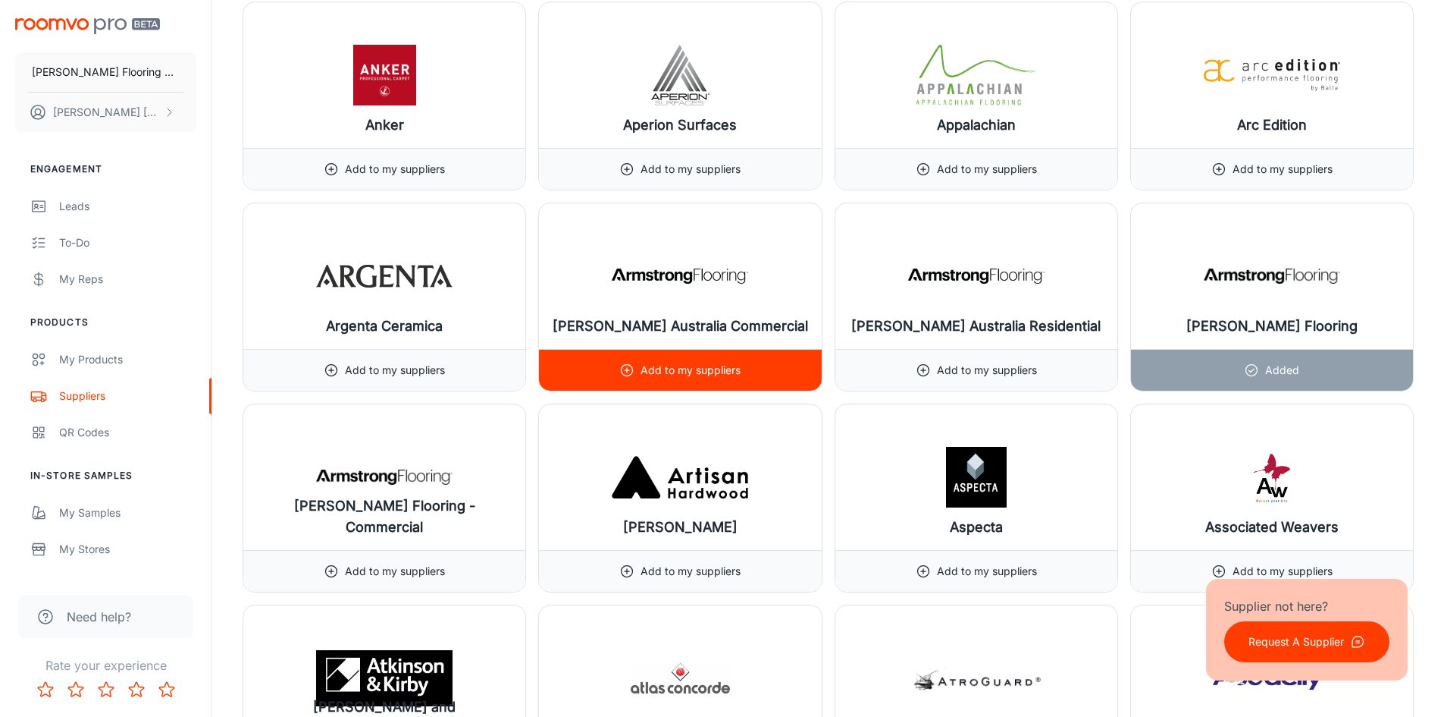
scroll to position [3943, 0]
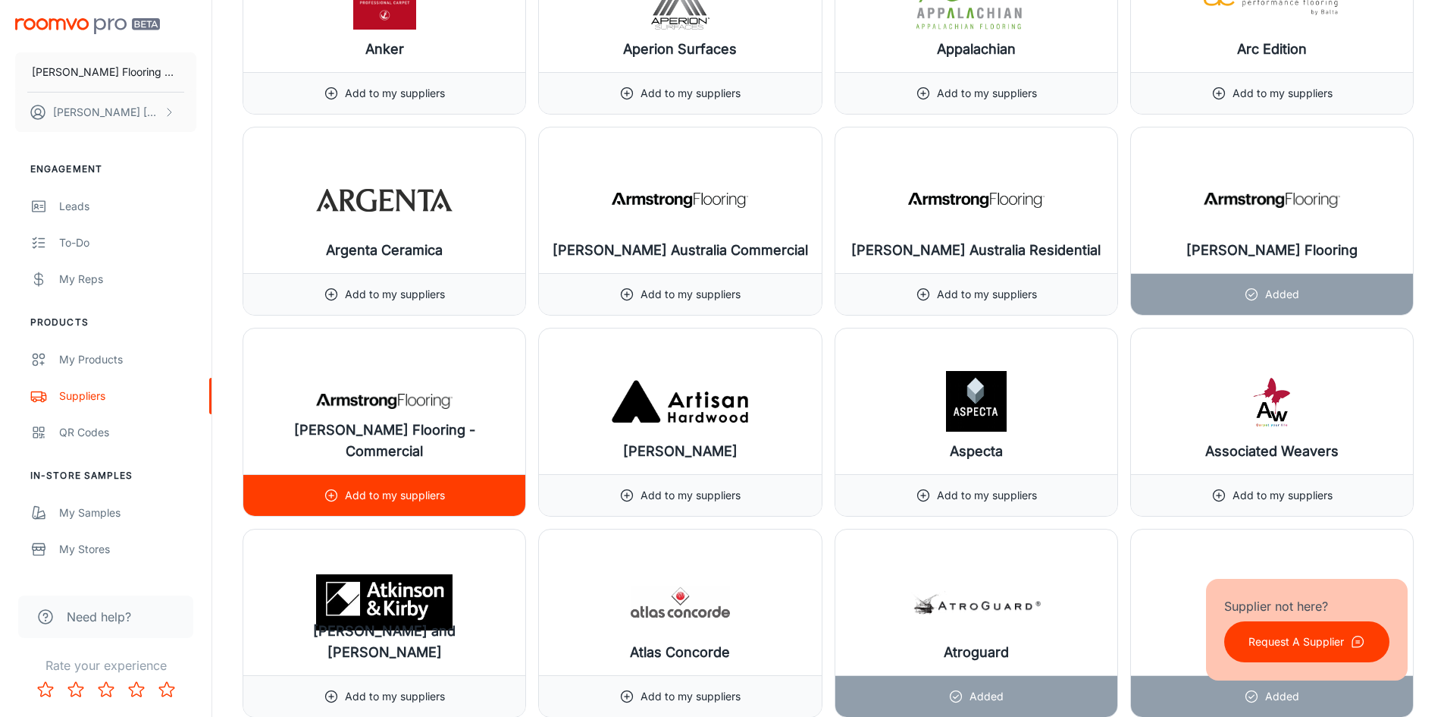
click at [429, 483] on div "Add to my suppliers" at bounding box center [384, 495] width 121 height 41
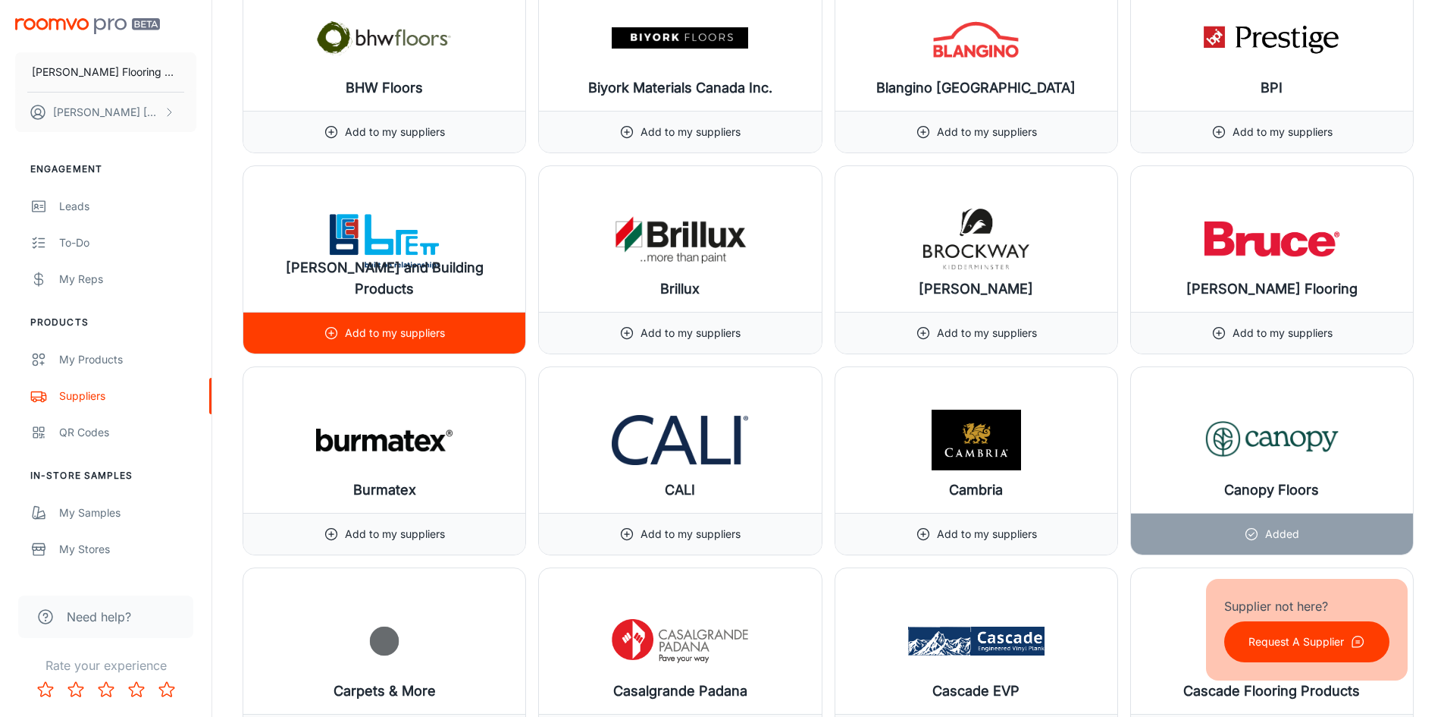
scroll to position [5535, 0]
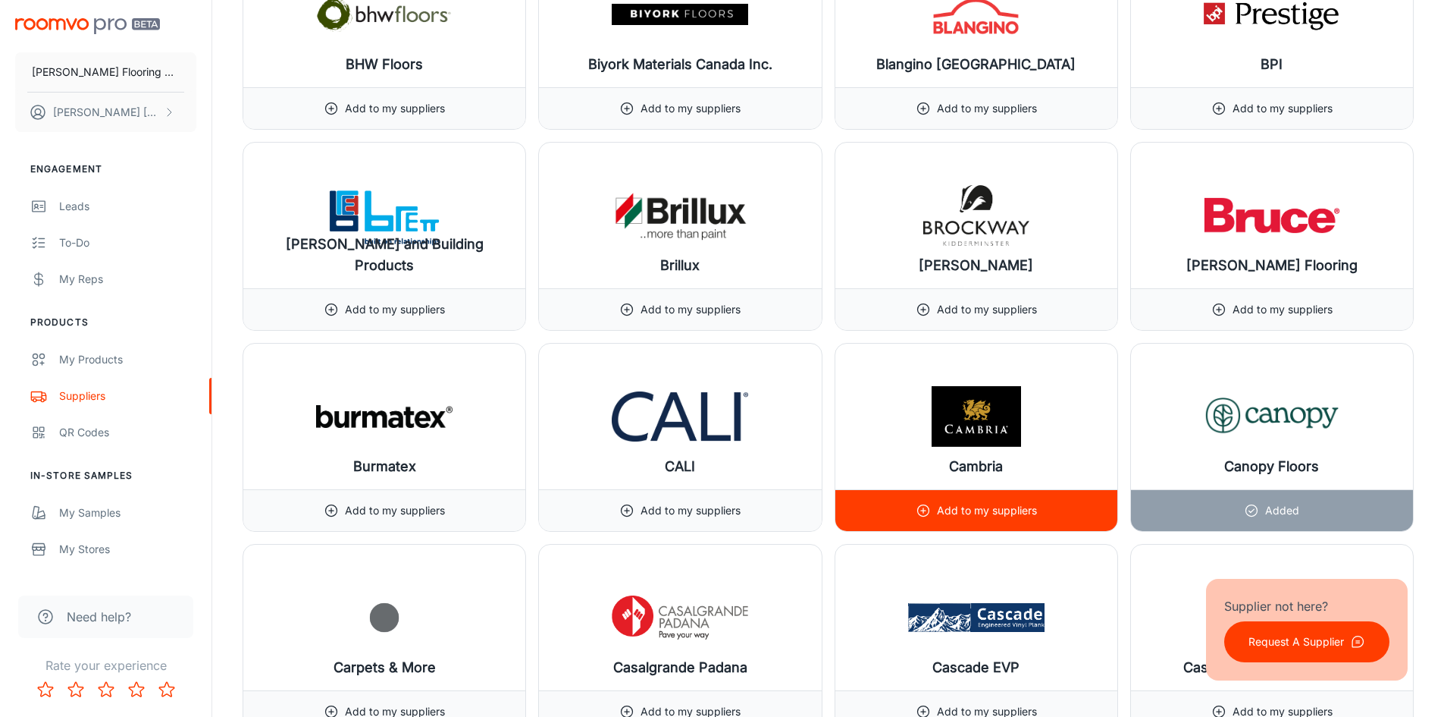
click at [971, 510] on p "Add to my suppliers" at bounding box center [987, 510] width 100 height 17
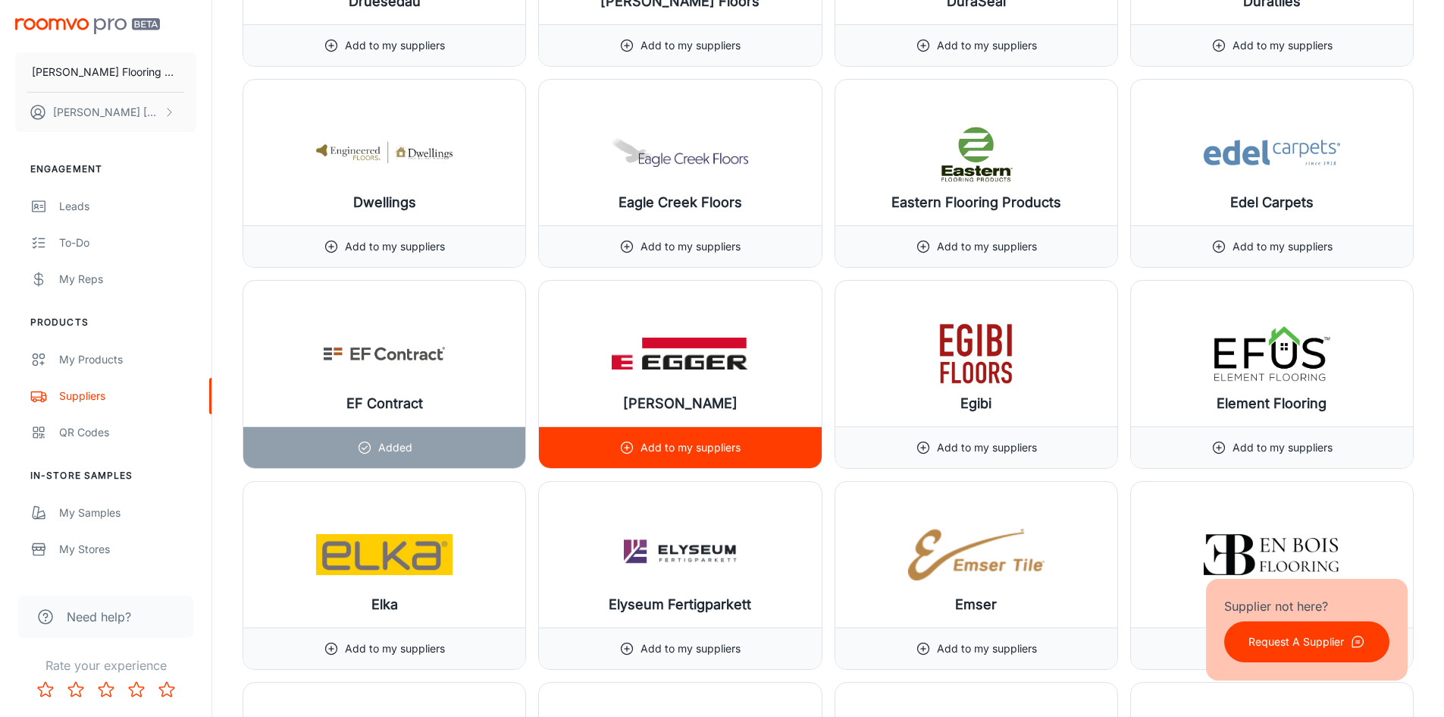
scroll to position [8644, 0]
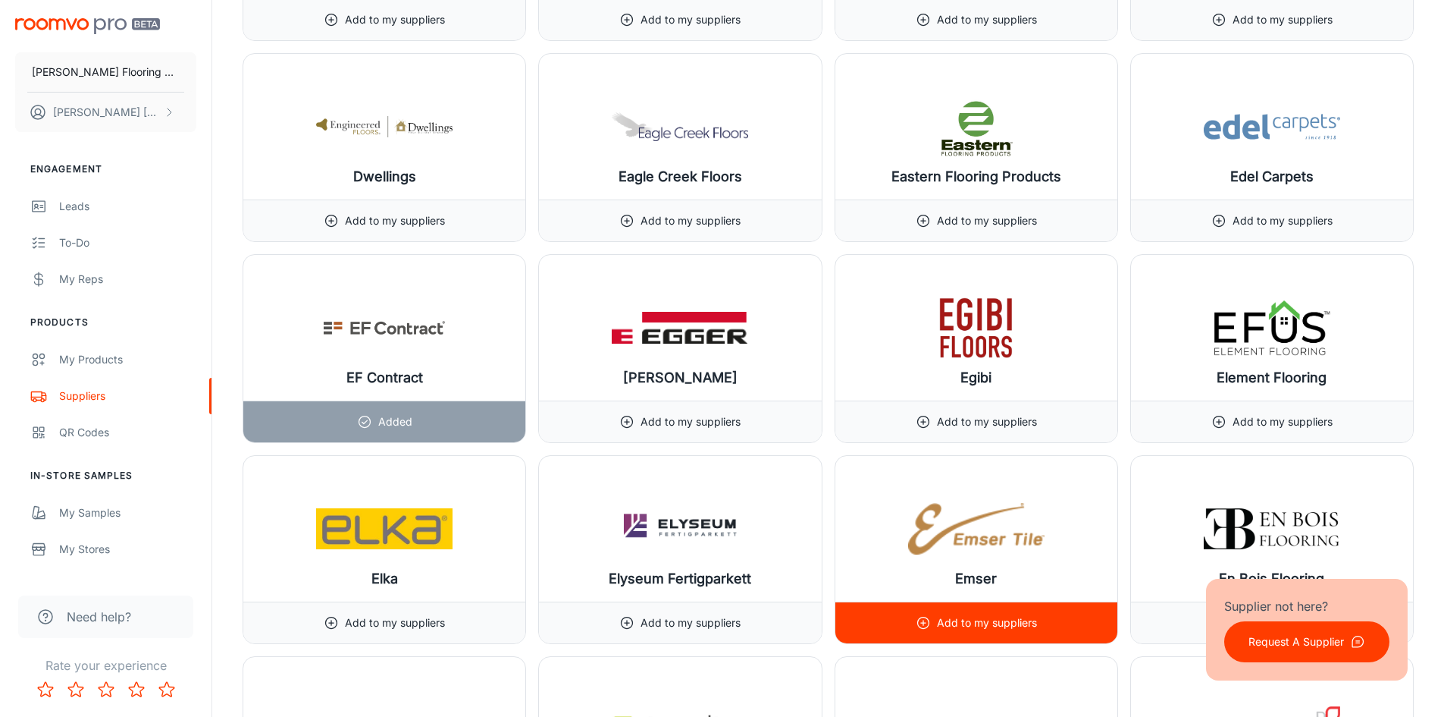
click at [963, 626] on p "Add to my suppliers" at bounding box center [987, 622] width 100 height 17
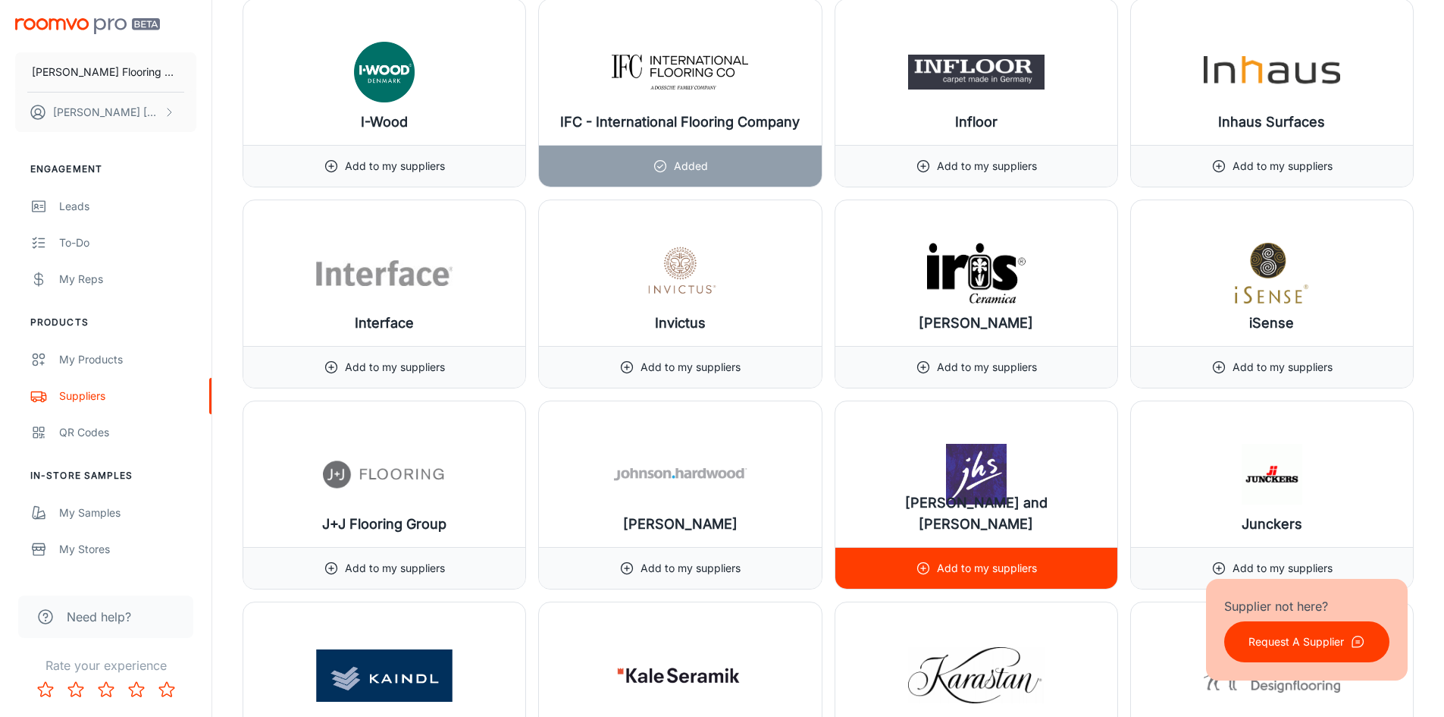
scroll to position [11980, 0]
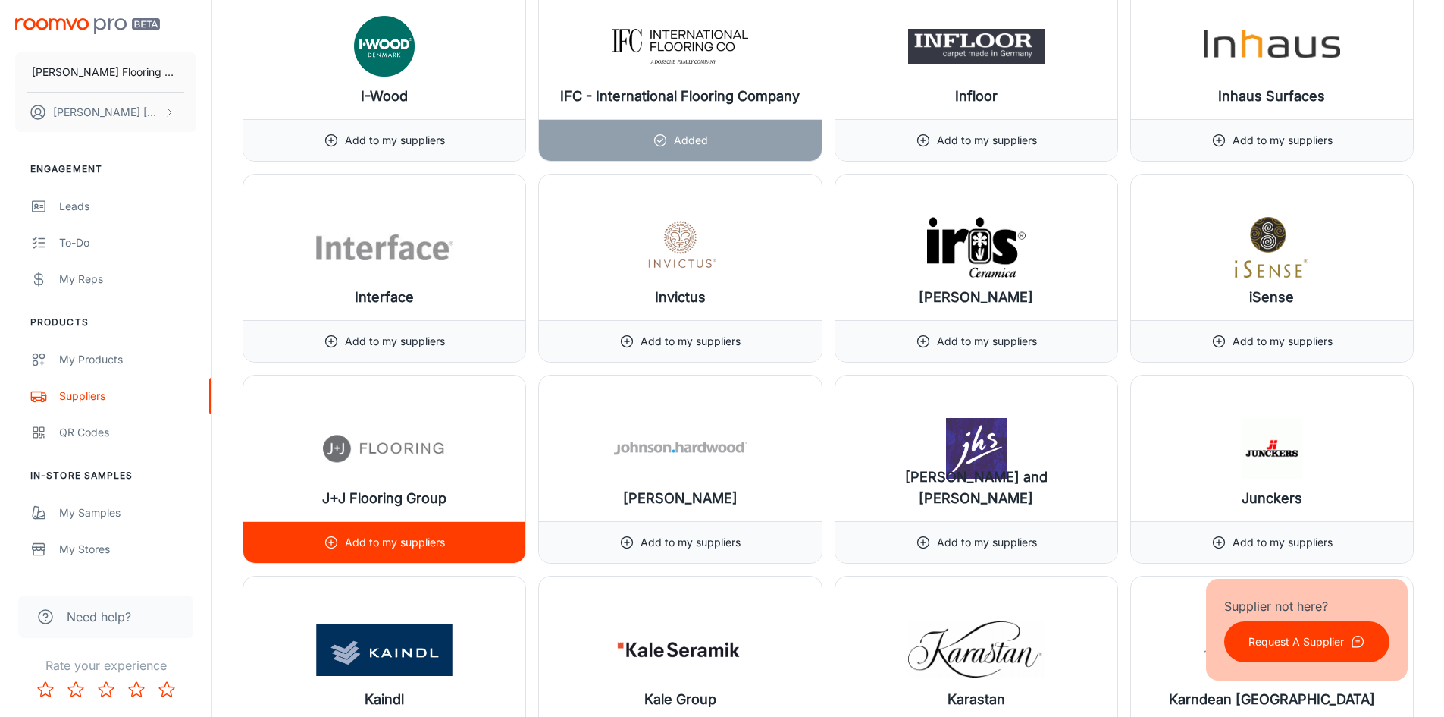
click at [428, 535] on p "Add to my suppliers" at bounding box center [395, 542] width 100 height 17
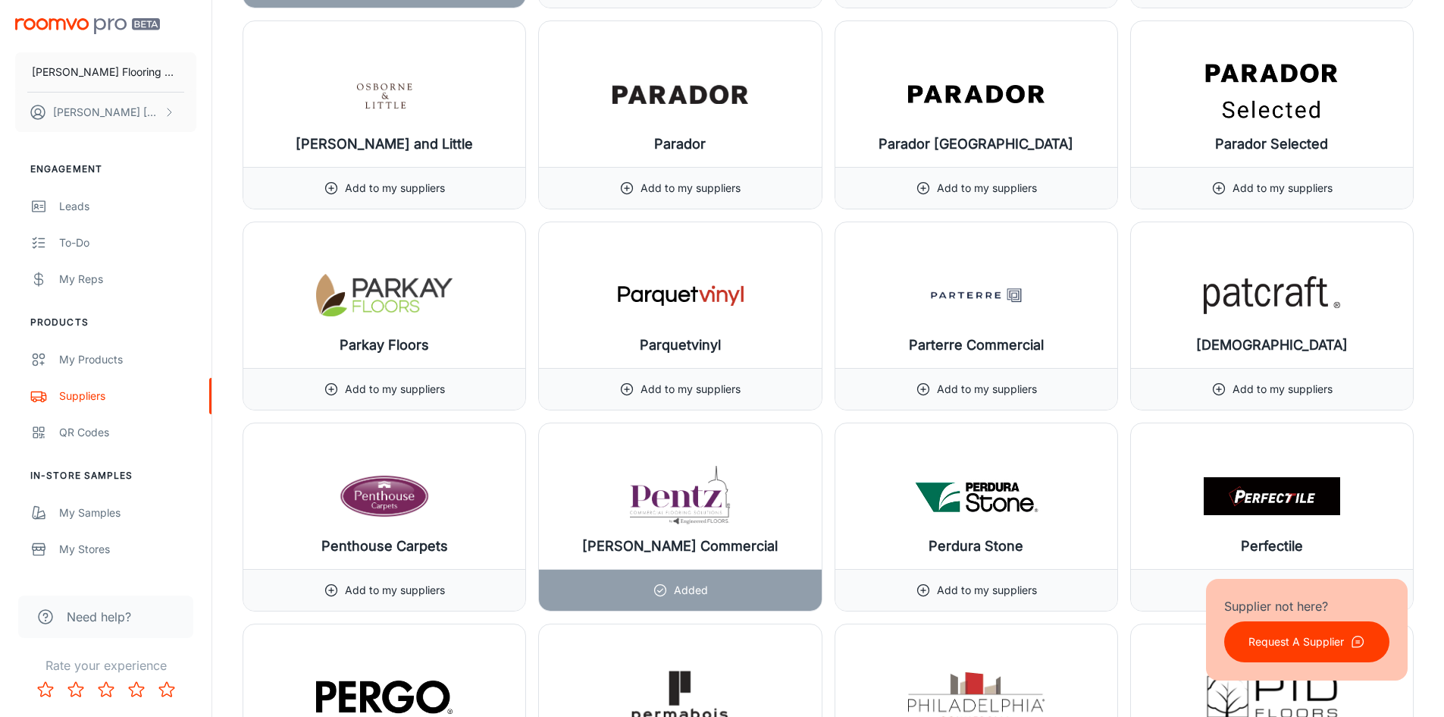
scroll to position [16377, 0]
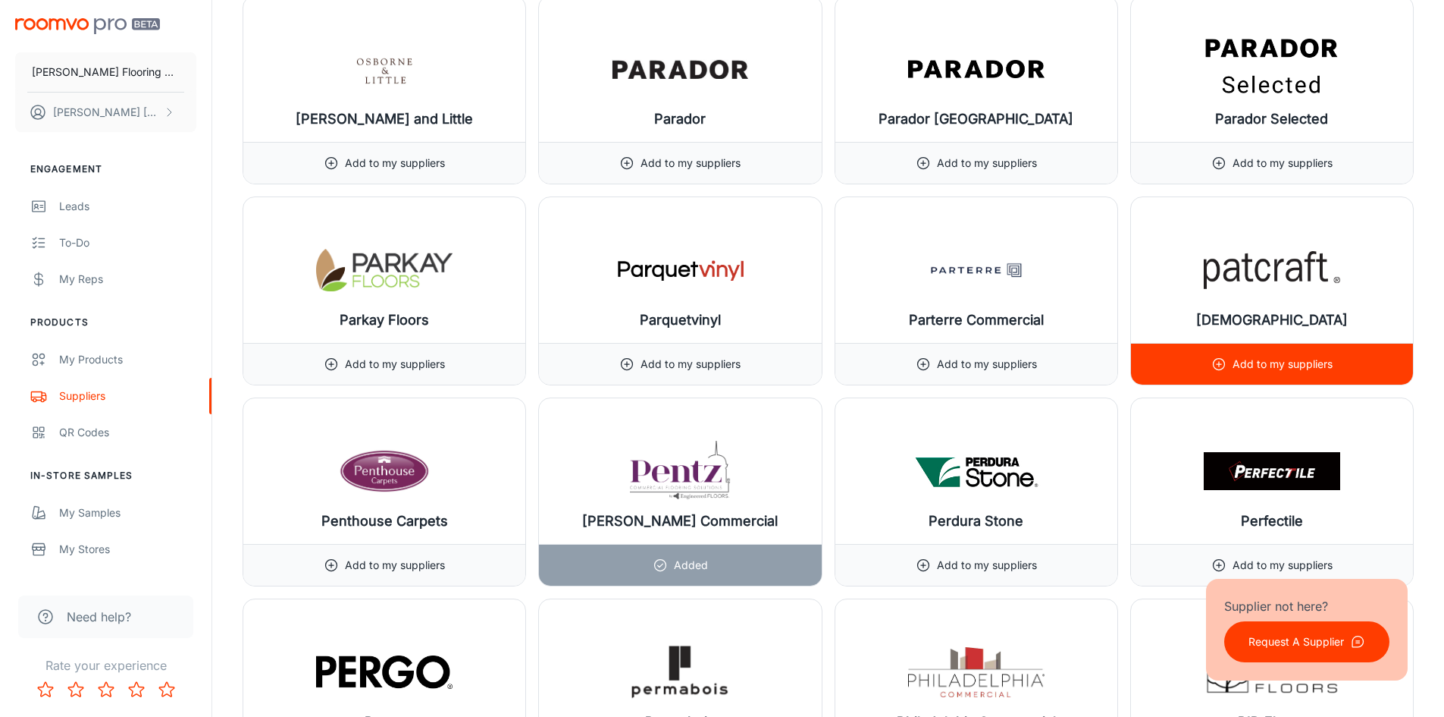
click at [1259, 377] on div "Add to my suppliers" at bounding box center [1272, 363] width 121 height 41
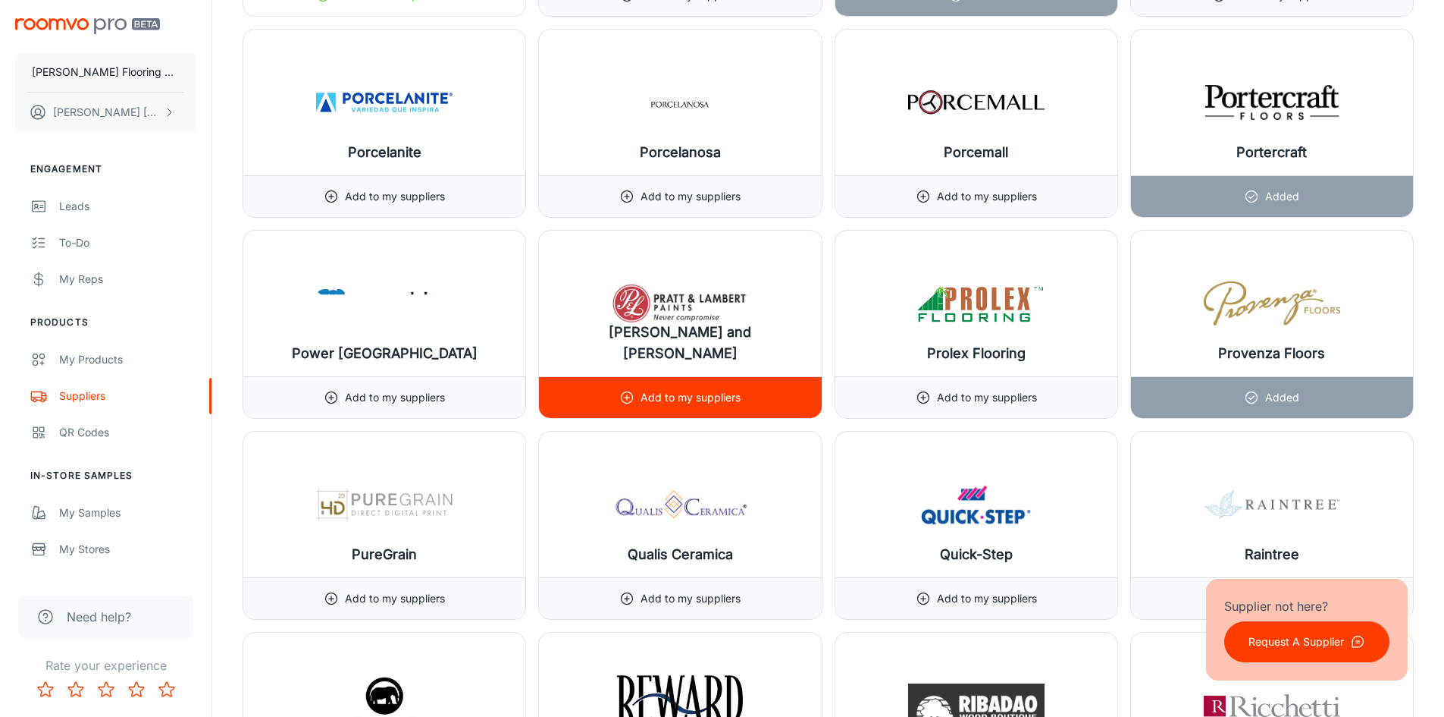
scroll to position [17287, 0]
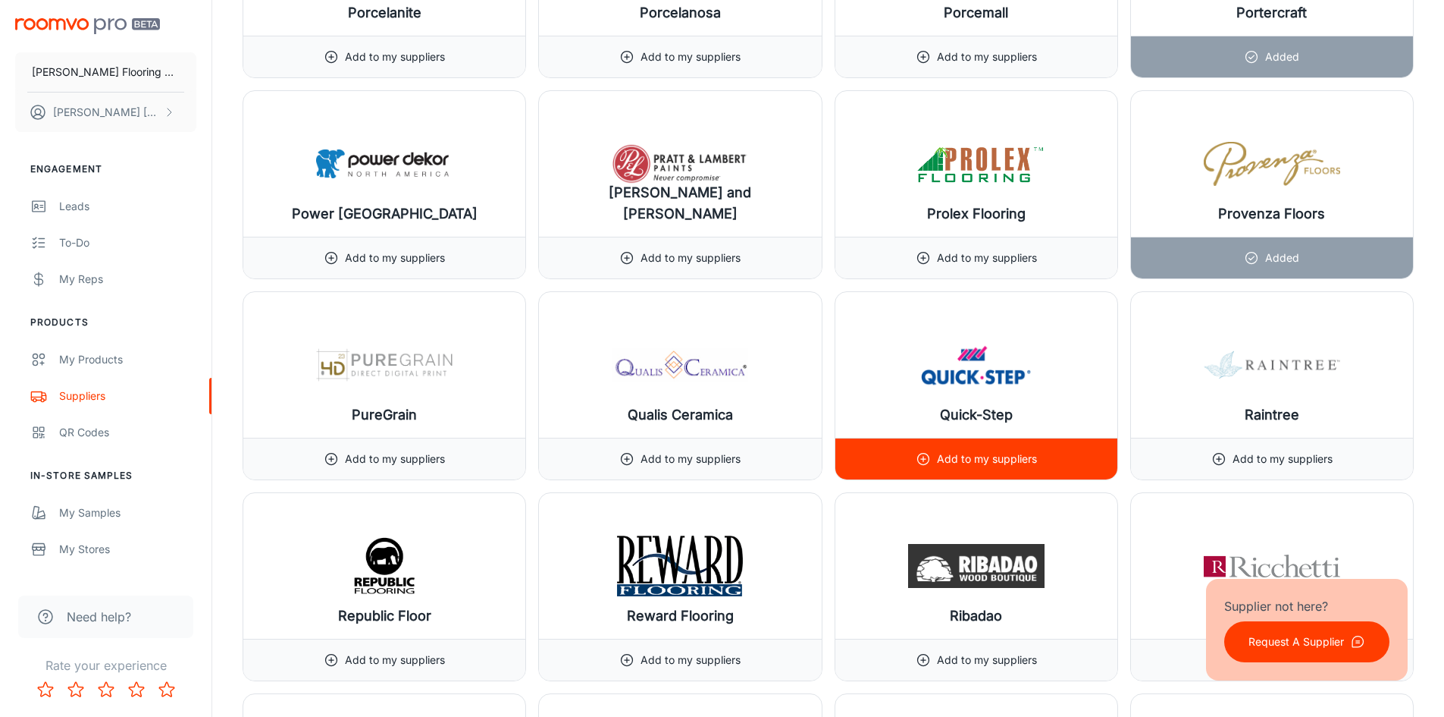
click at [992, 461] on p "Add to my suppliers" at bounding box center [987, 458] width 100 height 17
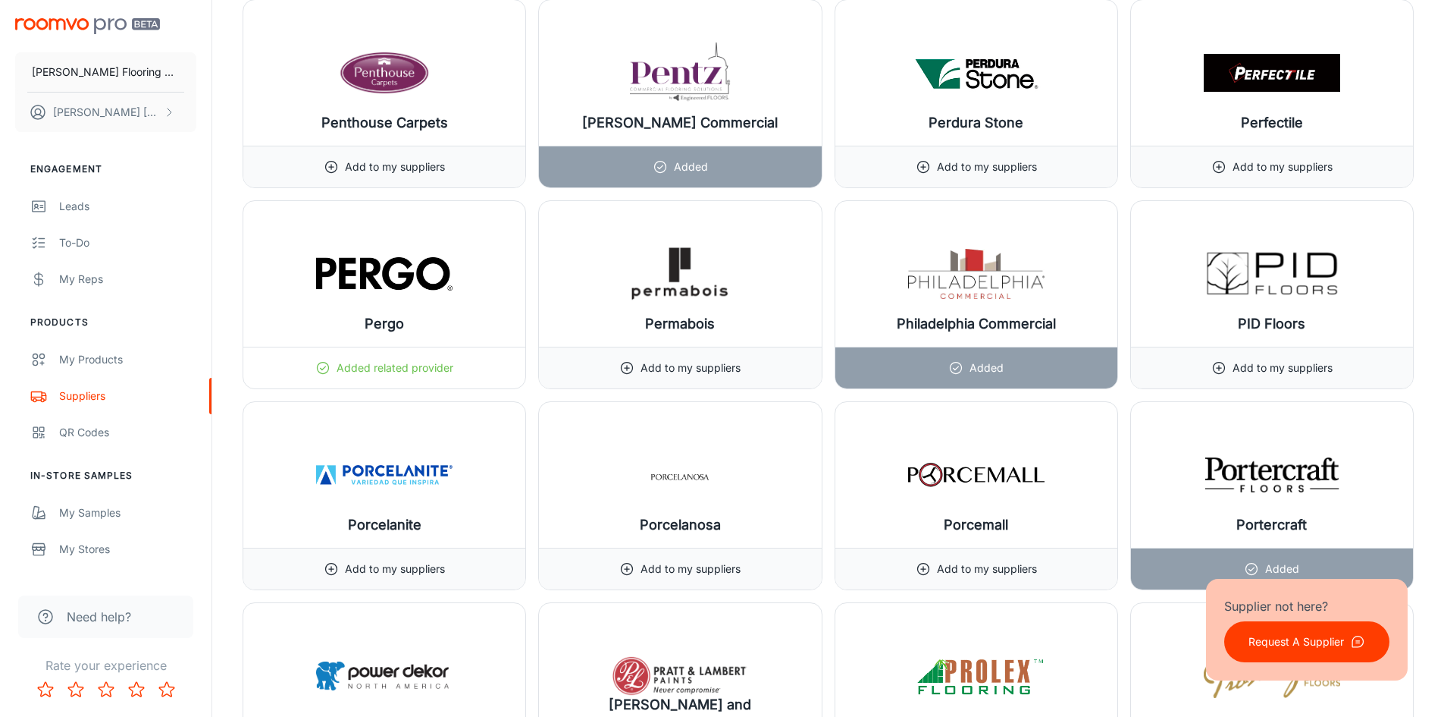
scroll to position [16759, 0]
